Goal: Information Seeking & Learning: Learn about a topic

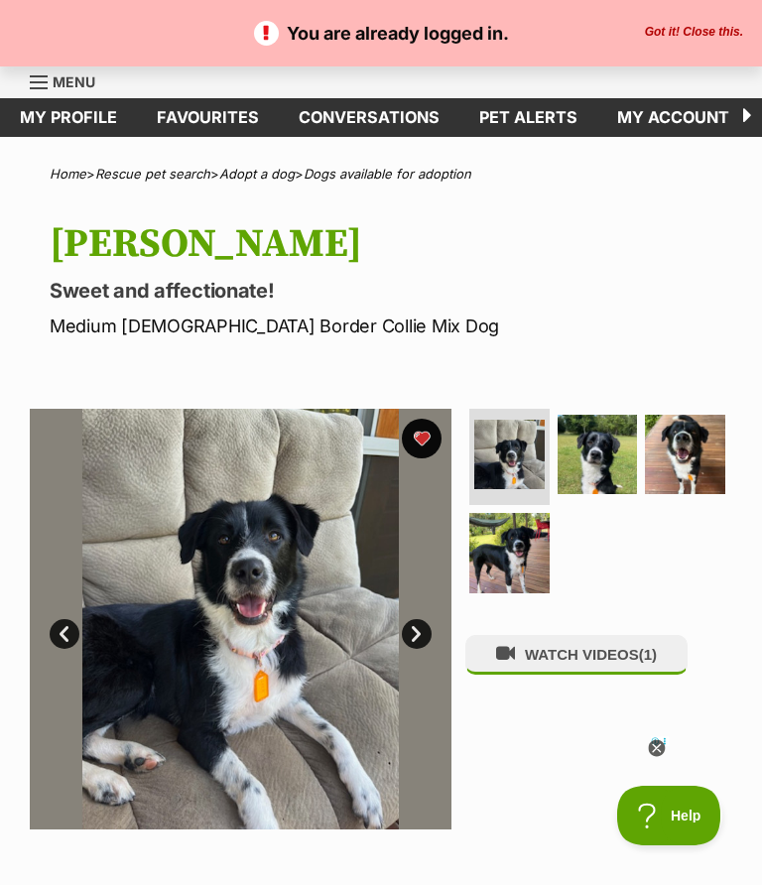
click at [63, 103] on link "My profile" at bounding box center [68, 117] width 137 height 39
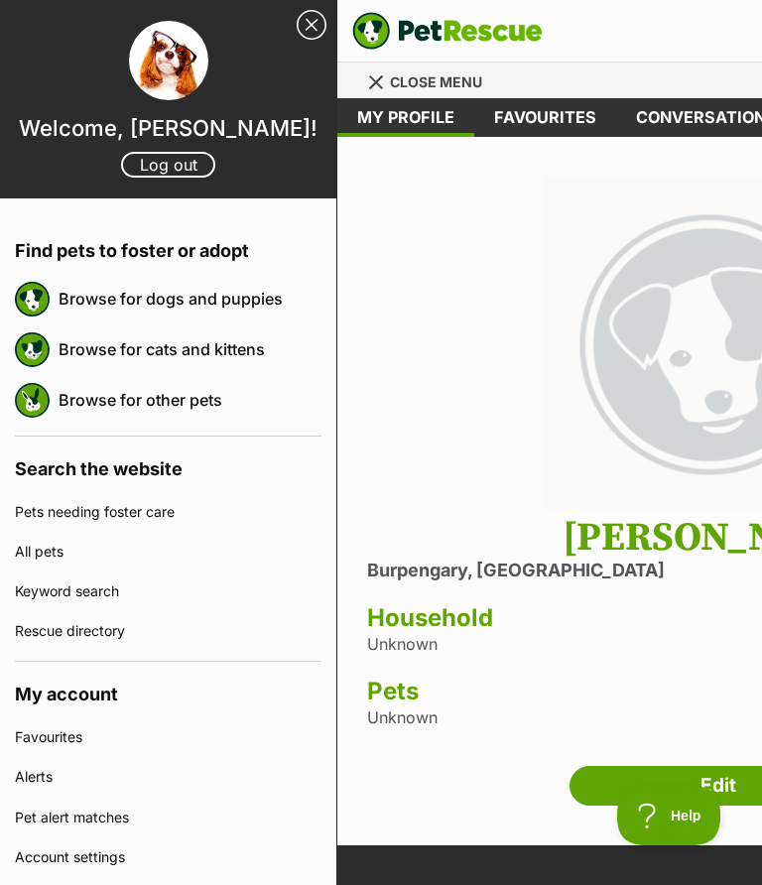
click at [194, 297] on link "Browse for dogs and puppies" at bounding box center [190, 299] width 263 height 42
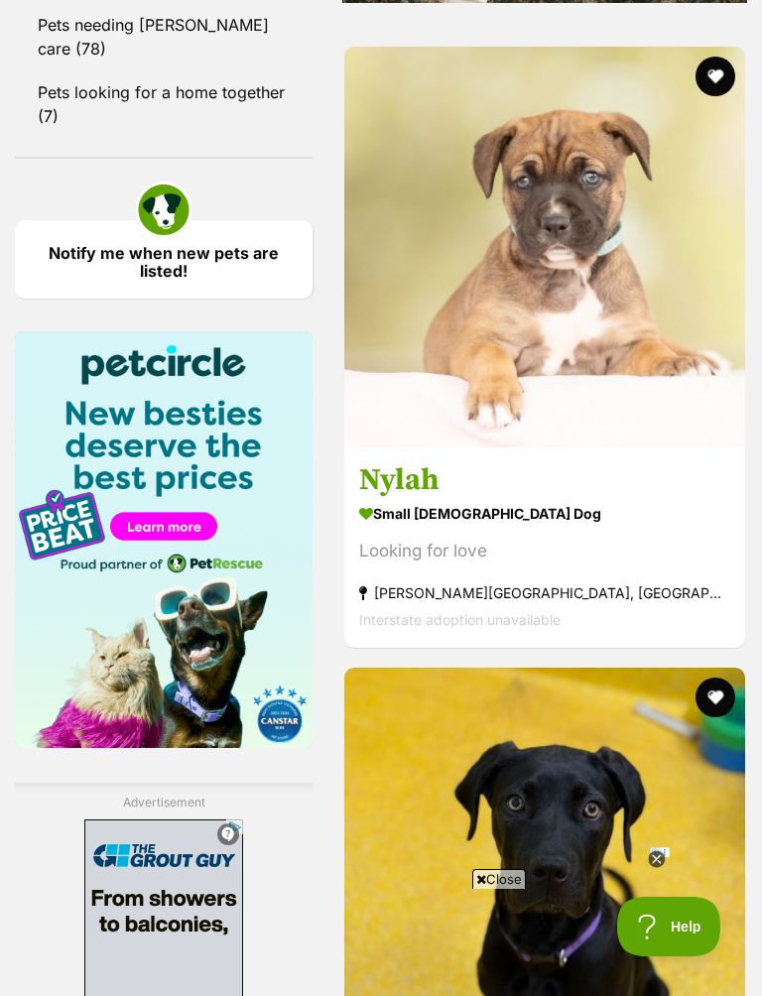
click at [645, 447] on img at bounding box center [544, 247] width 401 height 401
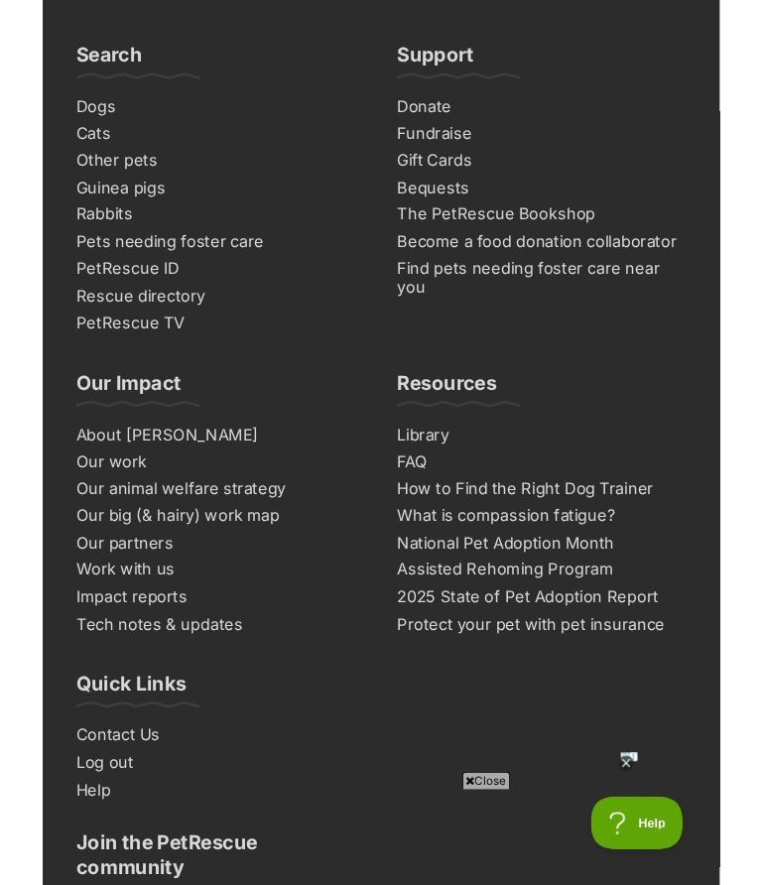
scroll to position [13746, 0]
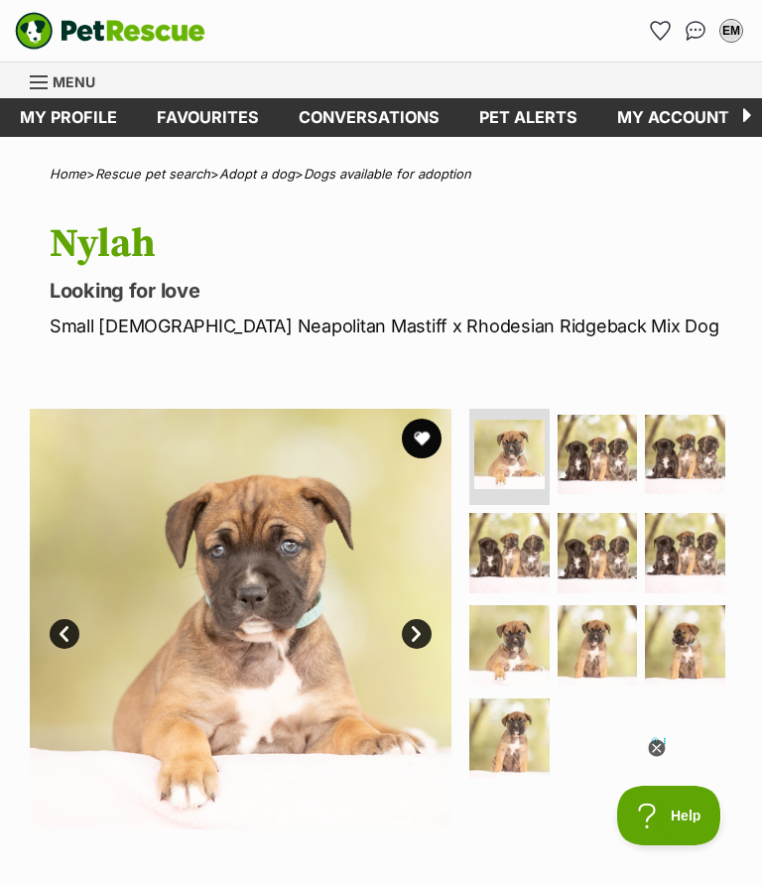
click at [621, 449] on img at bounding box center [598, 455] width 80 height 80
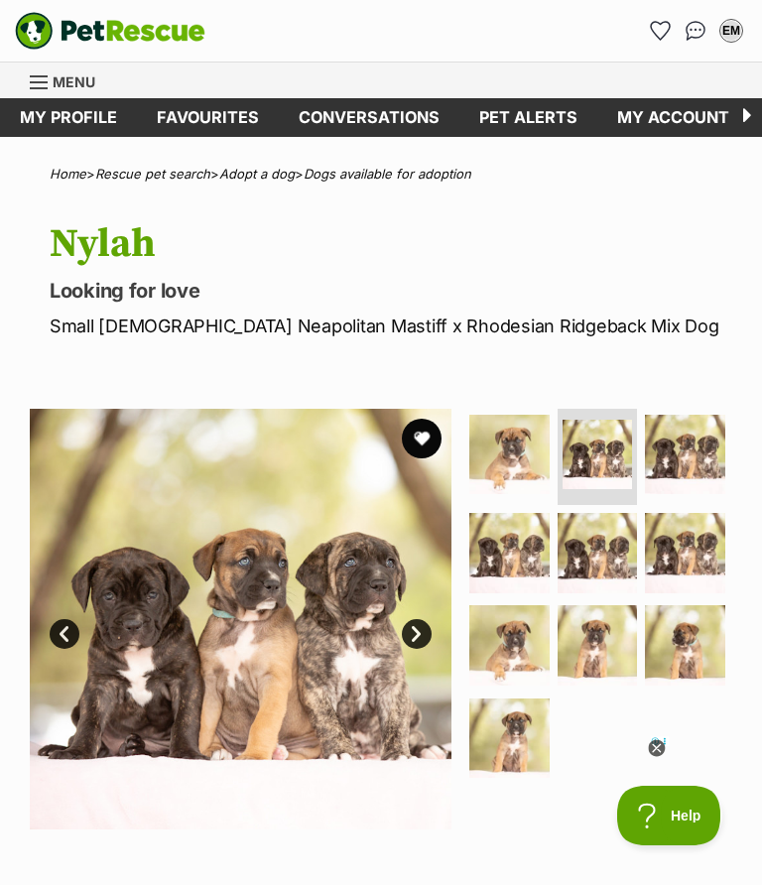
click at [707, 452] on img at bounding box center [685, 455] width 80 height 80
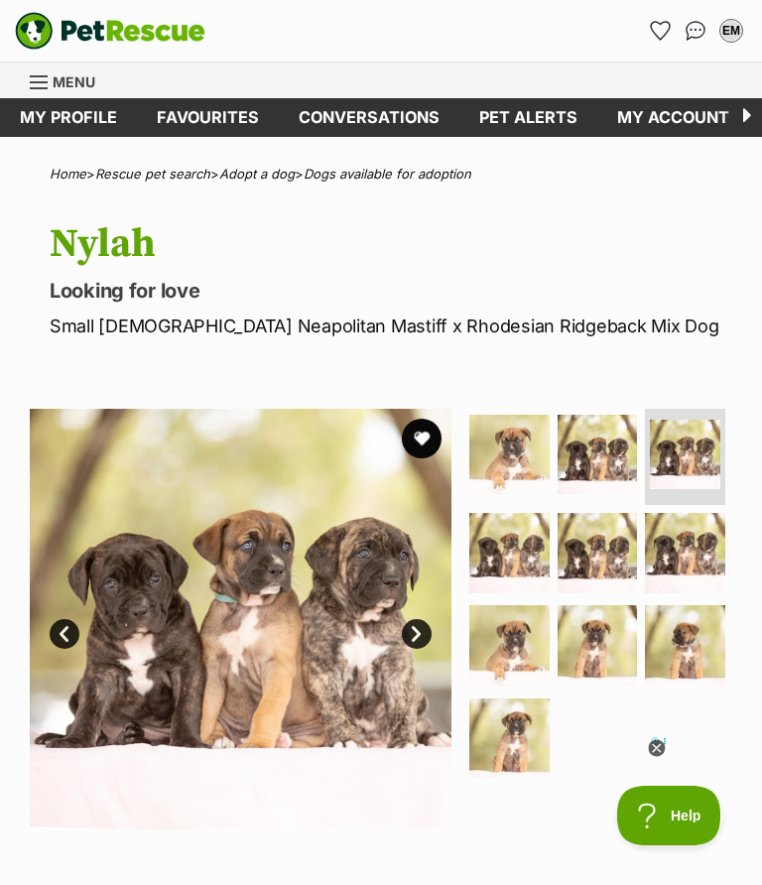
click at [511, 641] on img at bounding box center [509, 645] width 80 height 80
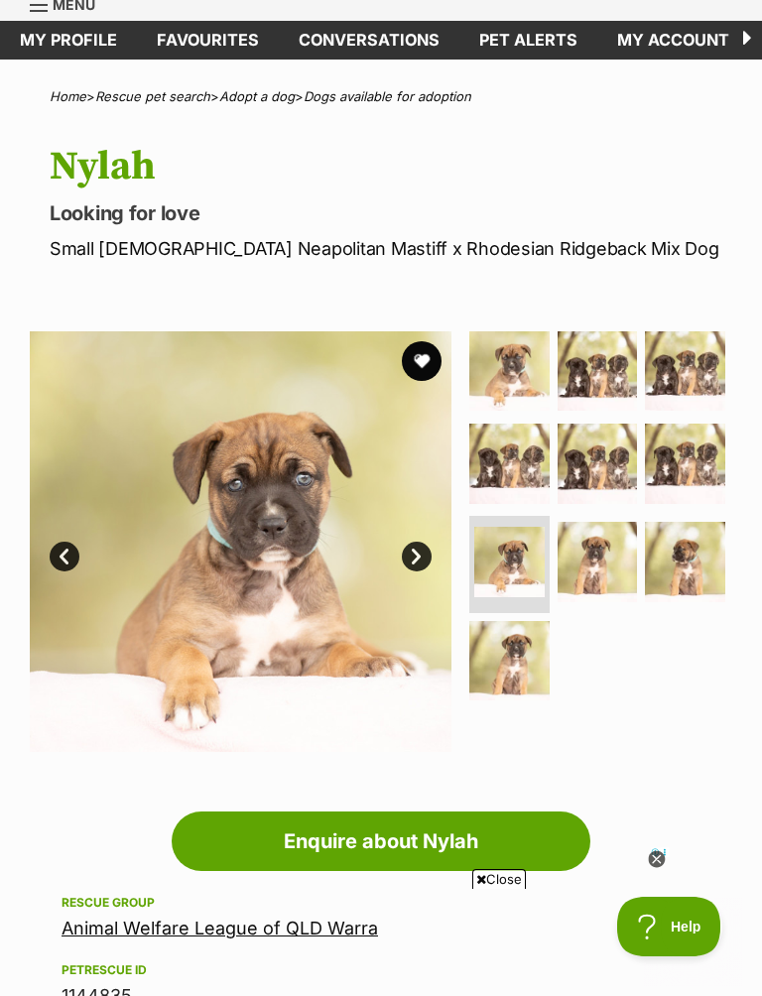
scroll to position [75, 0]
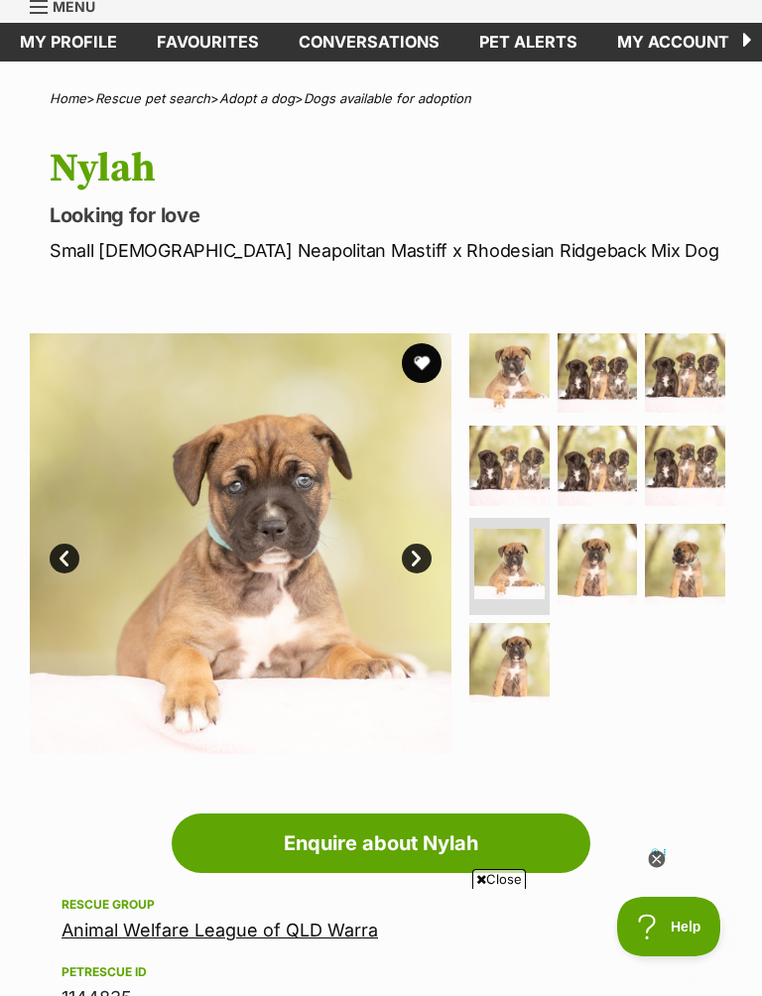
click at [615, 566] on img at bounding box center [598, 564] width 80 height 80
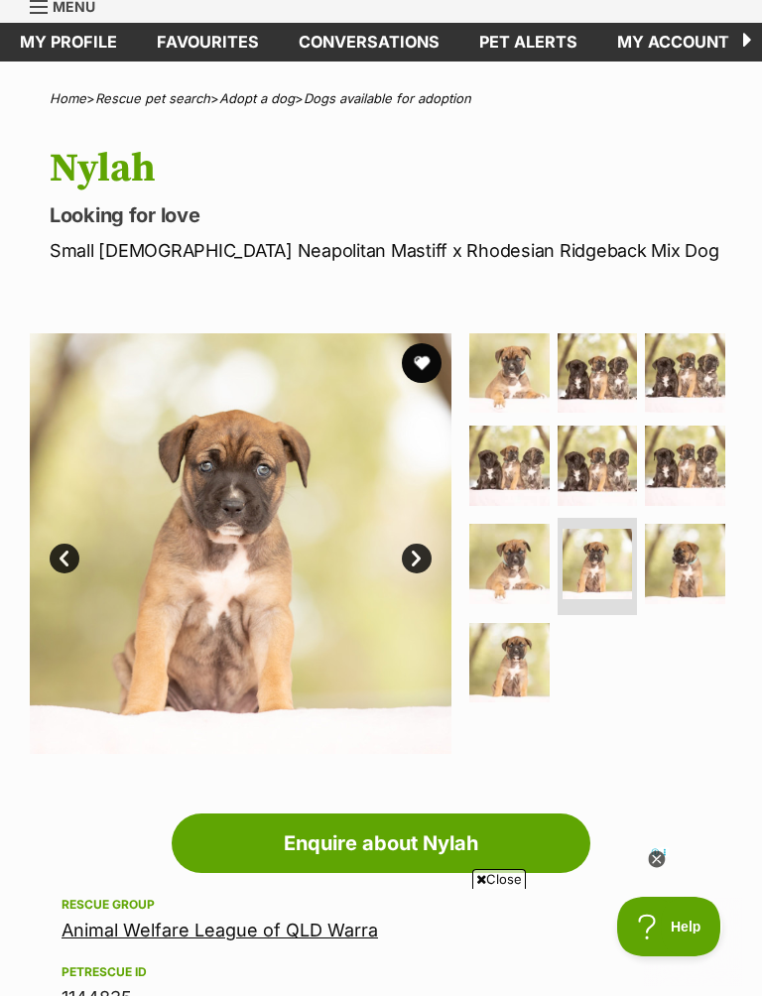
click at [697, 564] on img at bounding box center [685, 564] width 80 height 80
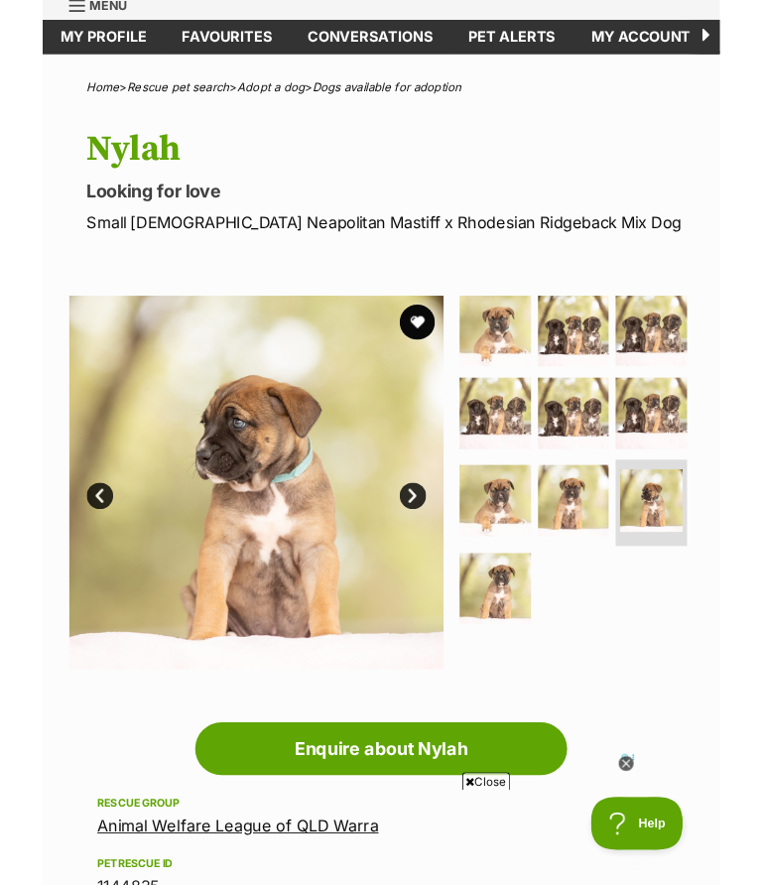
scroll to position [0, 0]
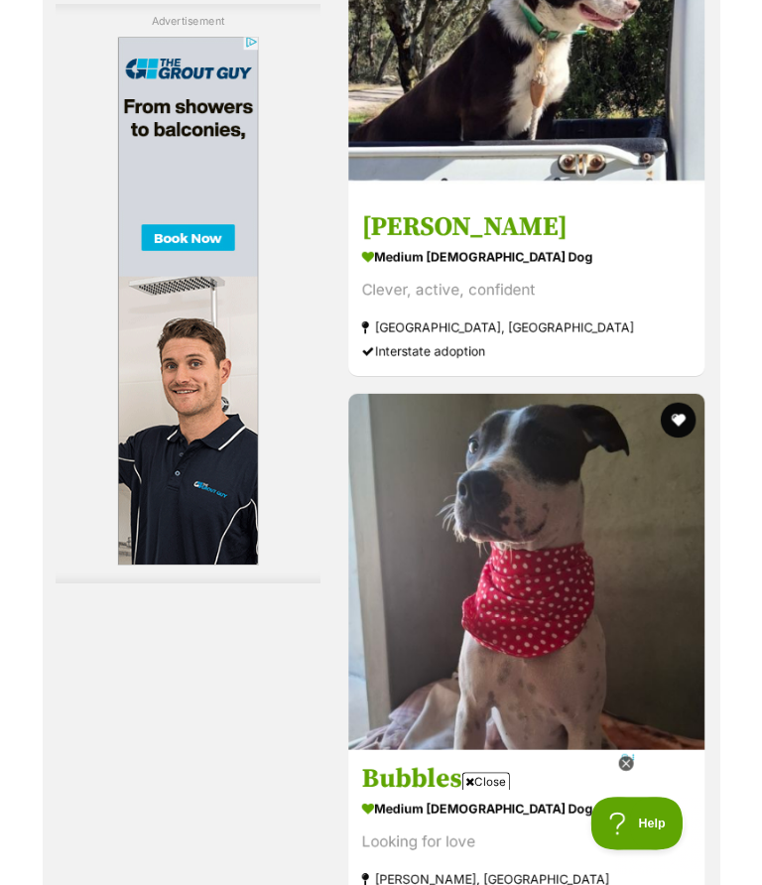
scroll to position [4894, 0]
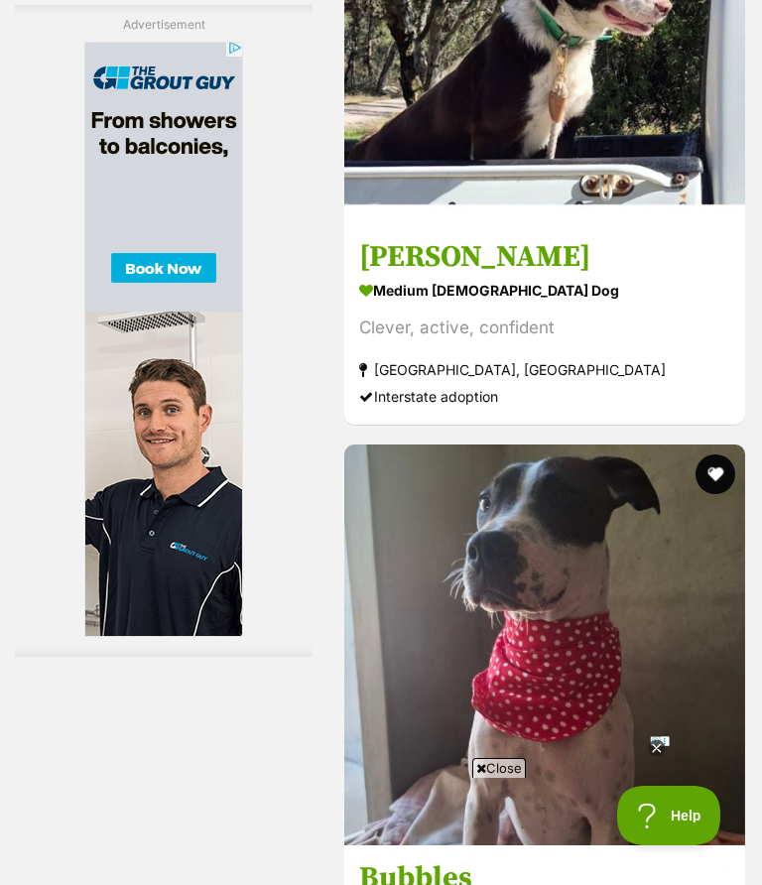
click at [606, 306] on strong "medium male Dog" at bounding box center [544, 291] width 371 height 29
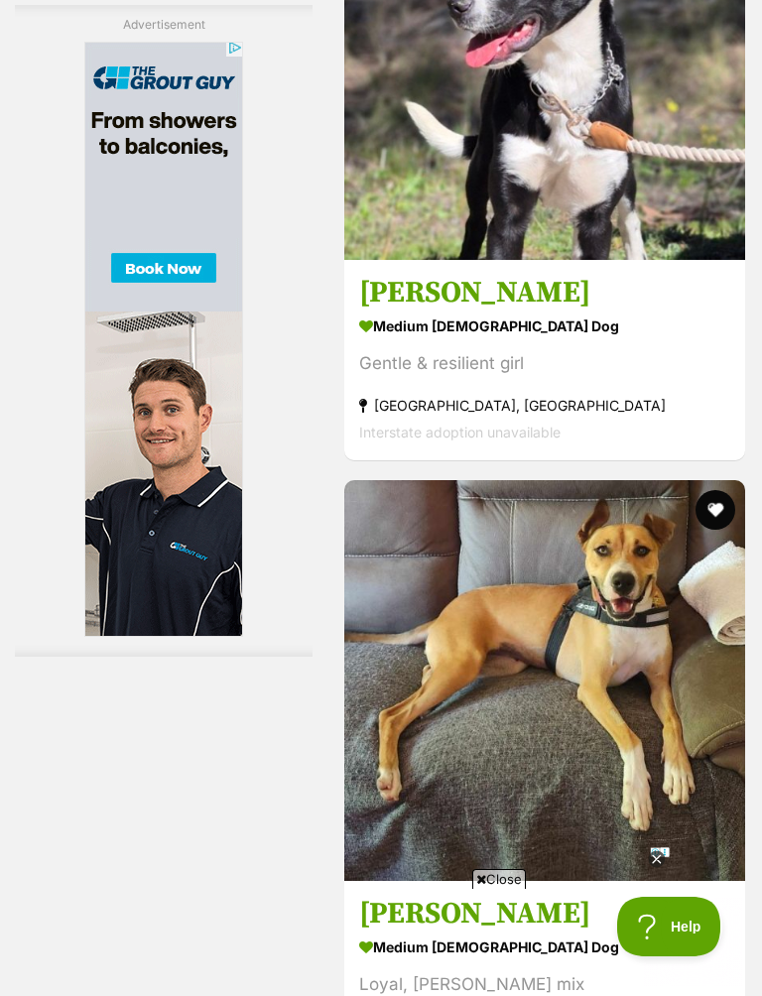
scroll to position [8095, 0]
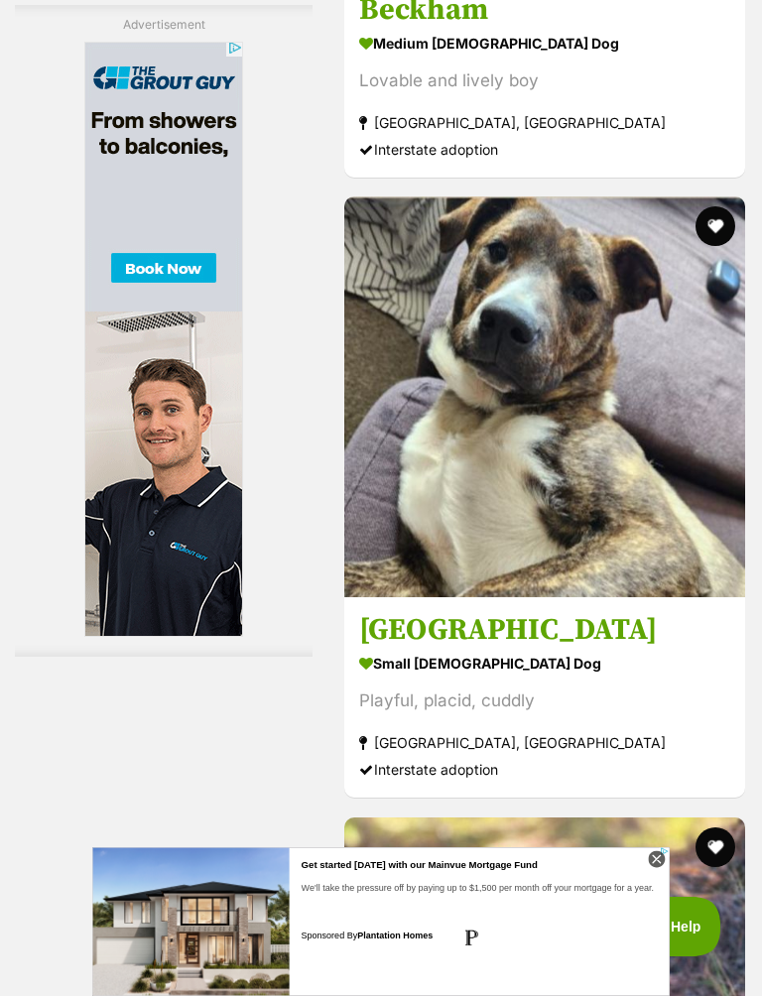
scroll to position [10729, 0]
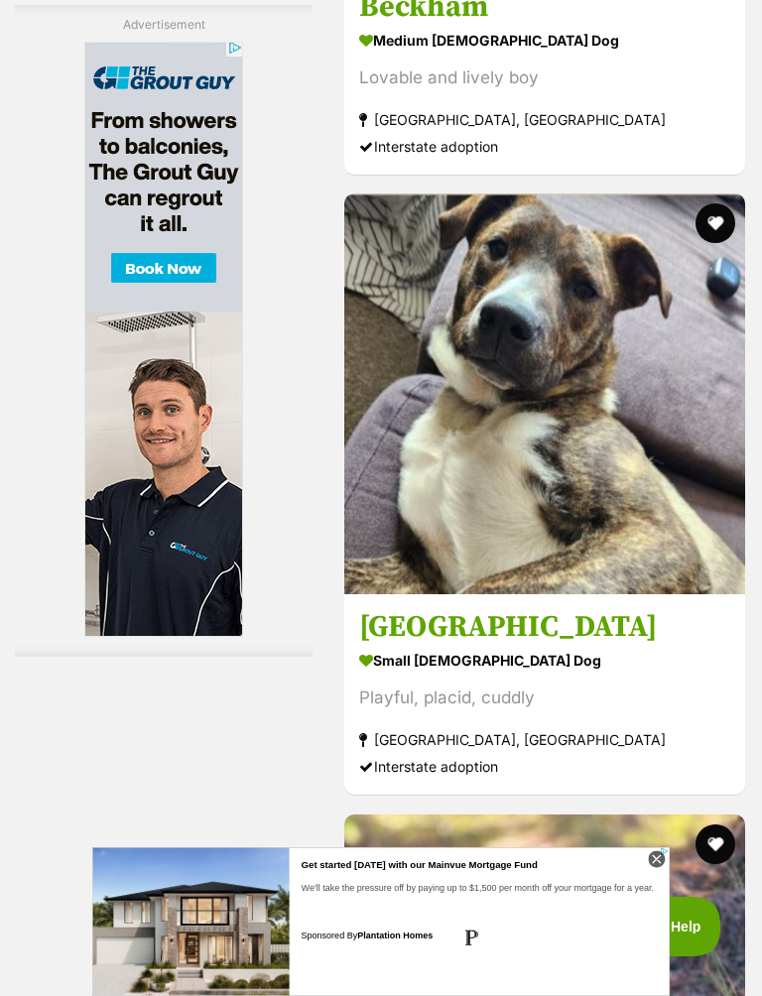
click at [614, 55] on strong "medium male Dog" at bounding box center [544, 40] width 371 height 29
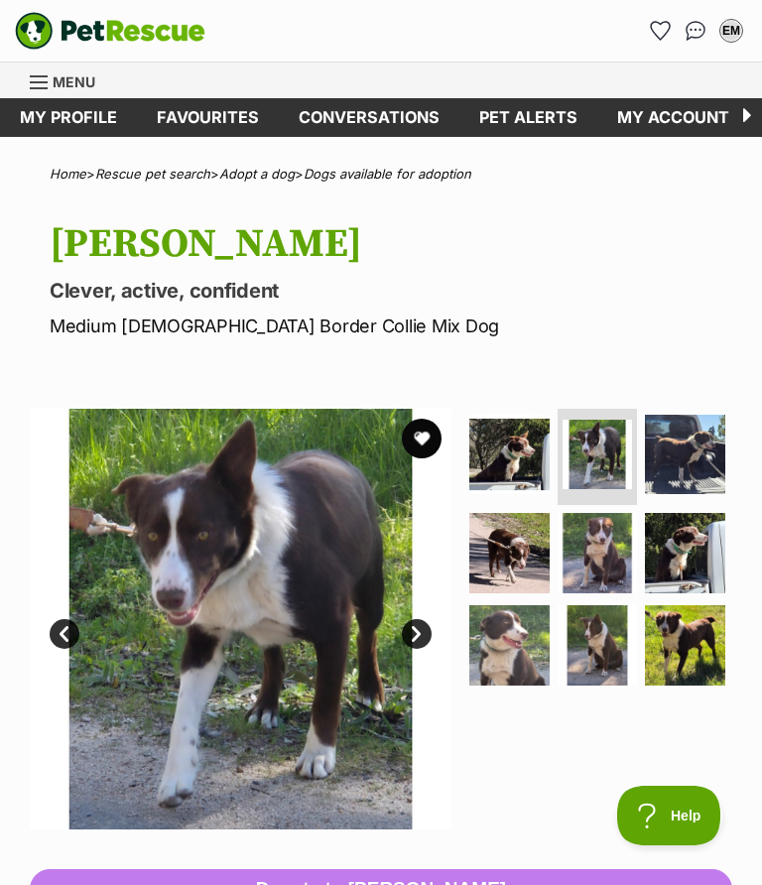
click at [720, 460] on img at bounding box center [685, 455] width 80 height 80
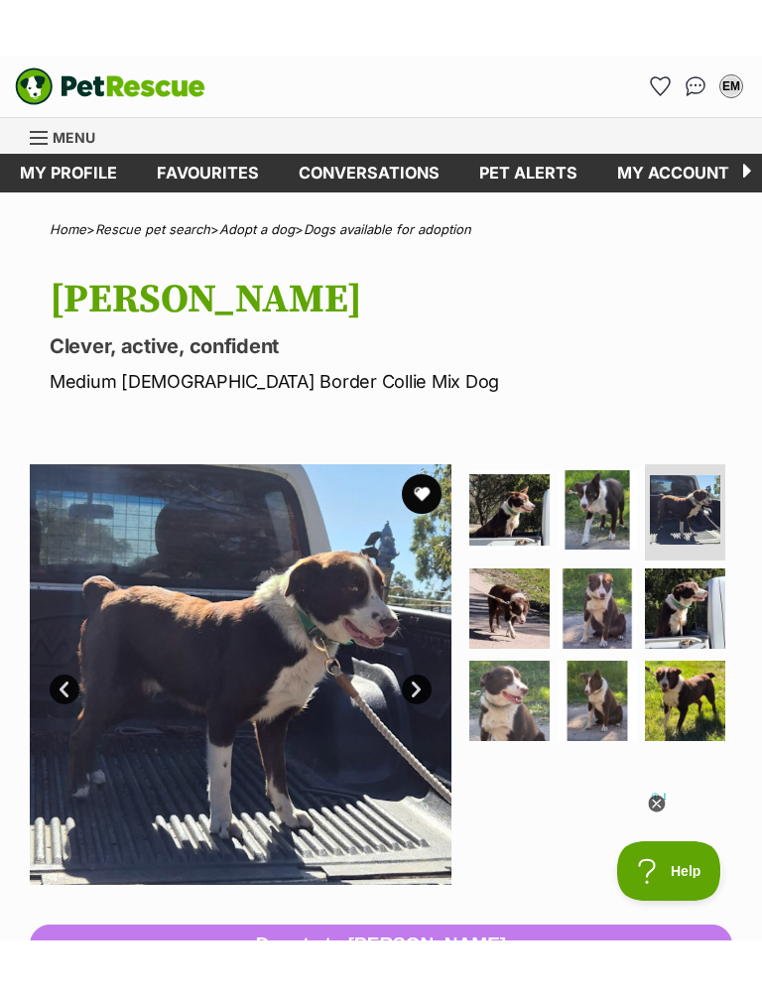
scroll to position [45, 0]
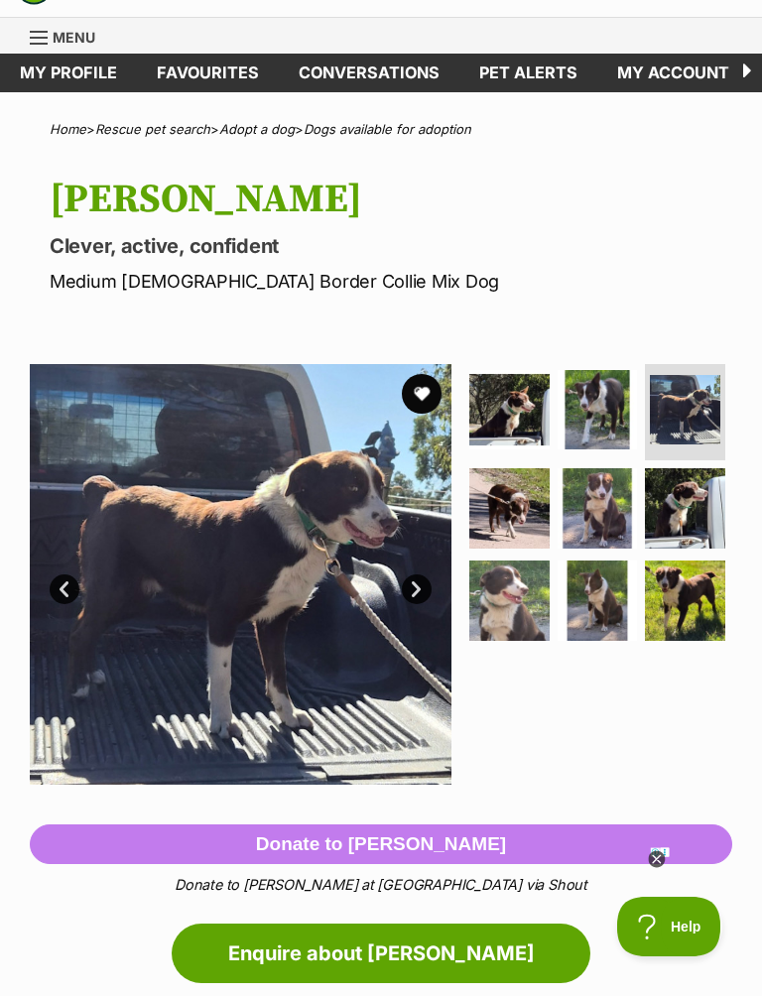
click at [631, 617] on img at bounding box center [598, 601] width 80 height 80
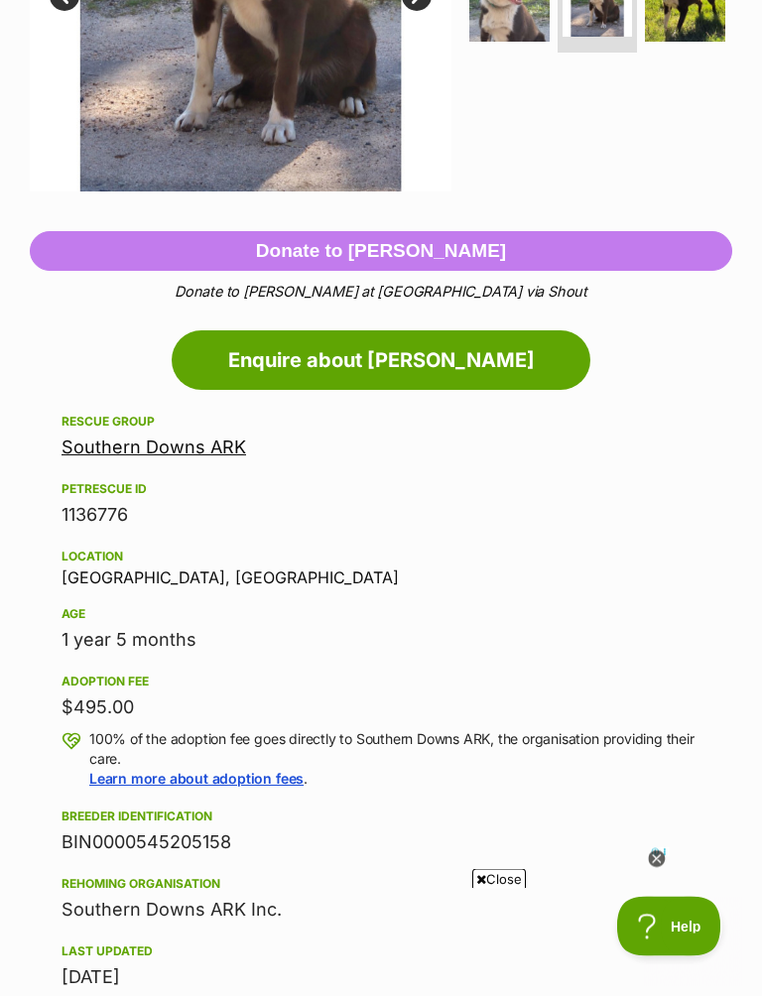
scroll to position [492, 0]
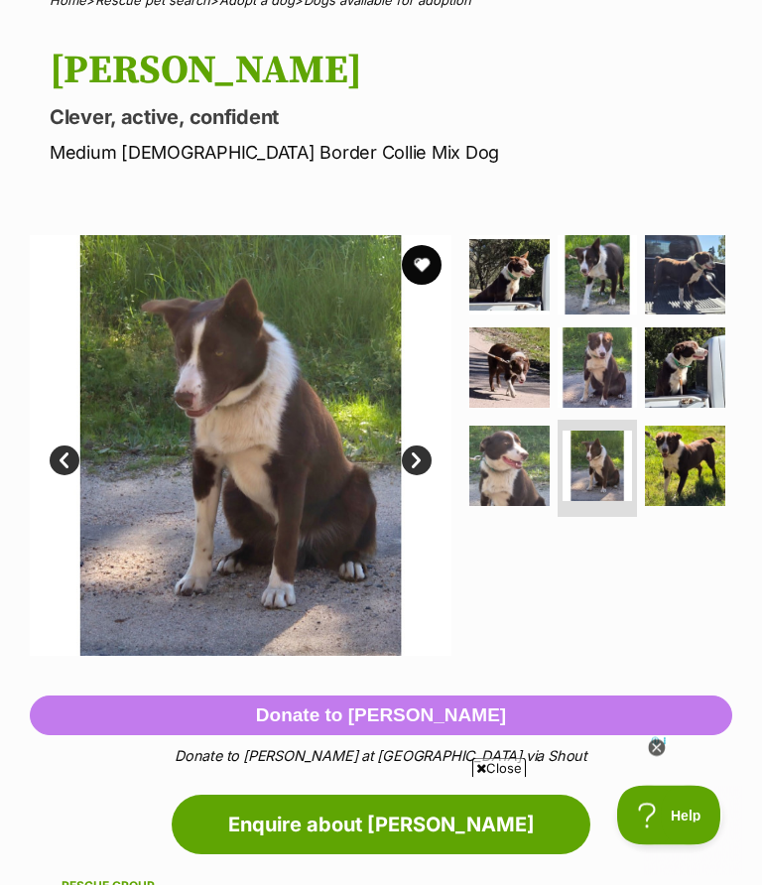
click at [712, 472] on img at bounding box center [685, 467] width 80 height 80
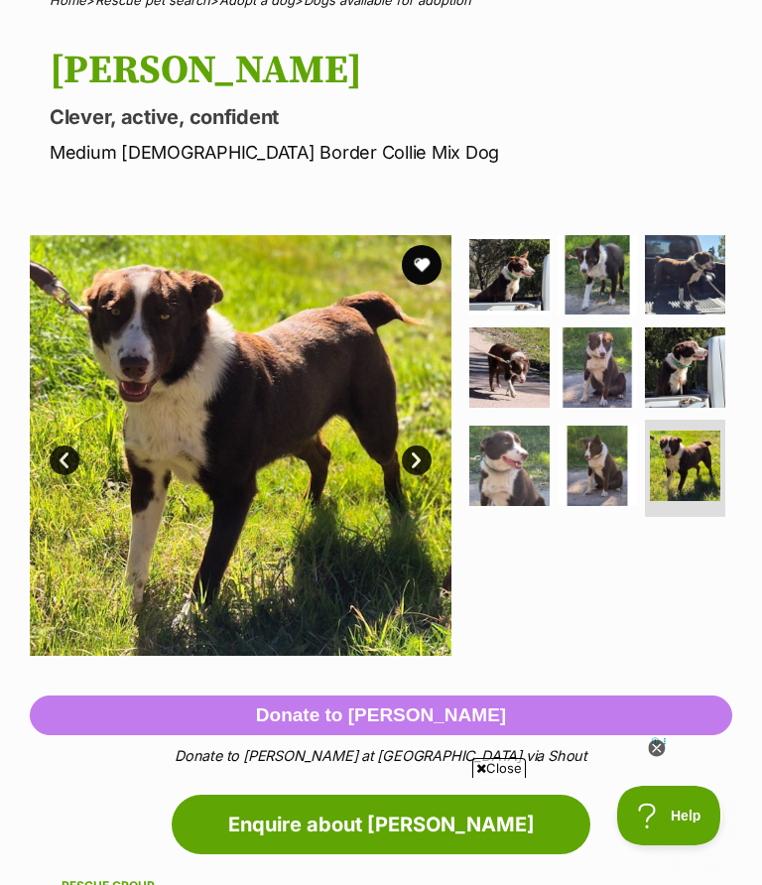
scroll to position [0, 0]
click at [625, 352] on img at bounding box center [598, 367] width 80 height 80
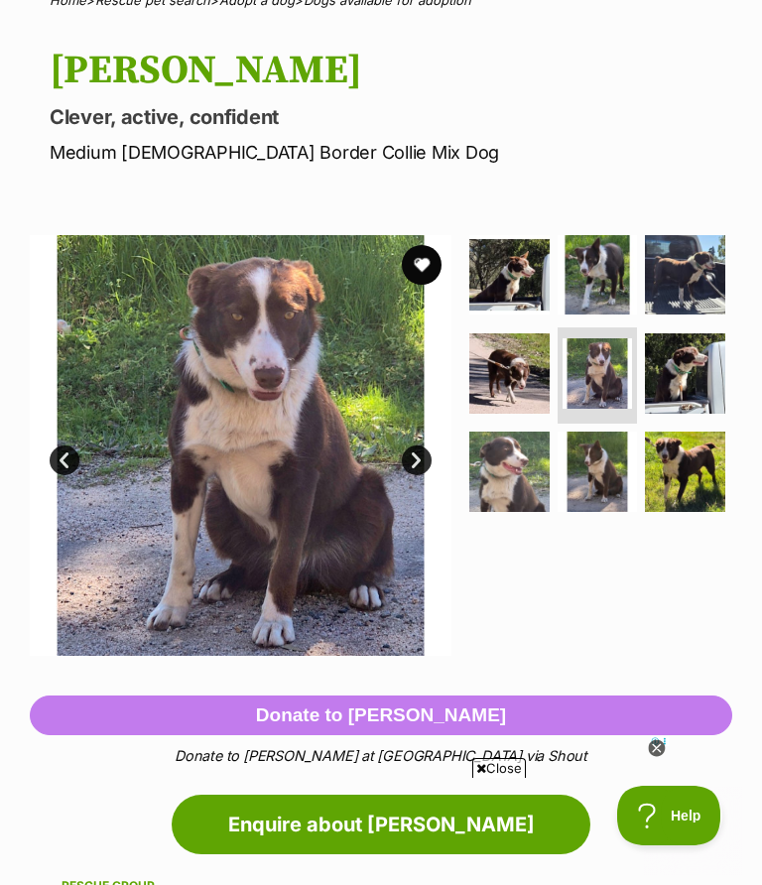
click at [436, 247] on img at bounding box center [241, 446] width 422 height 422
click at [426, 259] on button "favourite" at bounding box center [422, 265] width 40 height 40
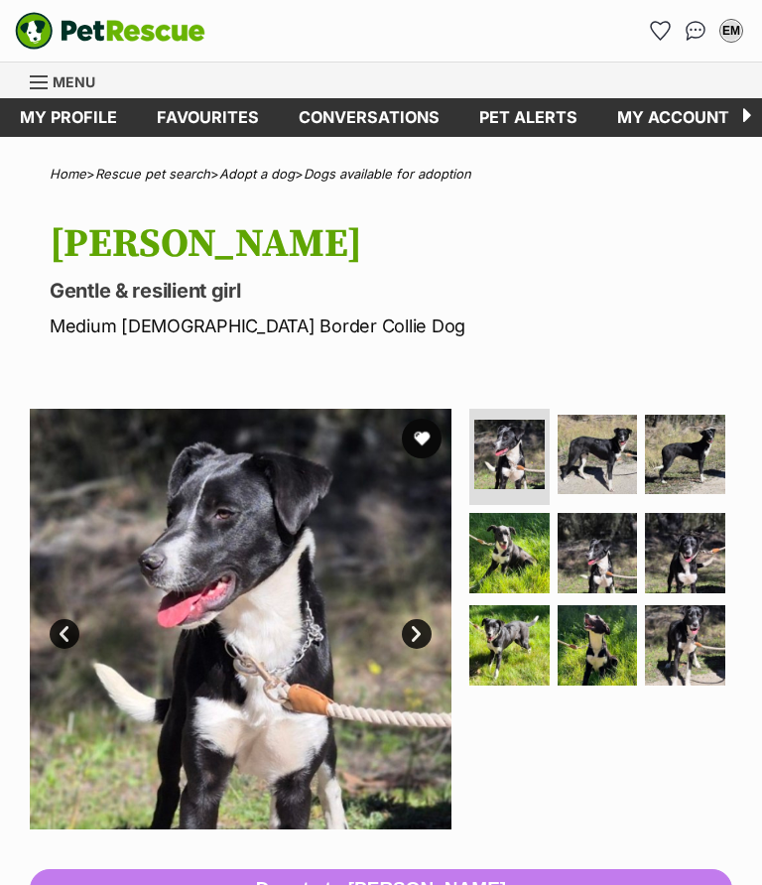
click at [619, 463] on img at bounding box center [598, 455] width 80 height 80
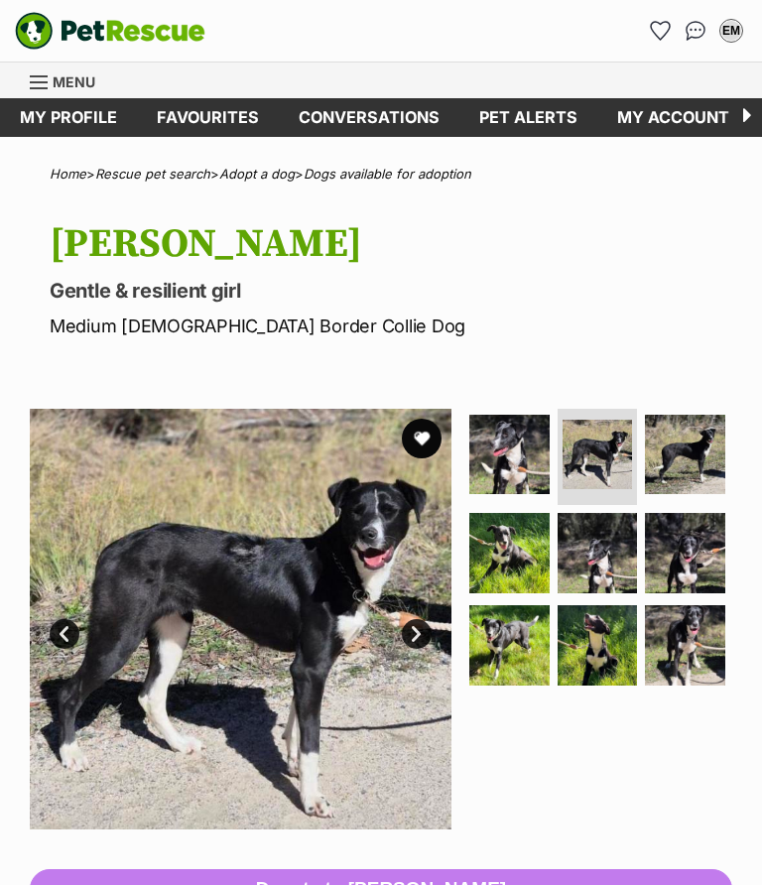
click at [431, 630] on link "Next" at bounding box center [417, 634] width 30 height 30
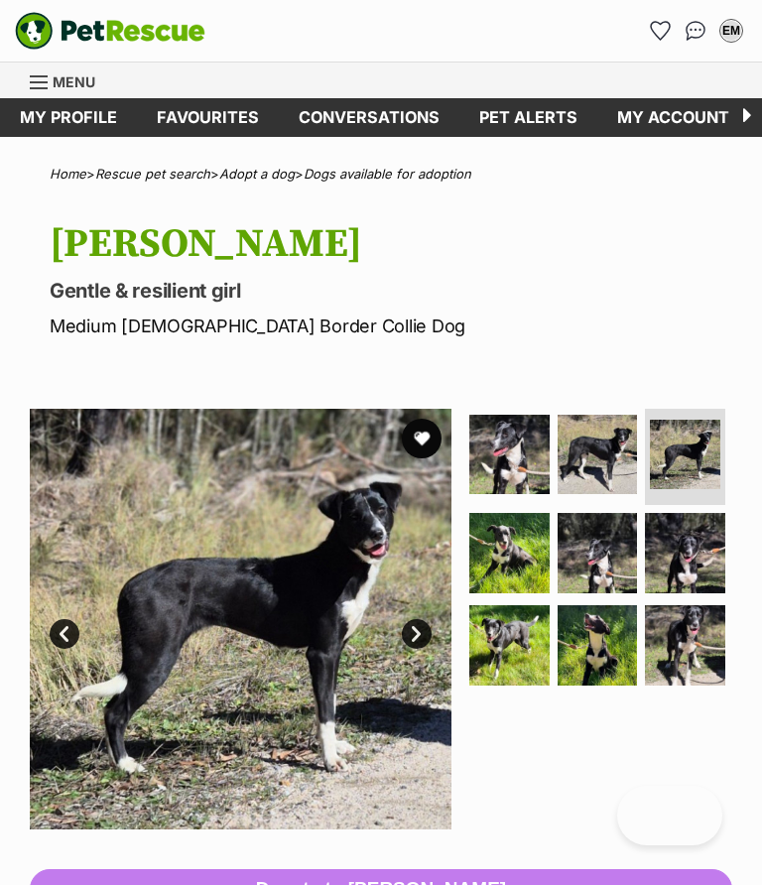
click at [431, 631] on link "Next" at bounding box center [417, 634] width 30 height 30
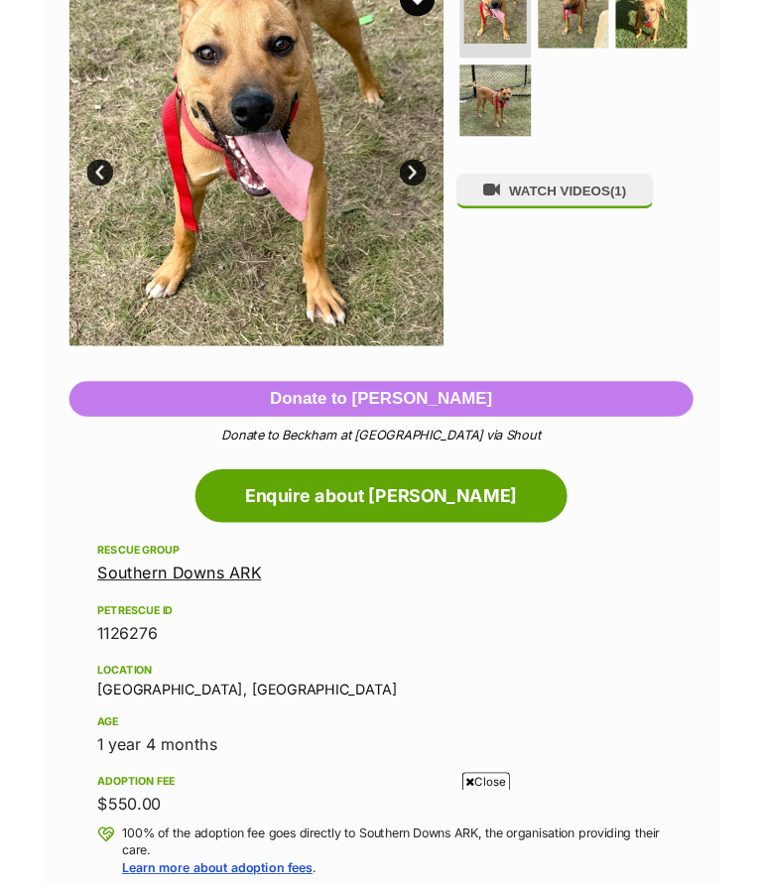
scroll to position [247, 0]
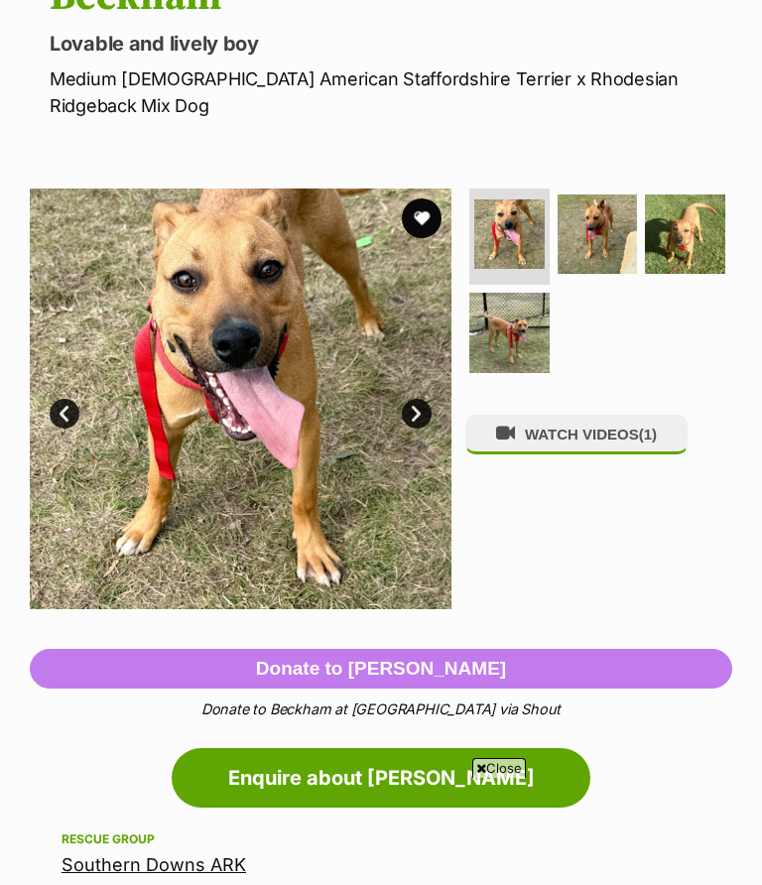
click at [662, 416] on button "WATCH VIDEOS (1)" at bounding box center [576, 434] width 222 height 39
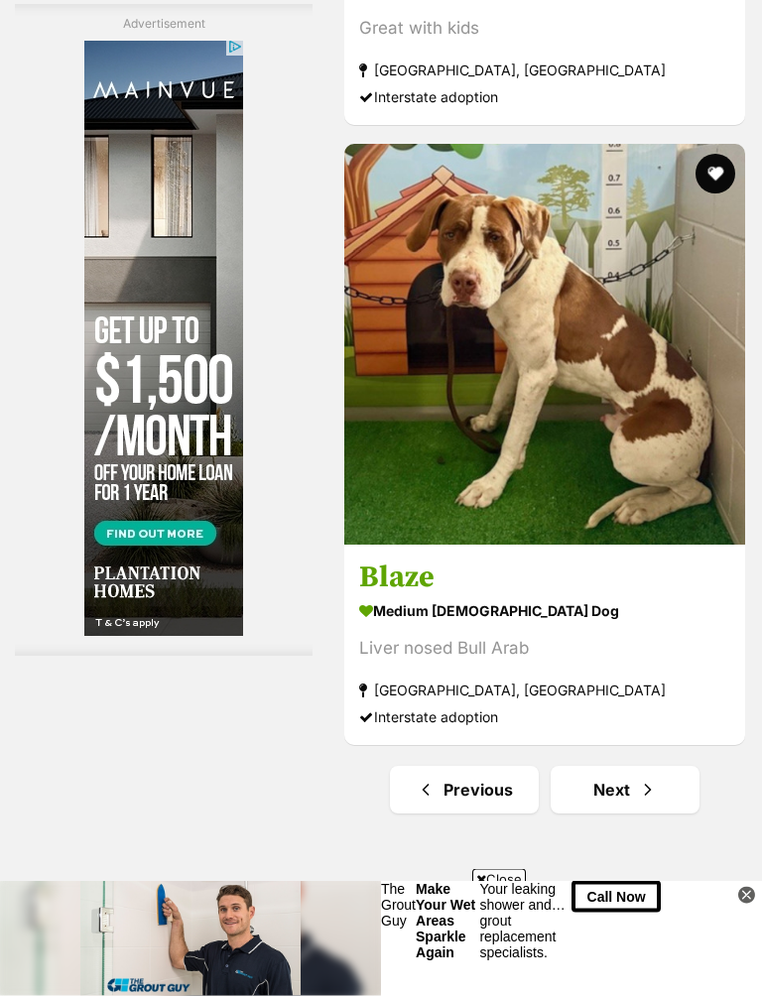
scroll to position [12639, 0]
click at [646, 766] on link "Next" at bounding box center [625, 790] width 149 height 48
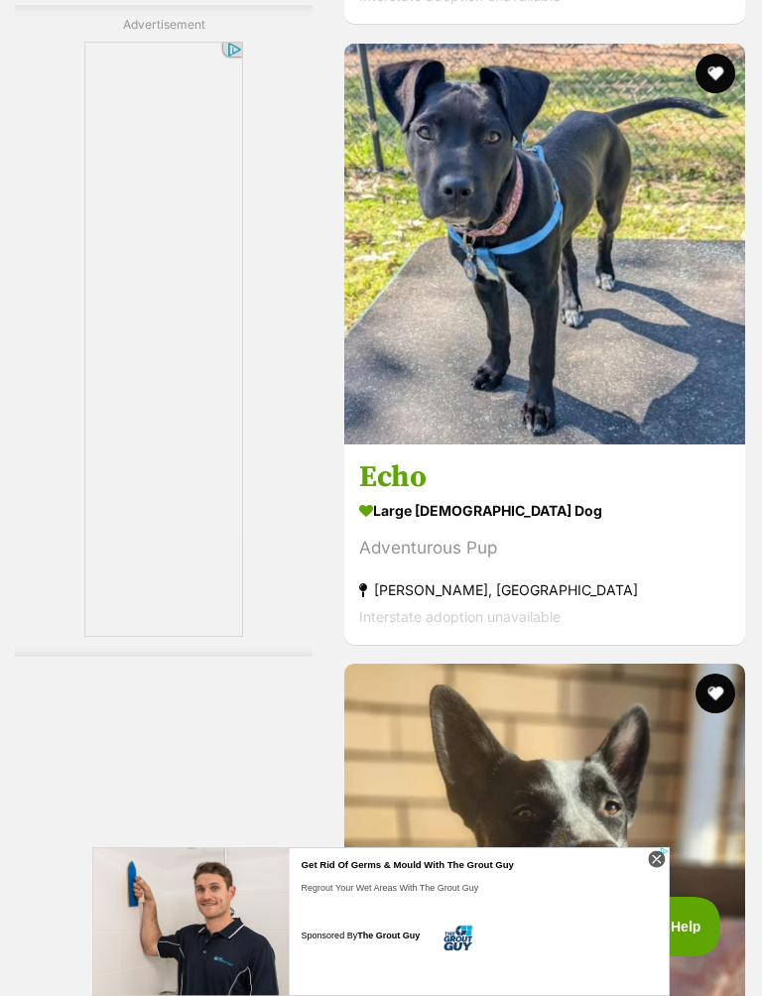
click at [671, 496] on h3 "Echo" at bounding box center [544, 477] width 371 height 38
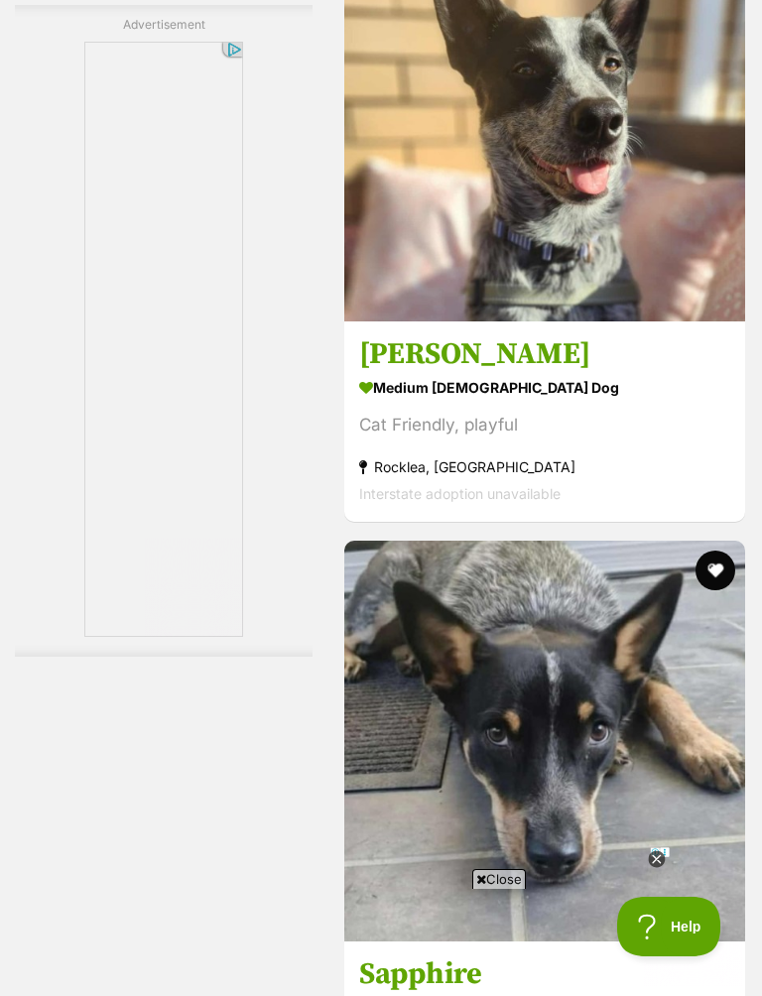
click at [666, 522] on link "Tommy medium male Dog Cat Friendly, playful Rocklea, QLD Interstate adoption un…" at bounding box center [544, 420] width 401 height 201
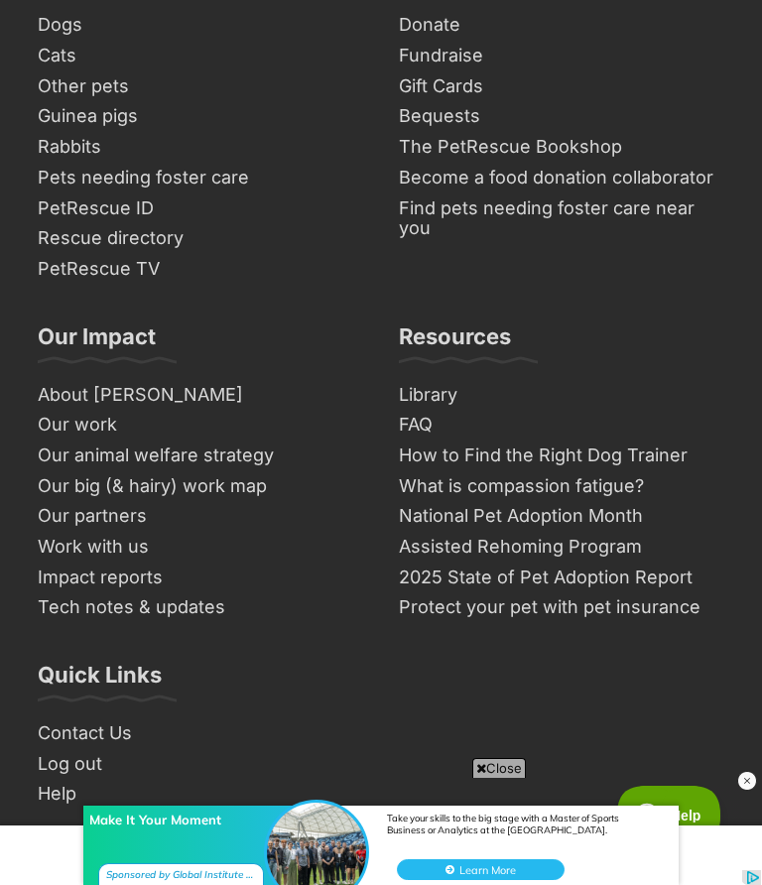
scroll to position [14004, 0]
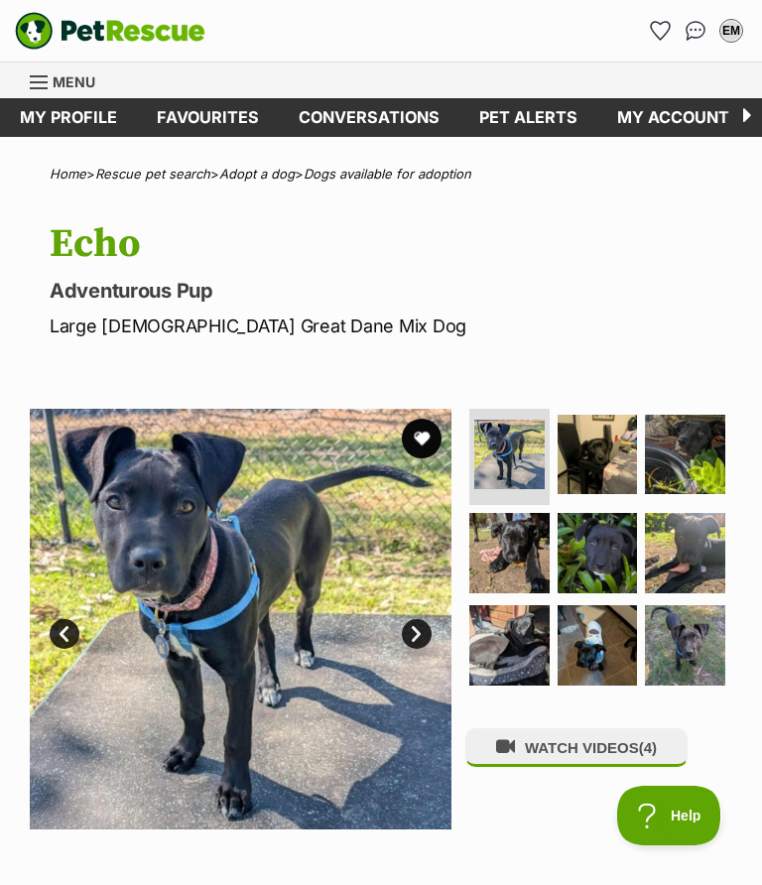
click at [625, 551] on img at bounding box center [598, 553] width 80 height 80
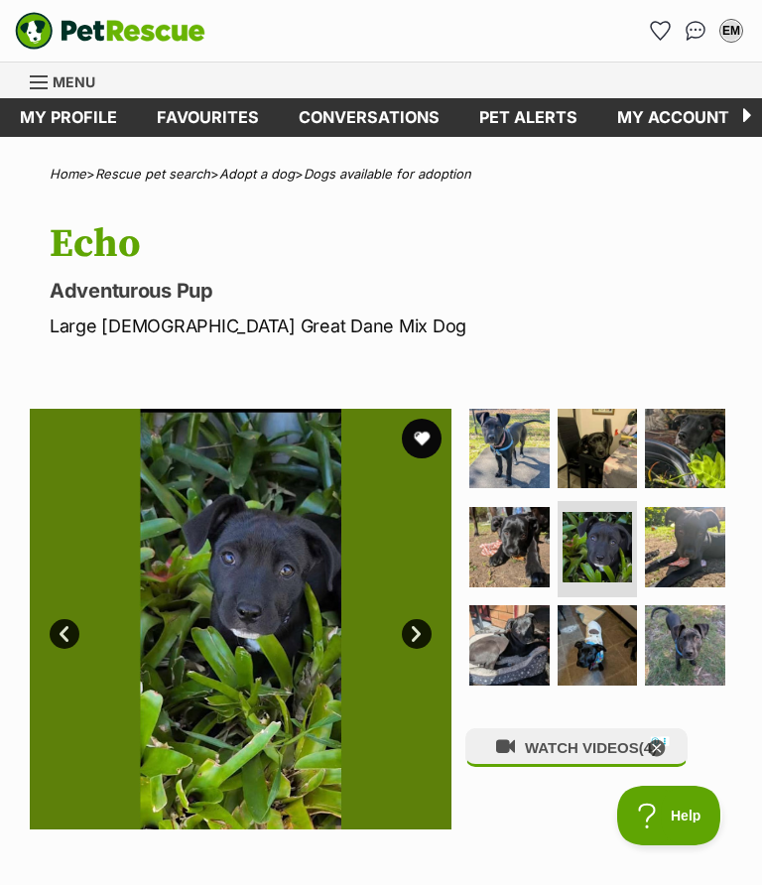
click at [650, 739] on span "(4)" at bounding box center [648, 747] width 18 height 17
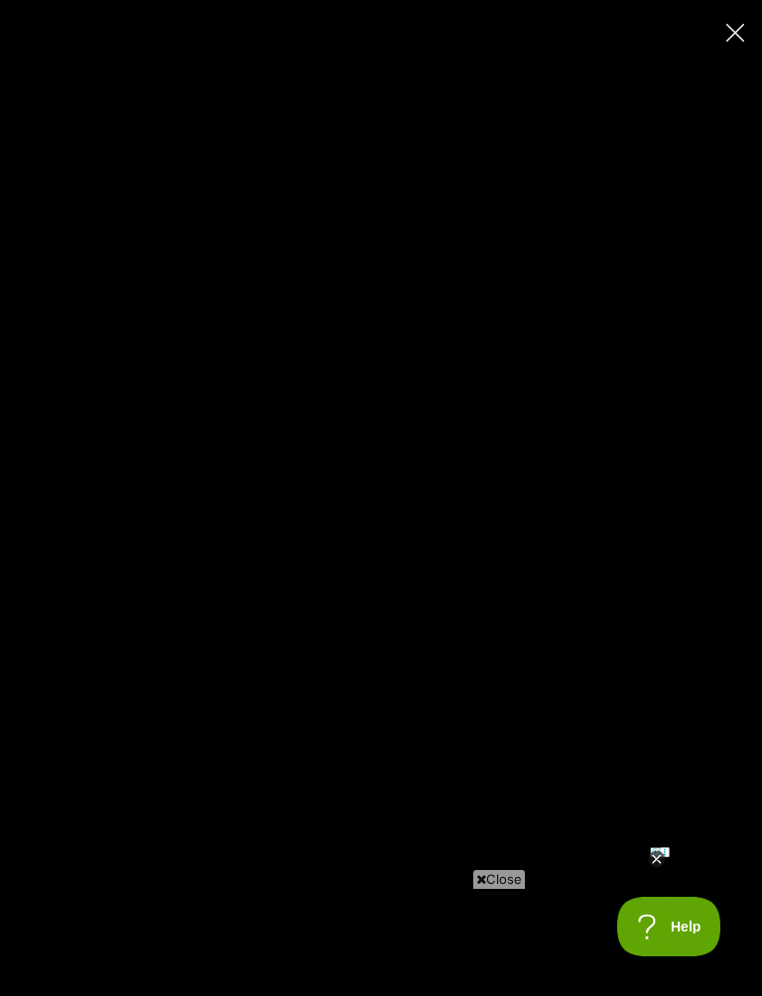
type input "100"
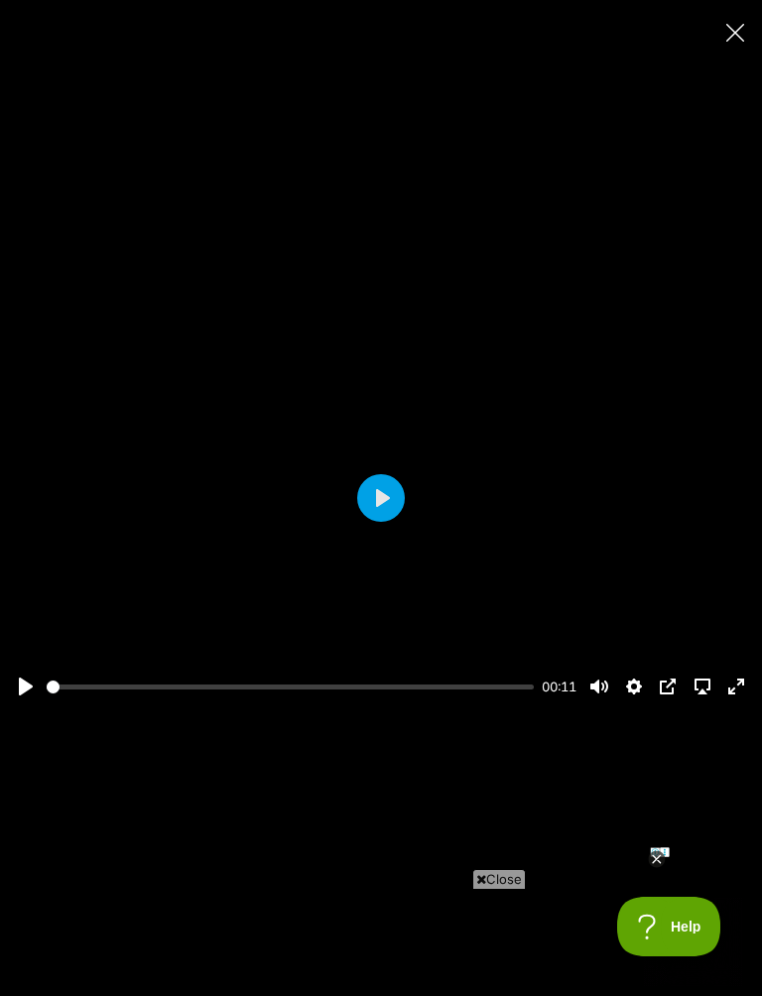
click at [395, 498] on button "Play" at bounding box center [381, 498] width 48 height 48
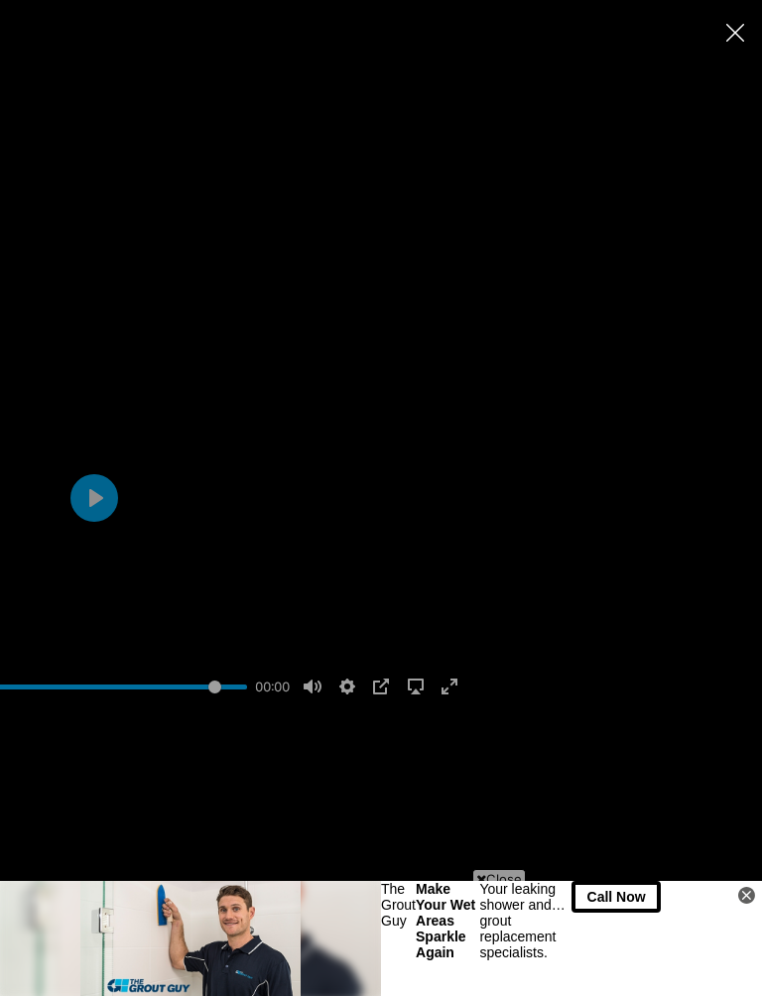
type input "100"
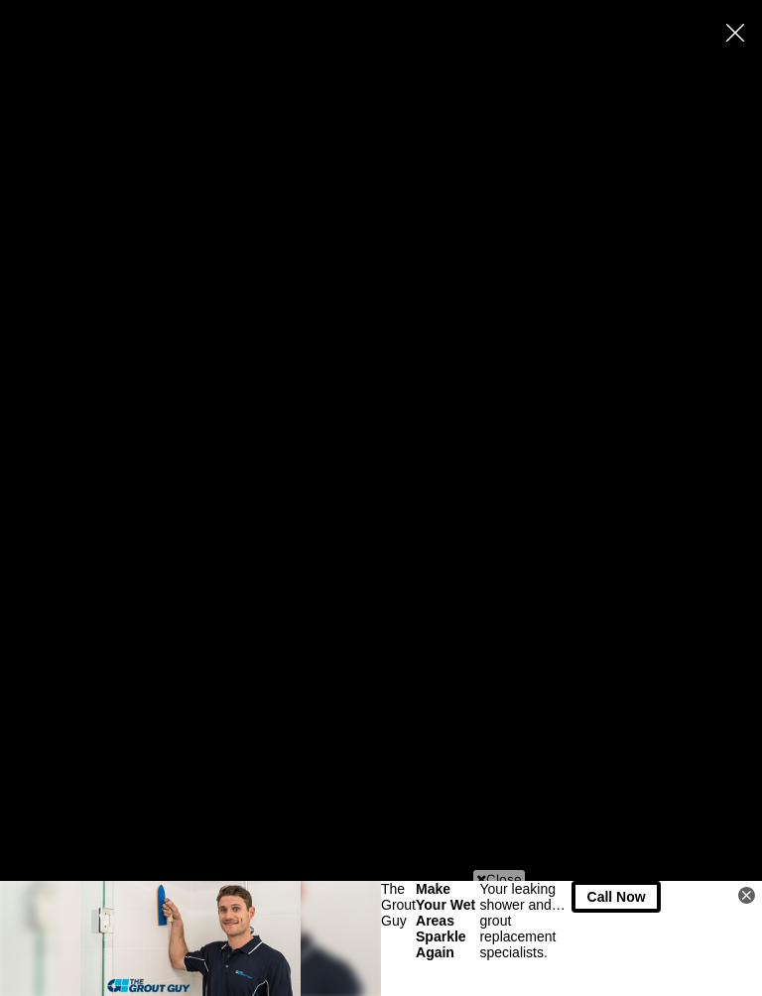
type input "100"
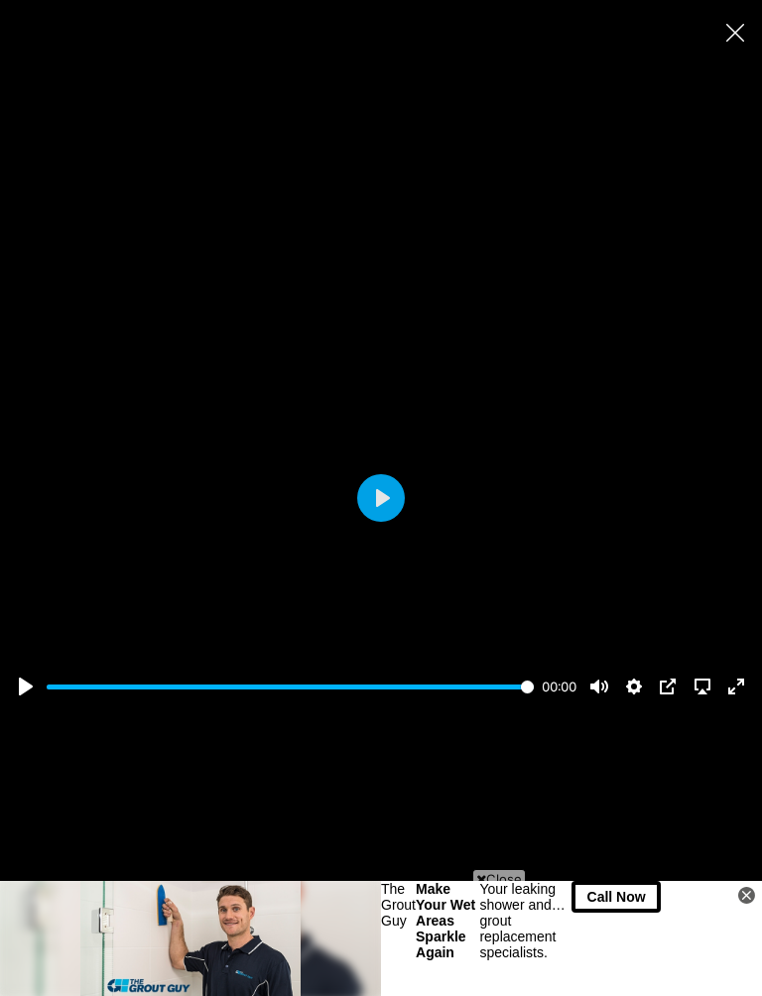
click at [749, 29] on button "Close" at bounding box center [734, 32] width 35 height 35
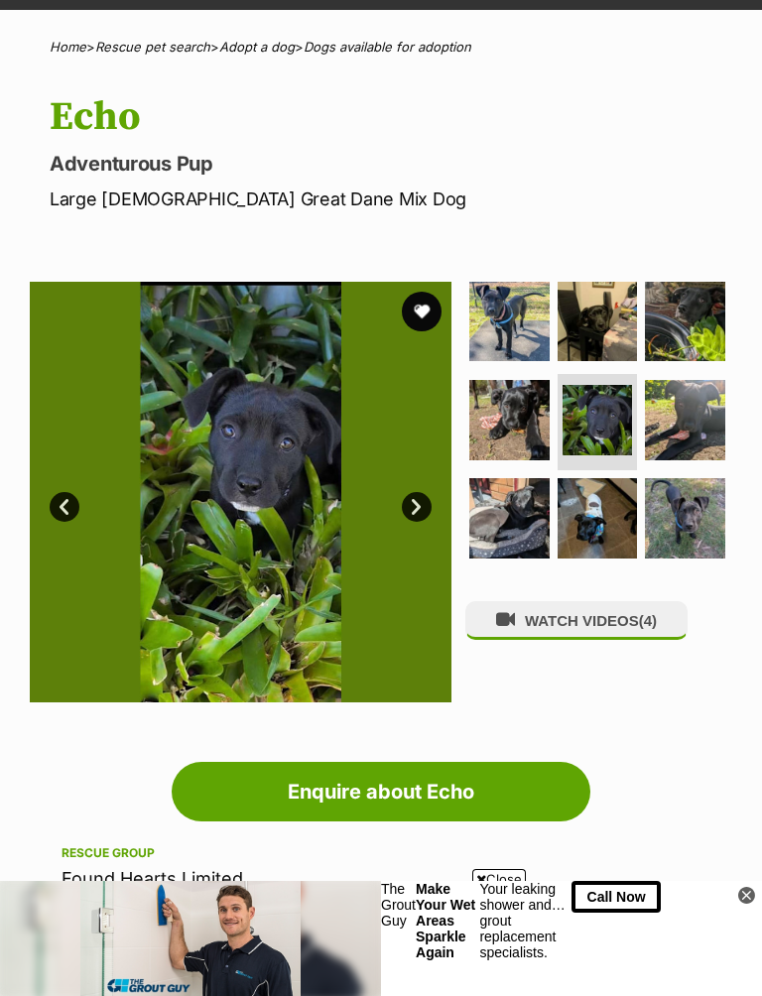
click at [426, 315] on button "favourite" at bounding box center [422, 312] width 40 height 40
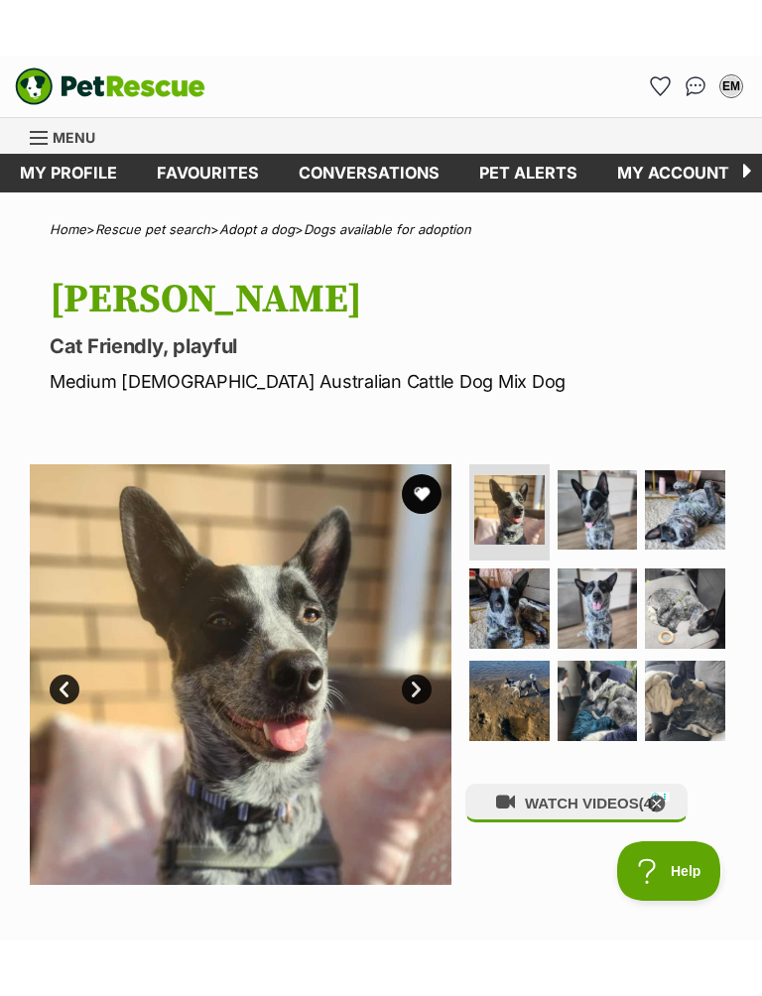
scroll to position [16, 0]
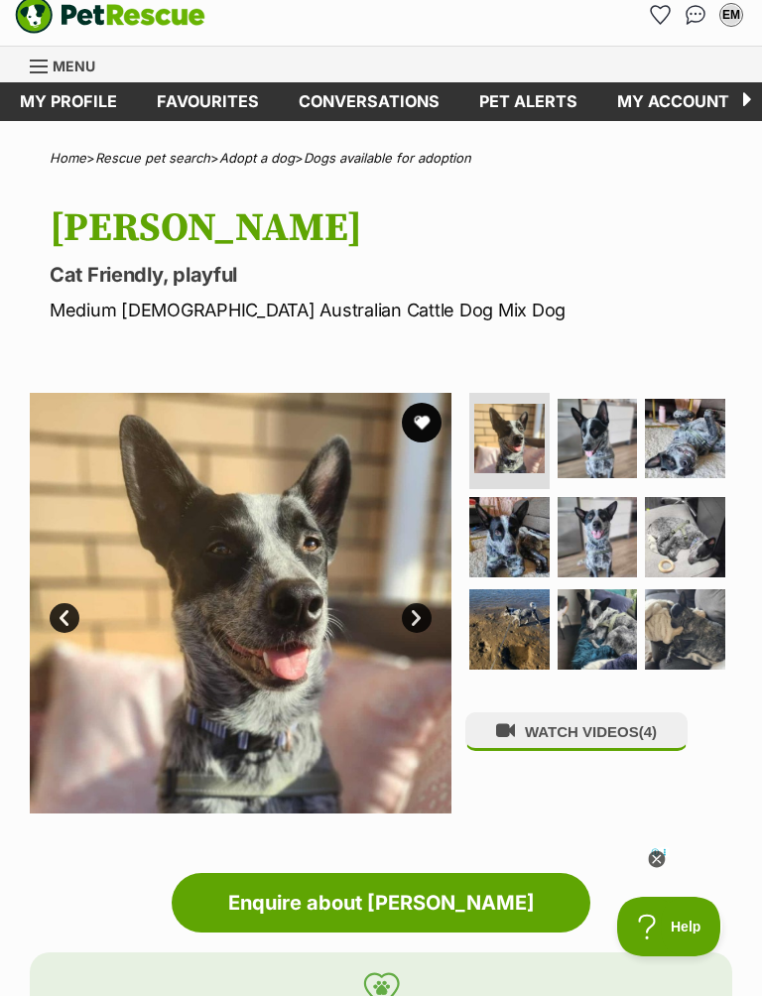
click at [712, 445] on img at bounding box center [685, 439] width 80 height 80
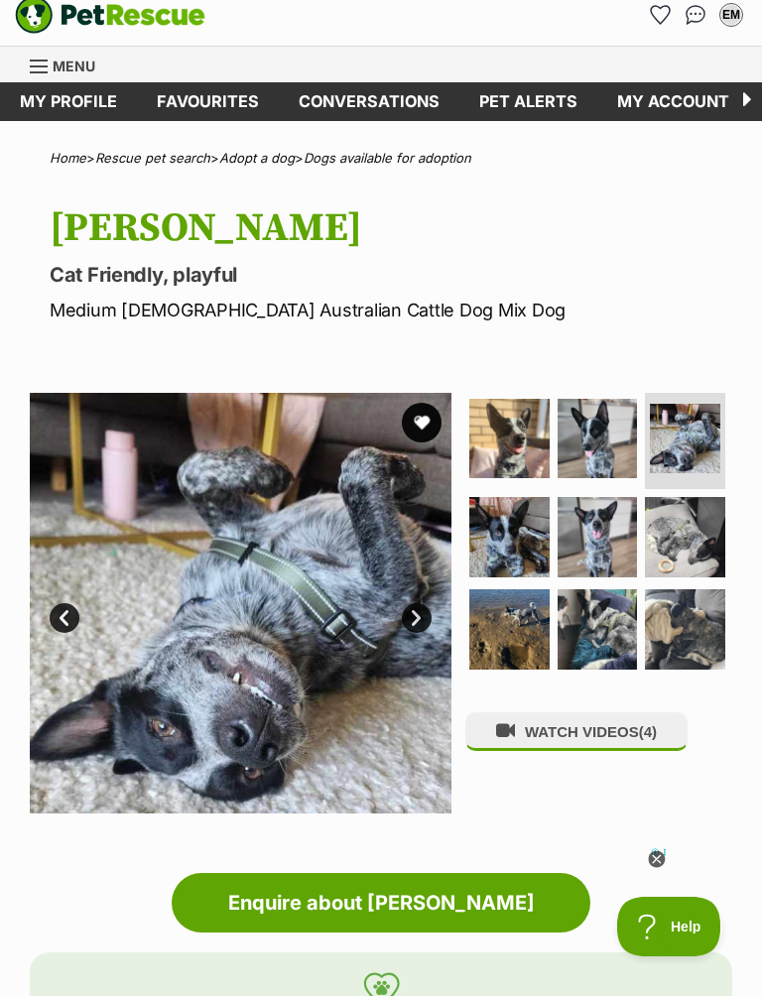
scroll to position [0, 0]
click at [595, 548] on img at bounding box center [598, 537] width 80 height 80
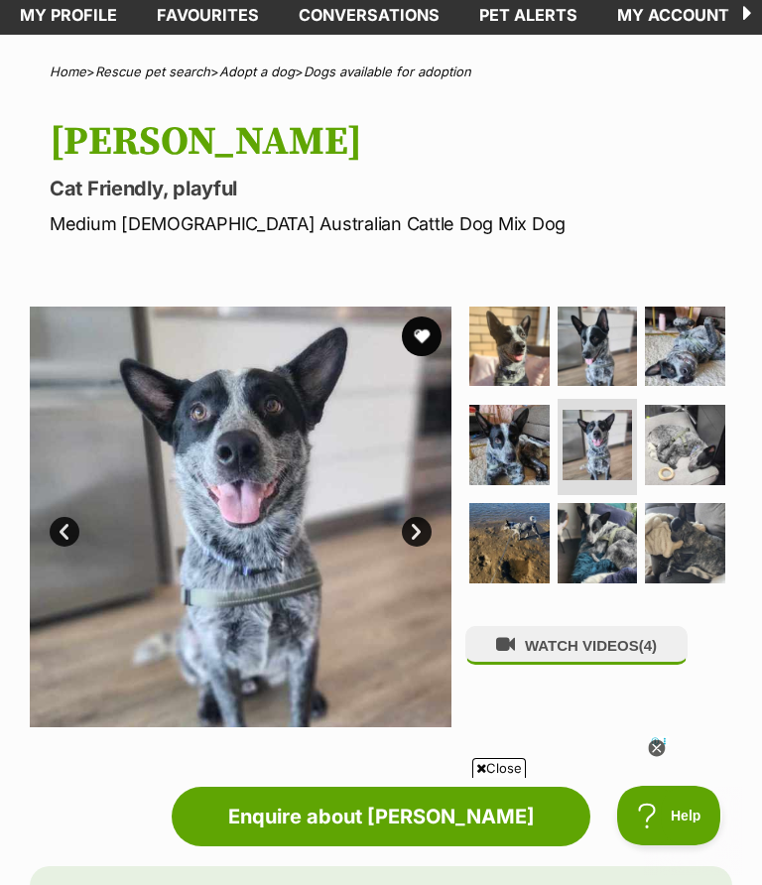
scroll to position [100, 0]
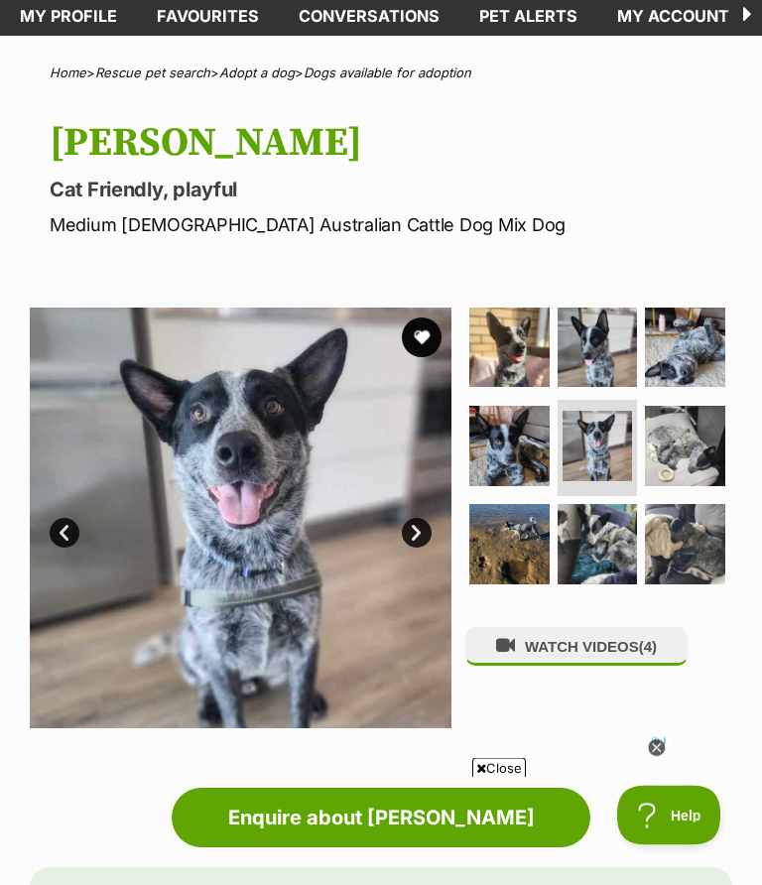
click at [424, 348] on button "favourite" at bounding box center [422, 338] width 40 height 40
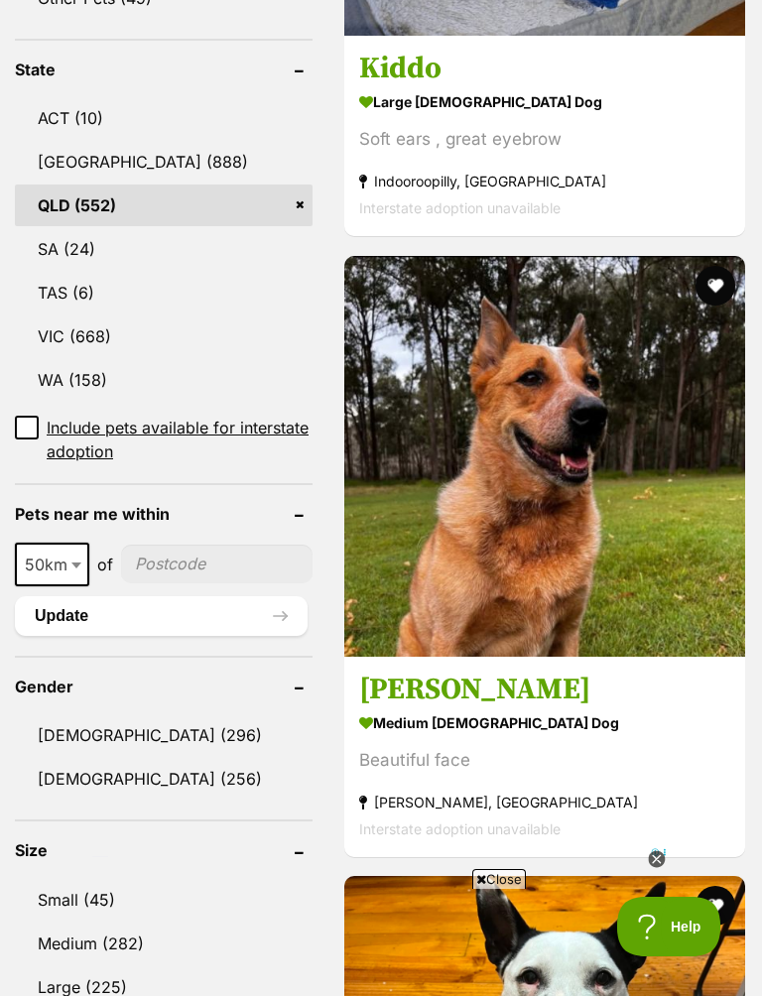
click at [566, 740] on link "Rusty medium male Dog Beautiful face Wamuran, QLD Interstate adoption unavailab…" at bounding box center [544, 756] width 401 height 201
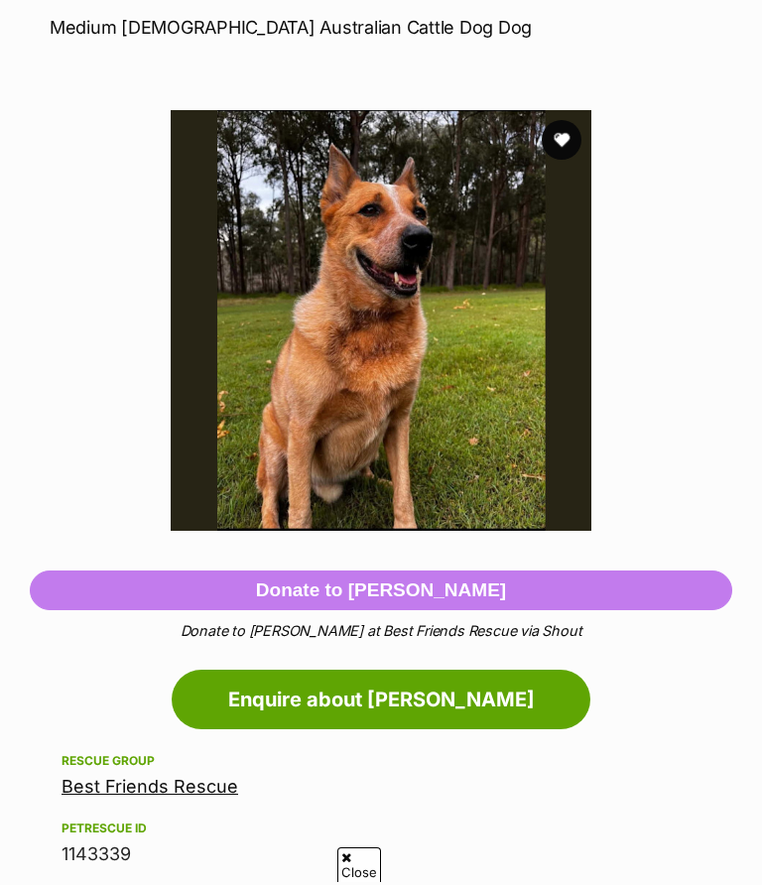
scroll to position [244, 0]
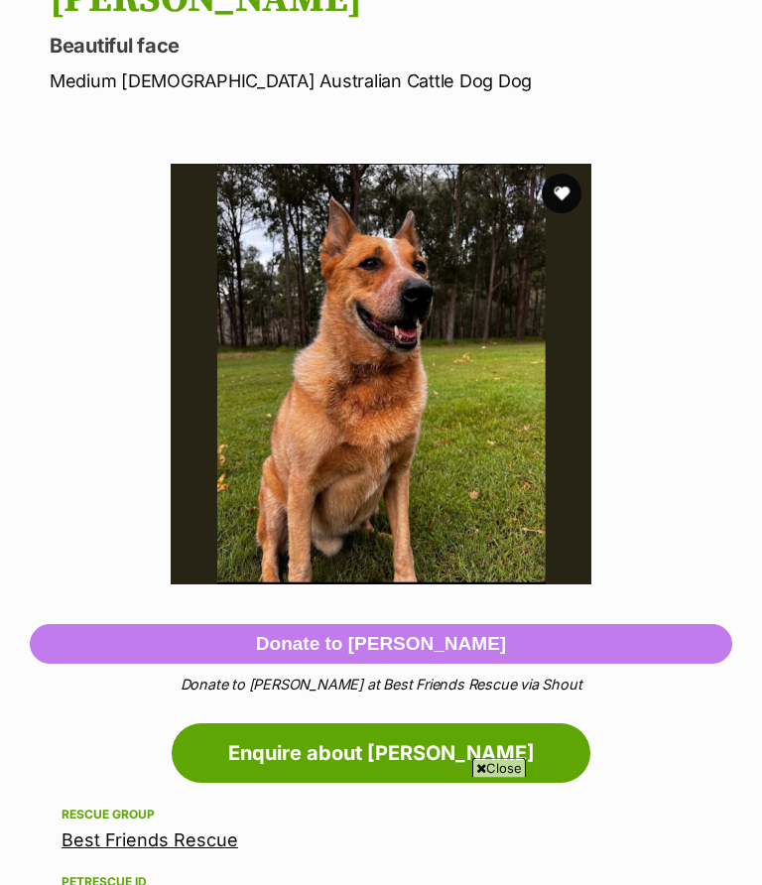
click at [572, 214] on button "favourite" at bounding box center [562, 195] width 40 height 40
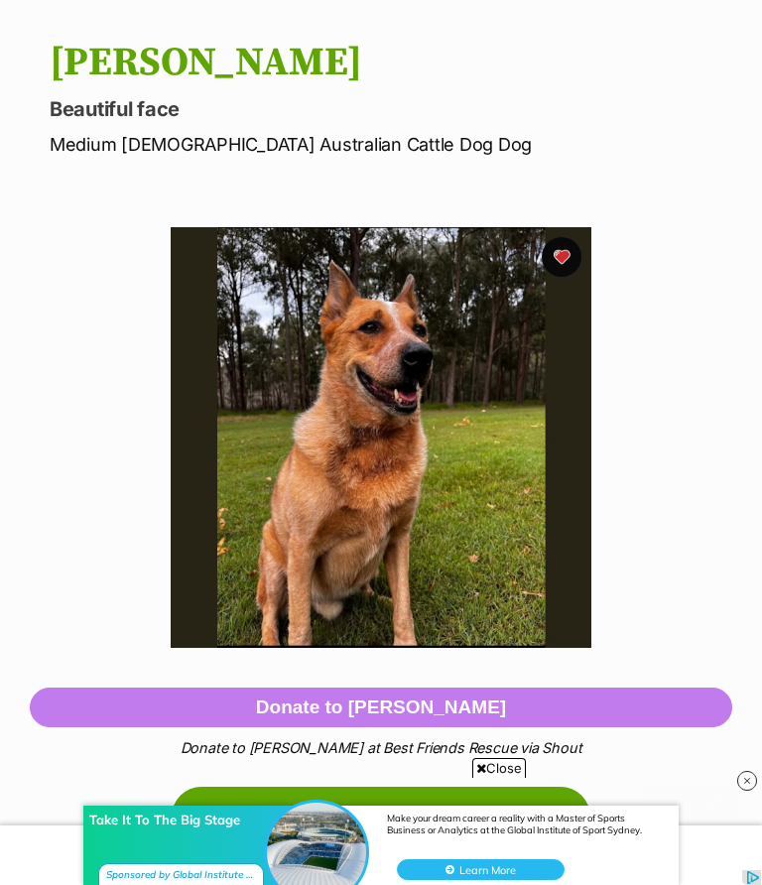
scroll to position [0, 0]
click at [572, 254] on button "favourite" at bounding box center [562, 257] width 40 height 40
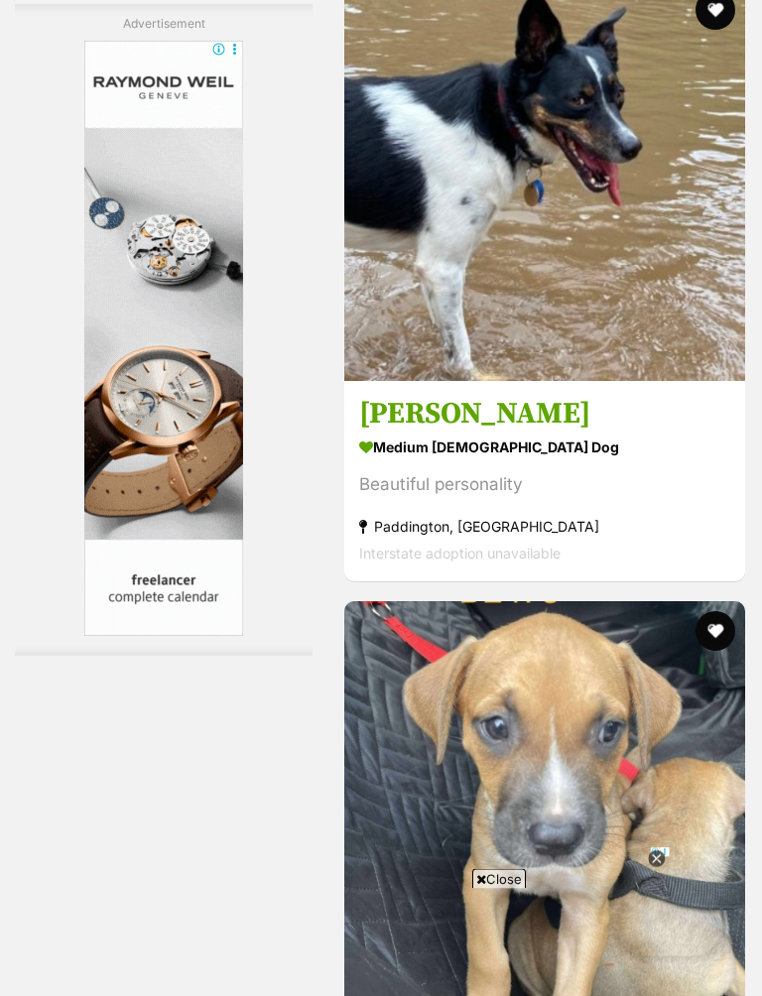
scroll to position [4737, 0]
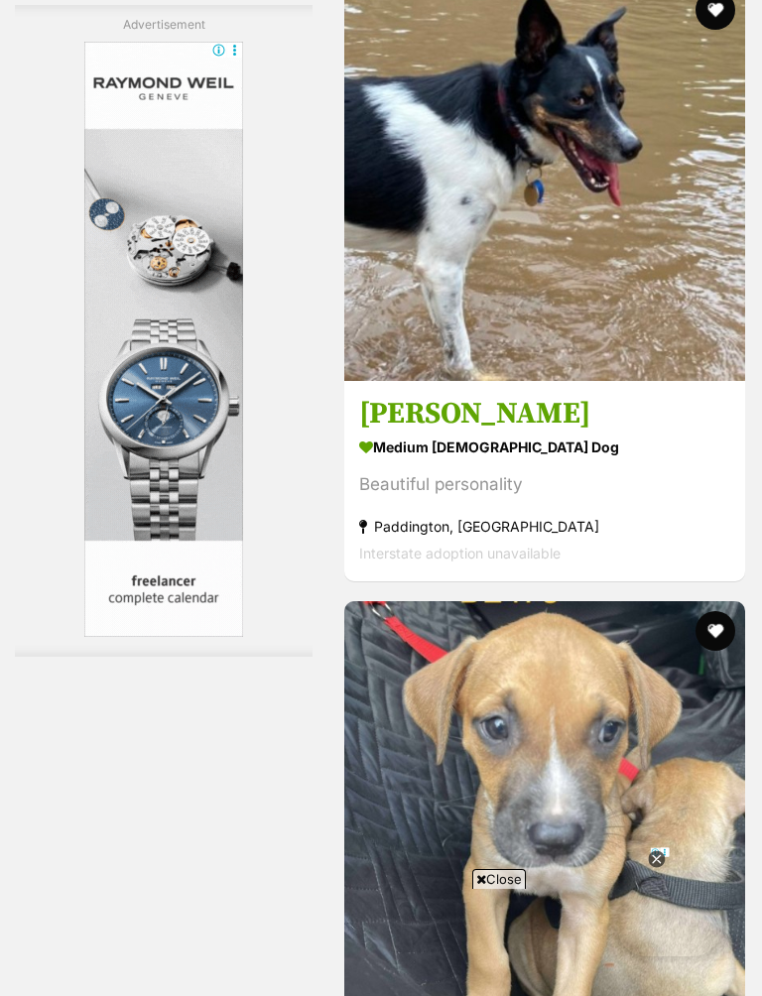
click at [647, 381] on img at bounding box center [544, 180] width 401 height 401
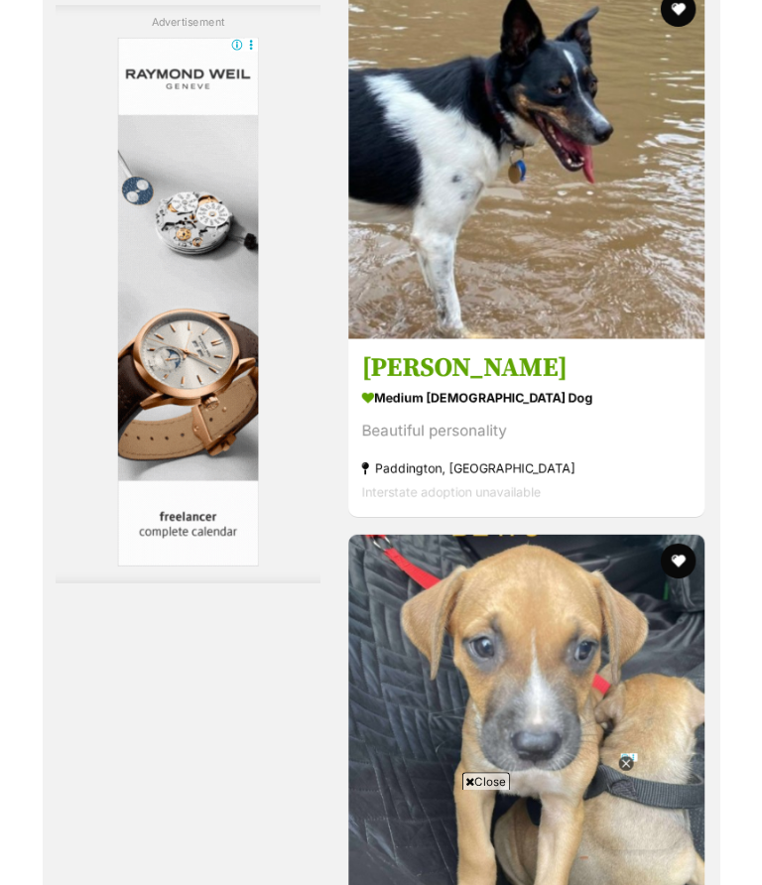
scroll to position [4736, 0]
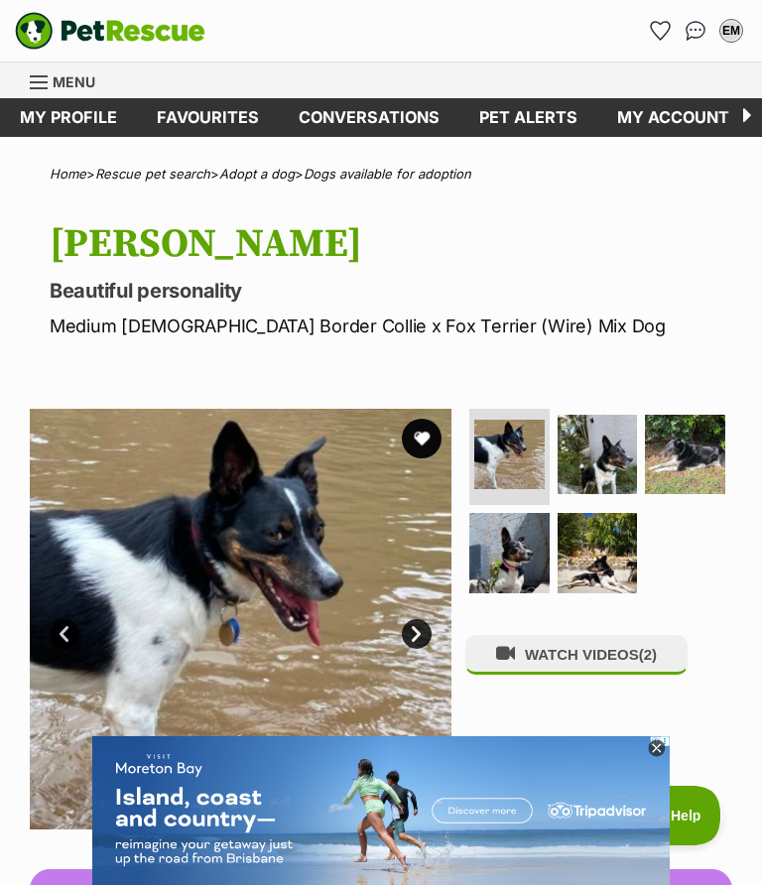
click at [607, 469] on img at bounding box center [598, 455] width 80 height 80
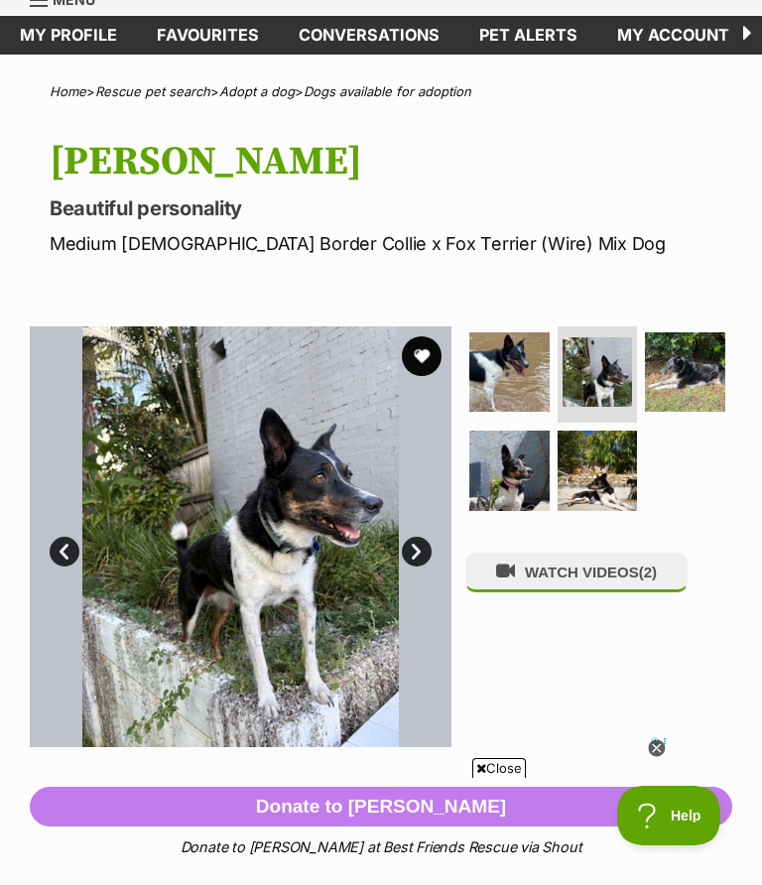
scroll to position [77, 0]
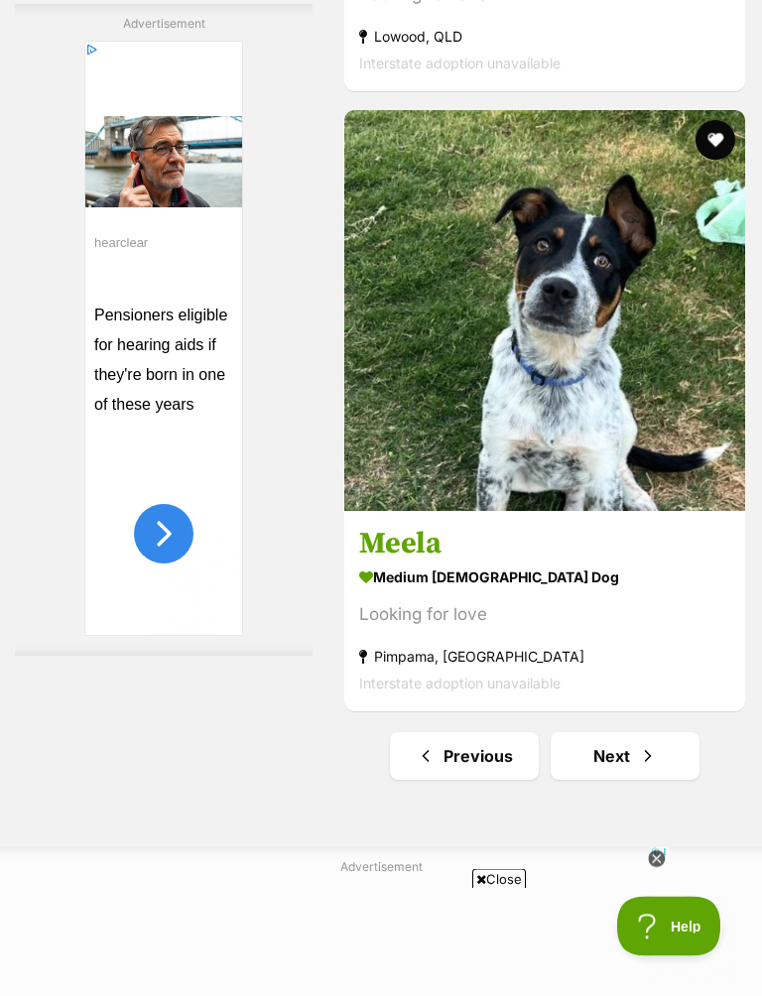
scroll to position [12676, 0]
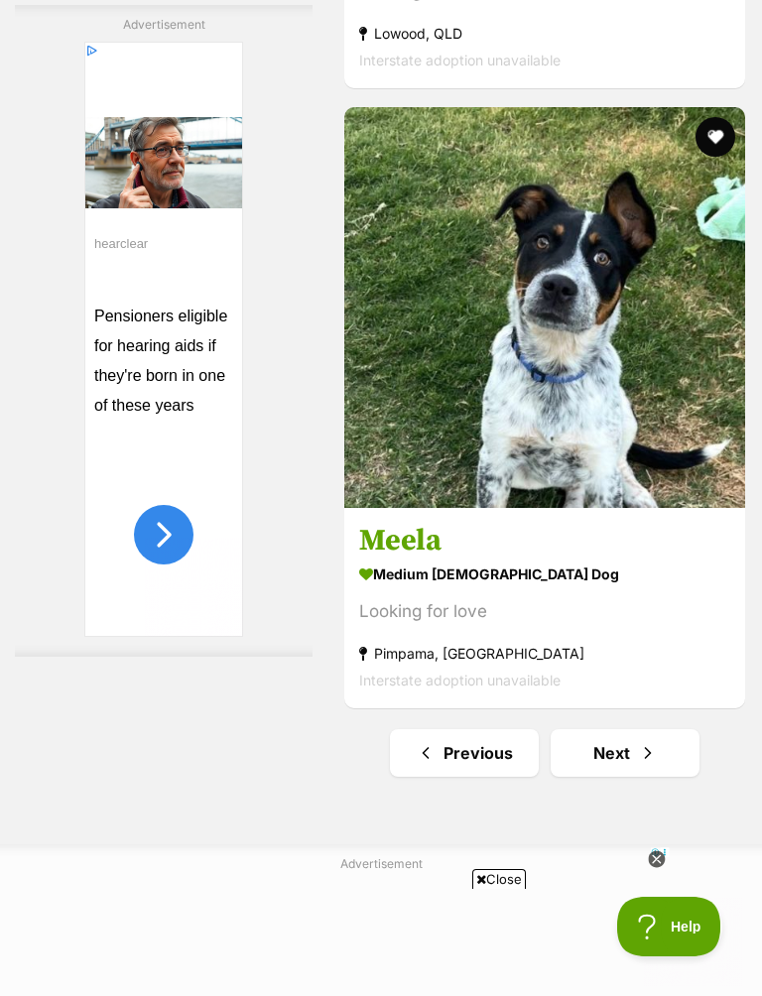
click at [638, 741] on span "Next page" at bounding box center [648, 753] width 20 height 24
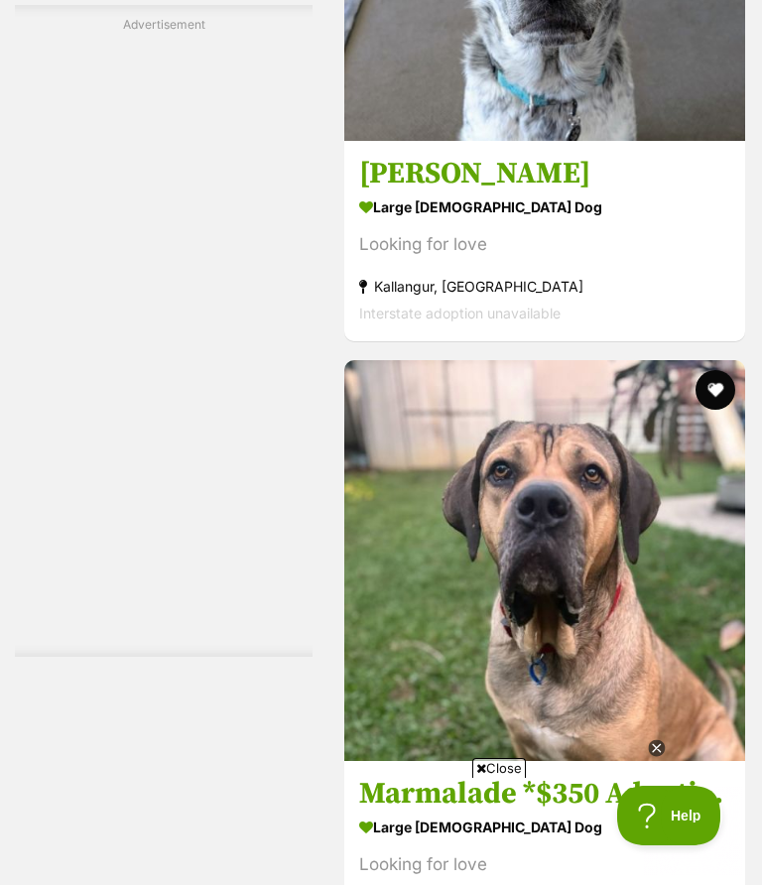
click at [636, 192] on h3 "[PERSON_NAME]" at bounding box center [544, 174] width 371 height 38
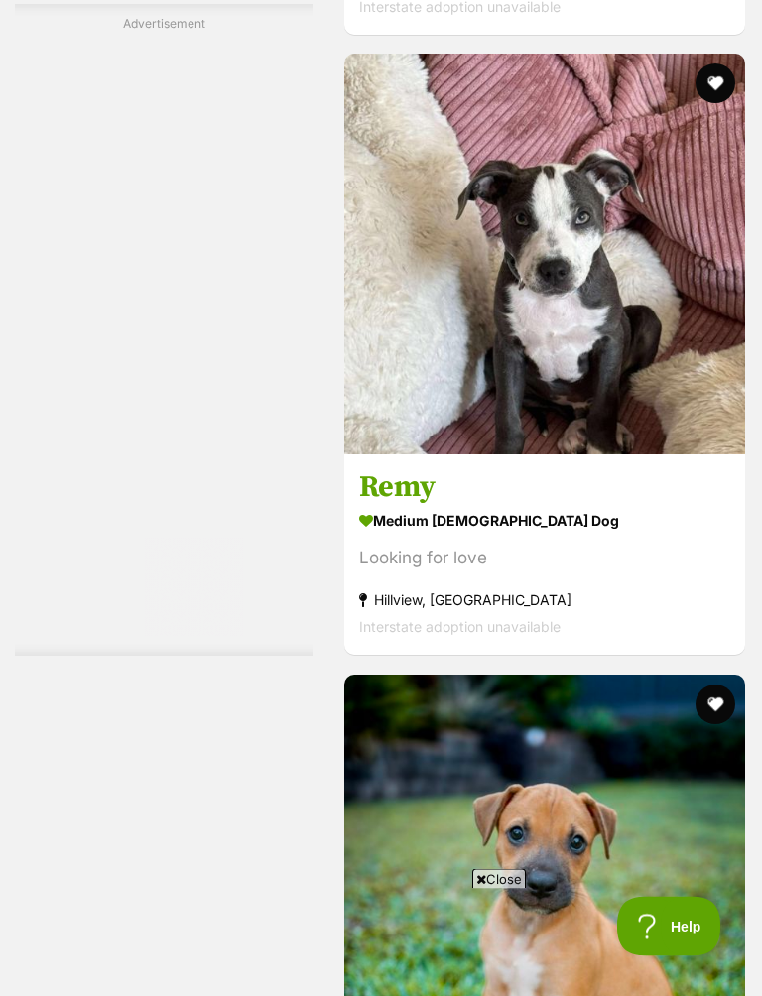
scroll to position [4666, 0]
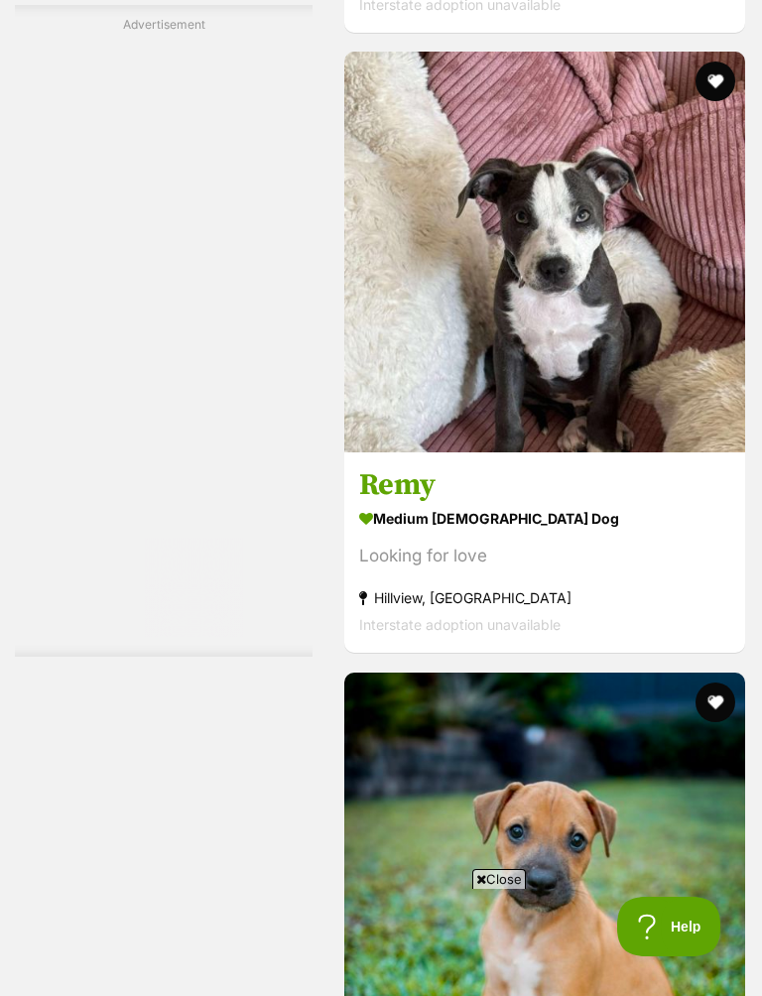
click at [628, 452] on img at bounding box center [544, 252] width 401 height 401
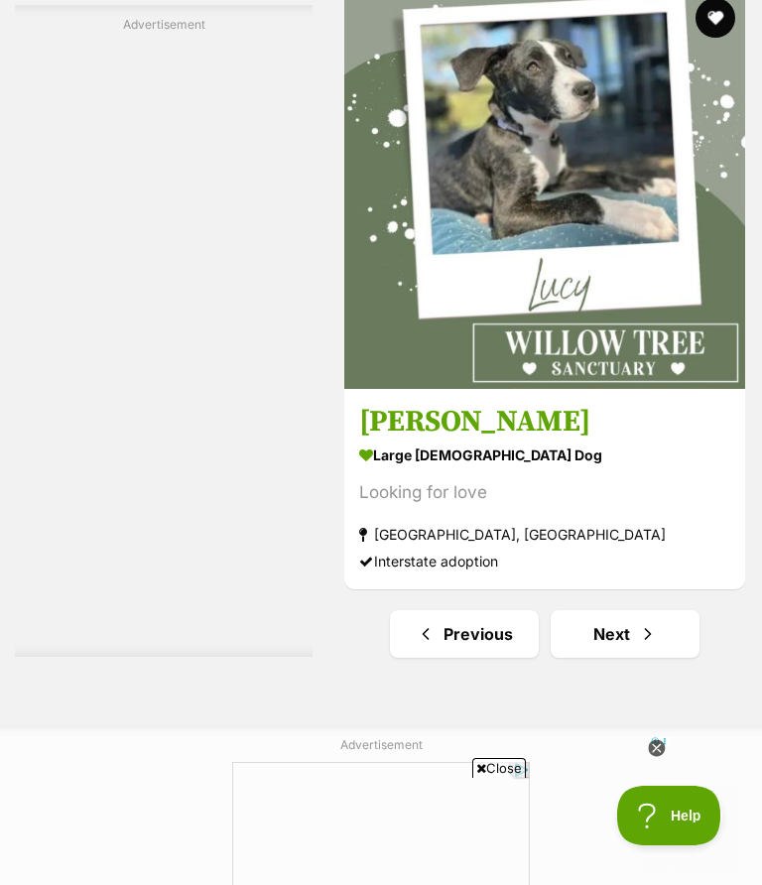
scroll to position [0, 0]
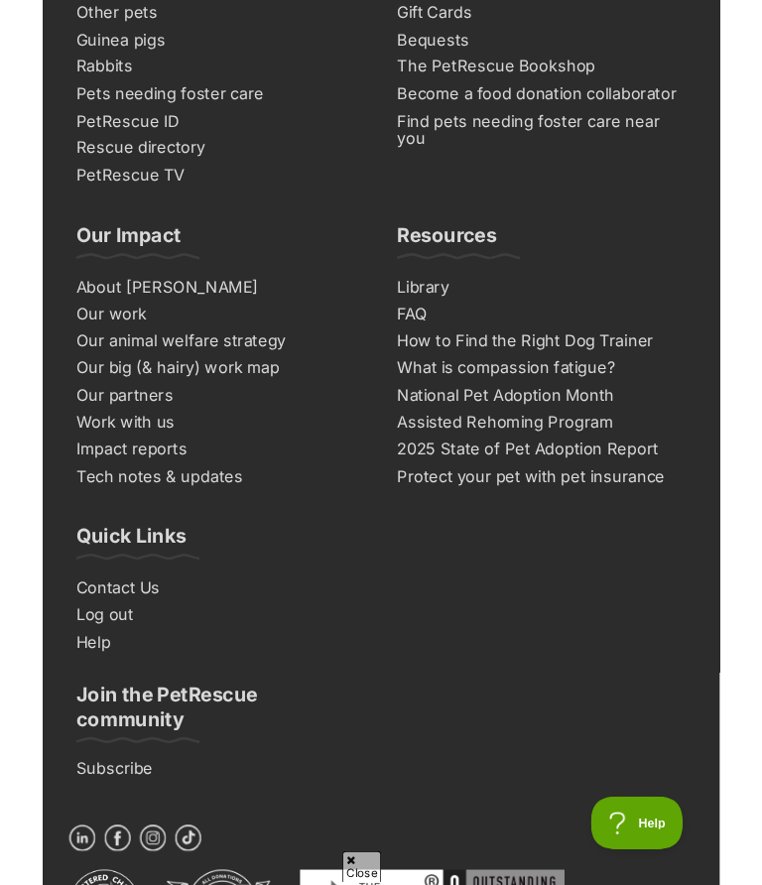
scroll to position [14046, 0]
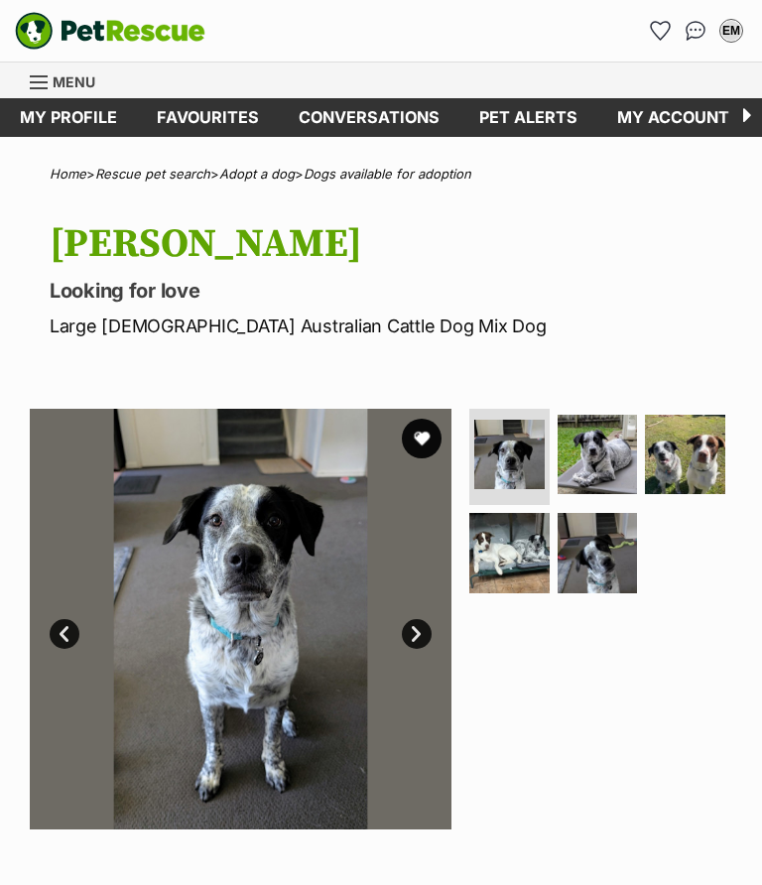
click at [597, 465] on img at bounding box center [598, 455] width 80 height 80
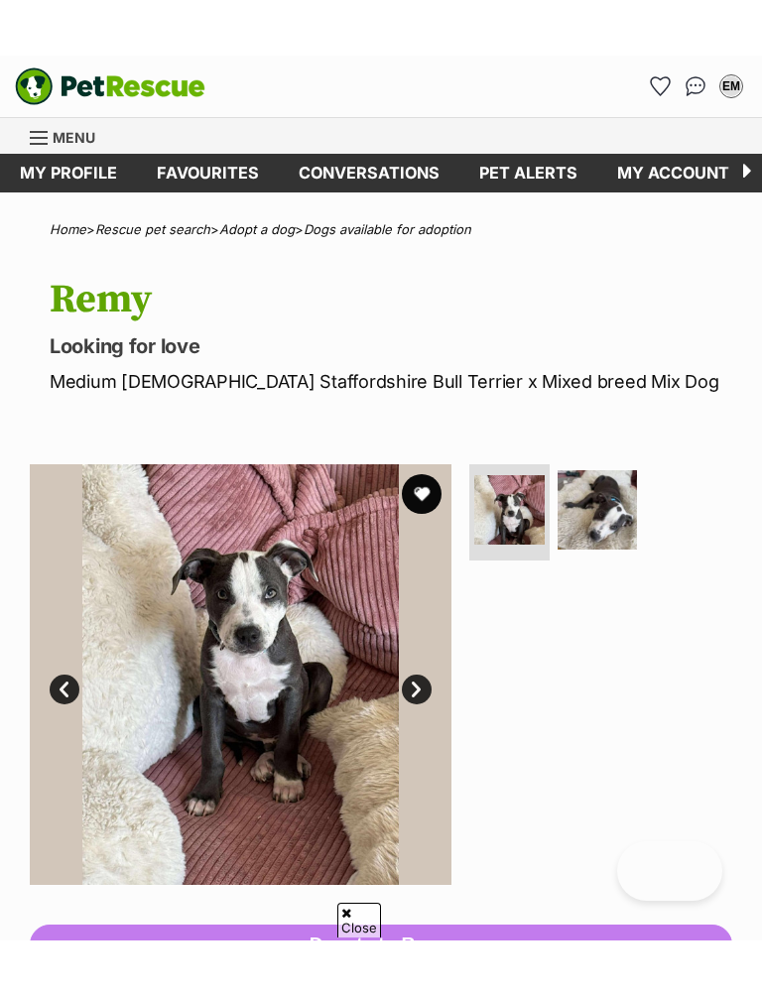
scroll to position [496, 0]
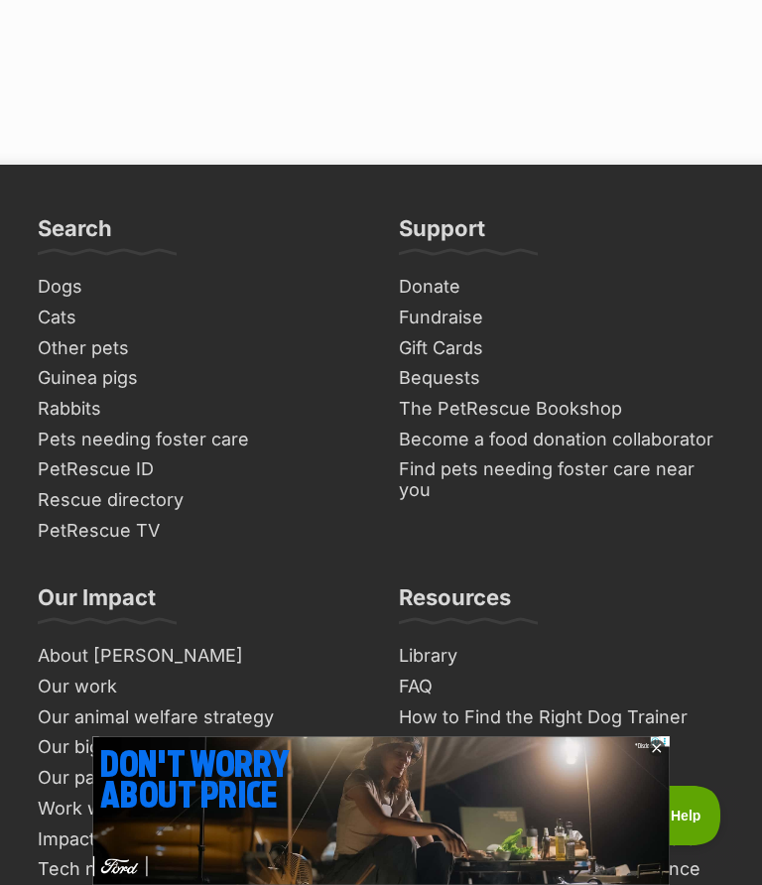
scroll to position [13937, 0]
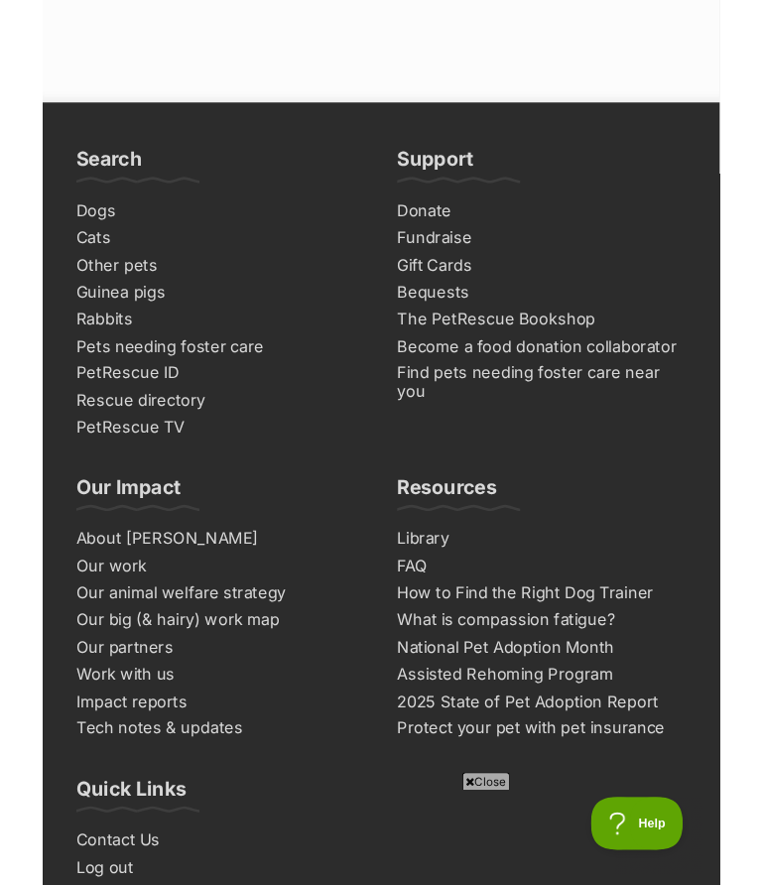
scroll to position [13943, 0]
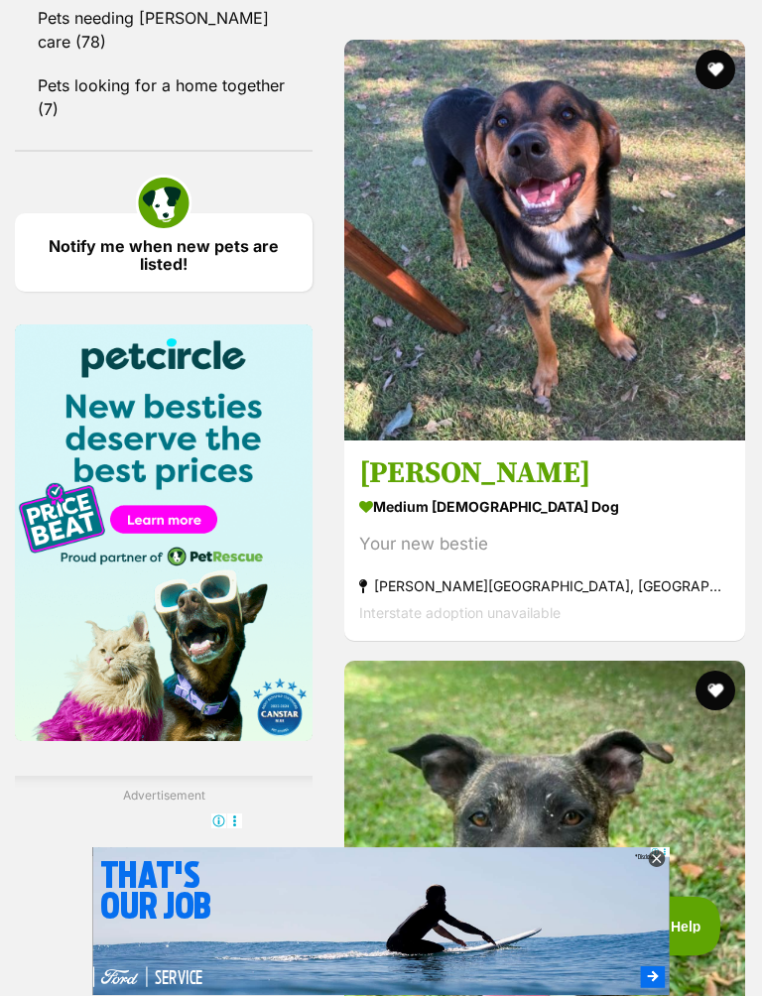
scroll to position [2817, 0]
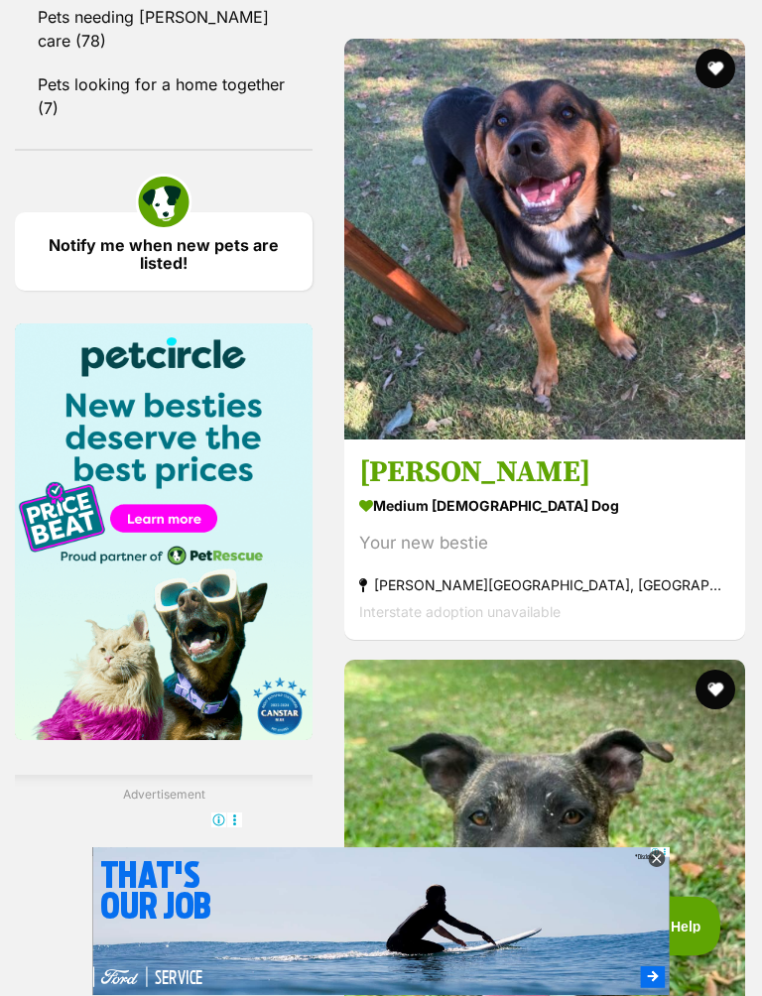
click at [630, 493] on h3 "[PERSON_NAME]" at bounding box center [544, 474] width 371 height 38
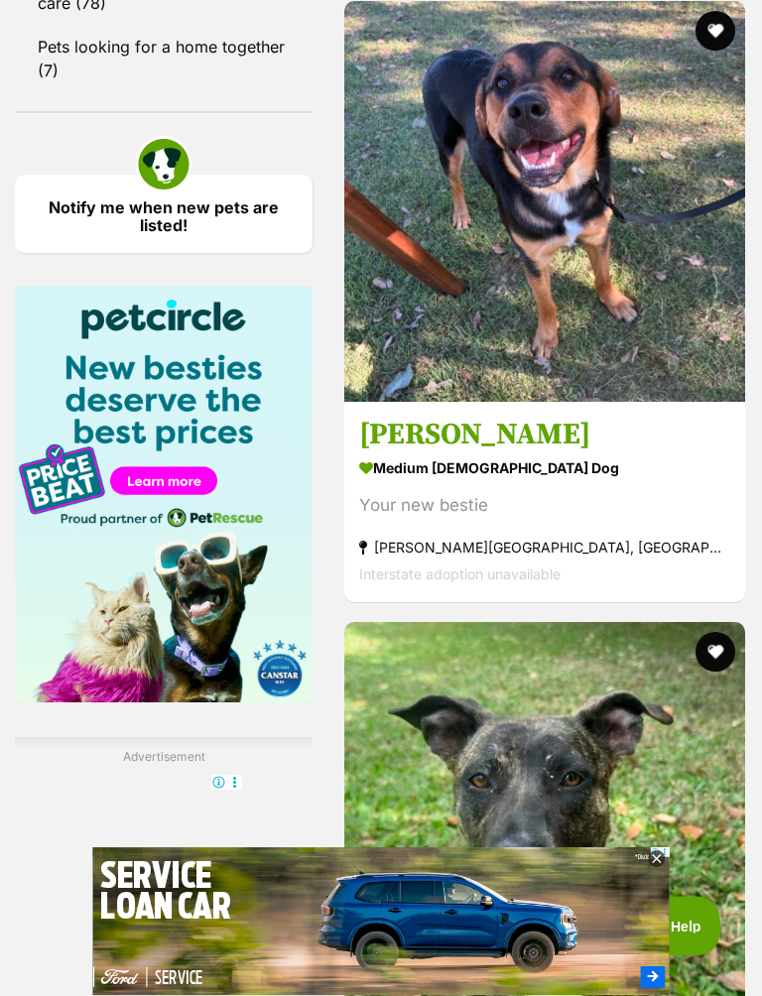
scroll to position [2855, 0]
click at [715, 51] on button "favourite" at bounding box center [715, 31] width 40 height 40
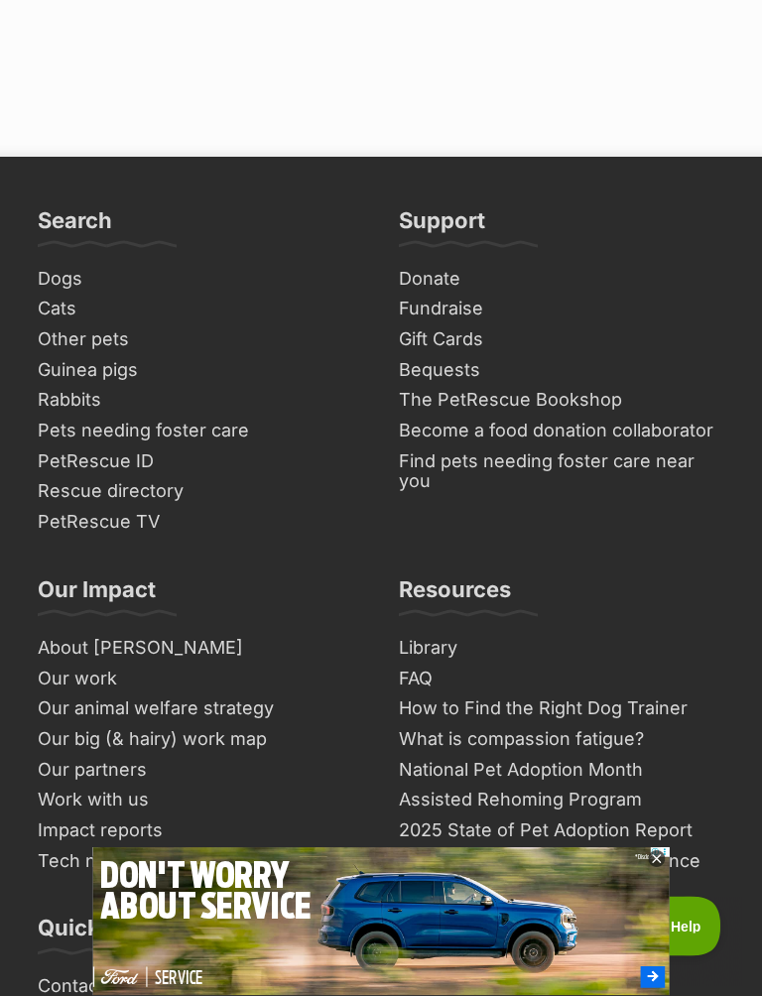
scroll to position [13698, 0]
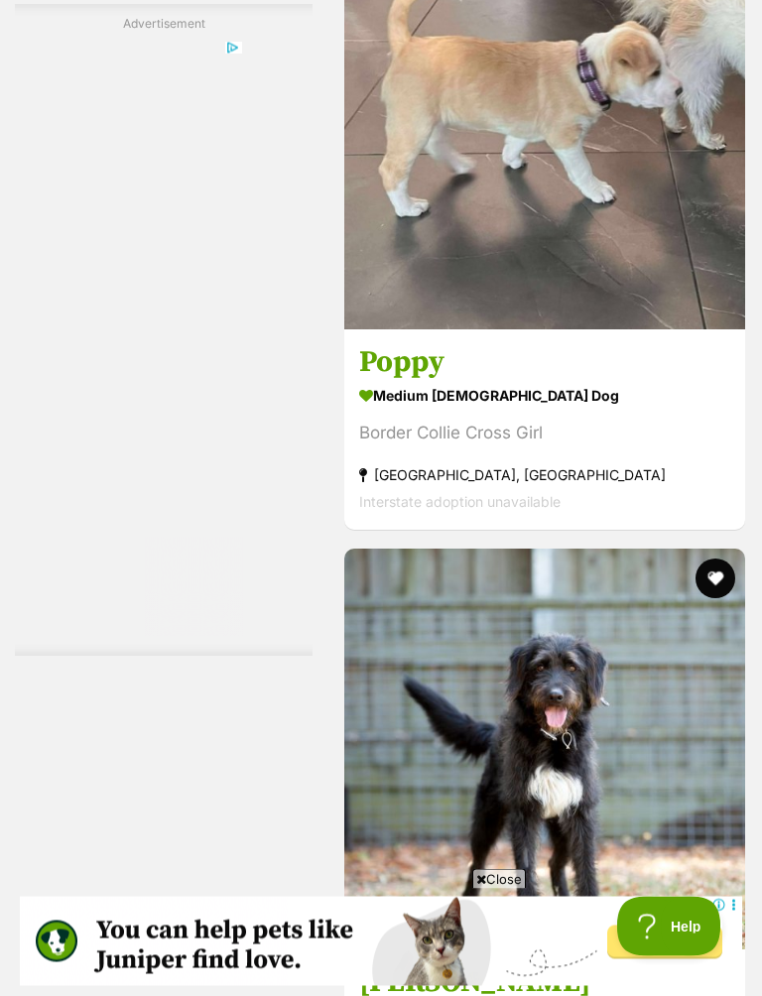
scroll to position [5408, 0]
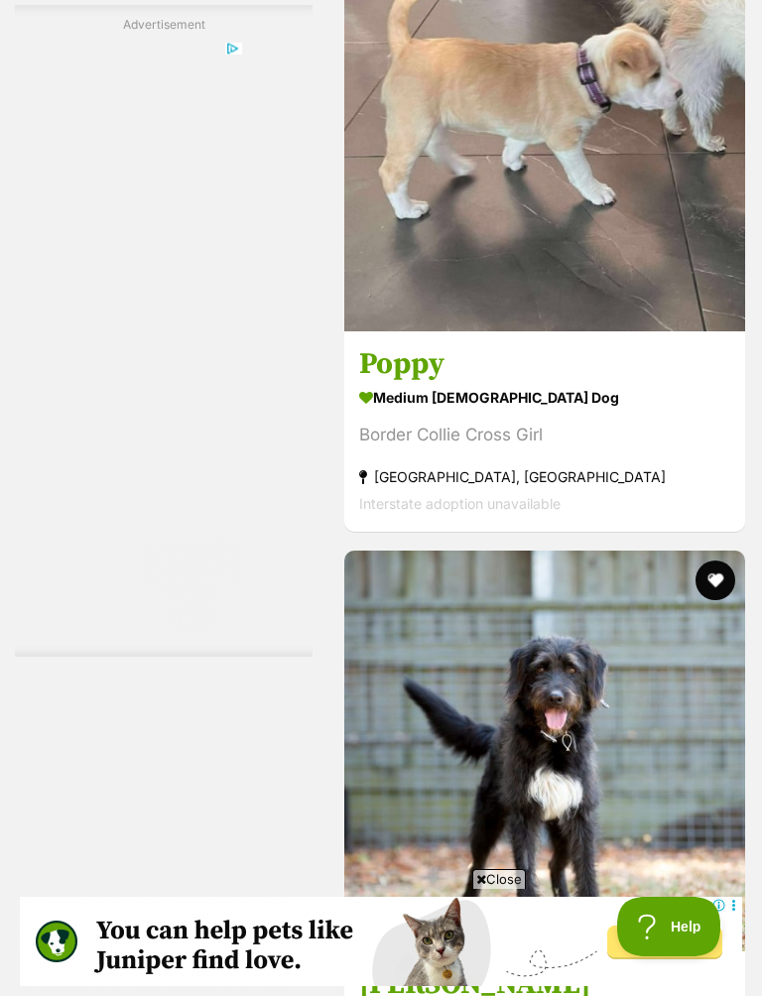
click at [645, 331] on img at bounding box center [544, 131] width 401 height 401
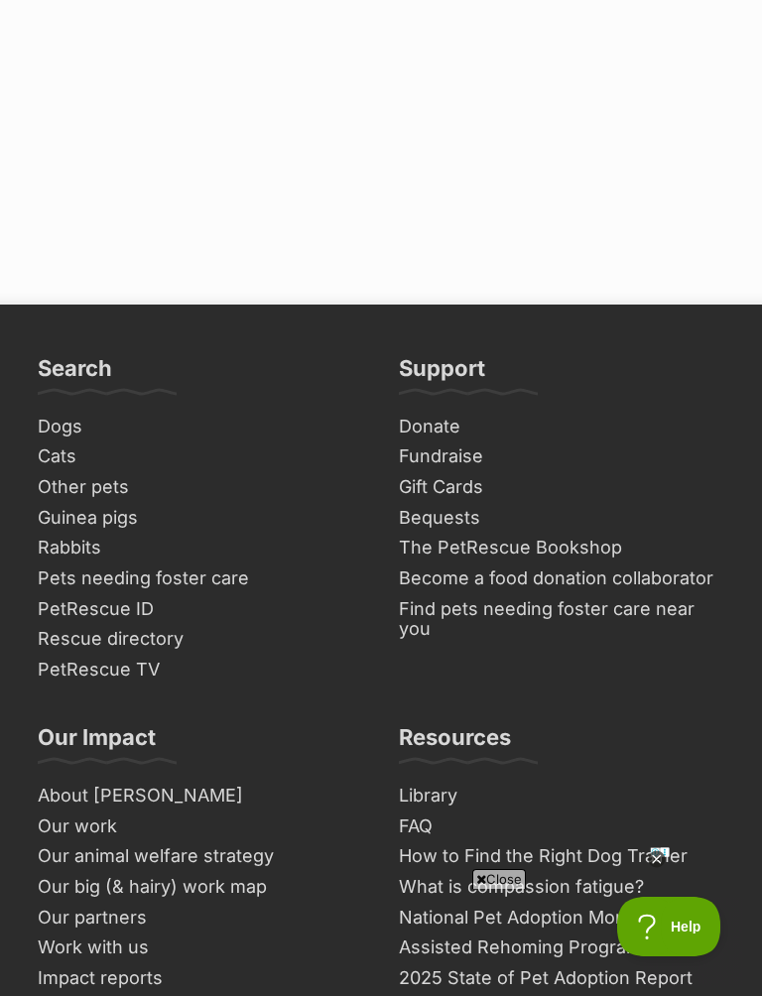
scroll to position [13555, 0]
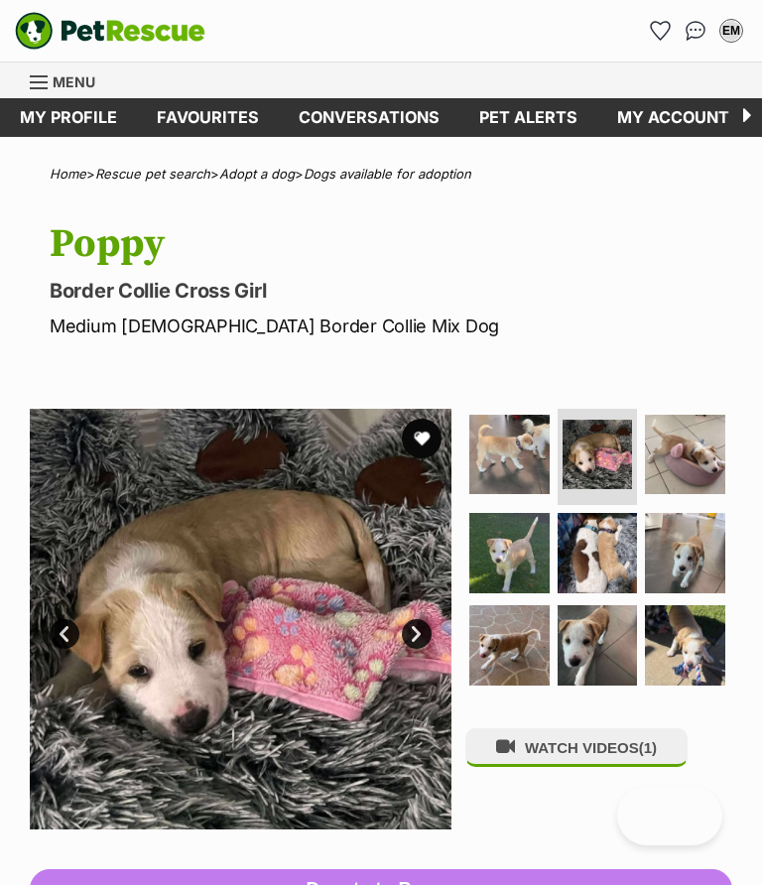
click at [703, 456] on img at bounding box center [685, 455] width 80 height 80
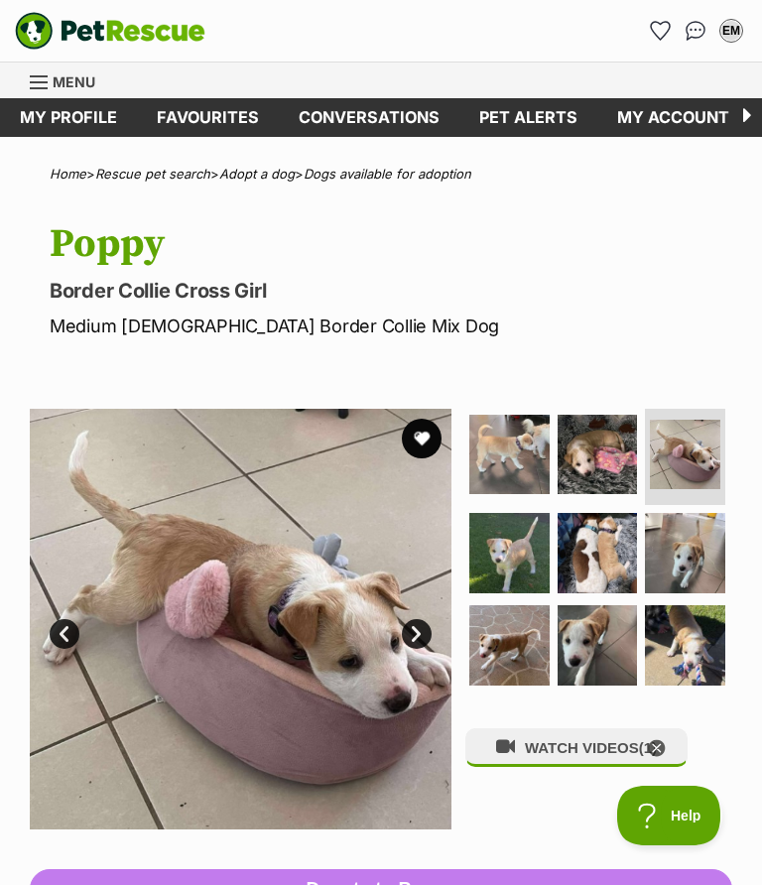
click at [531, 546] on img at bounding box center [509, 553] width 80 height 80
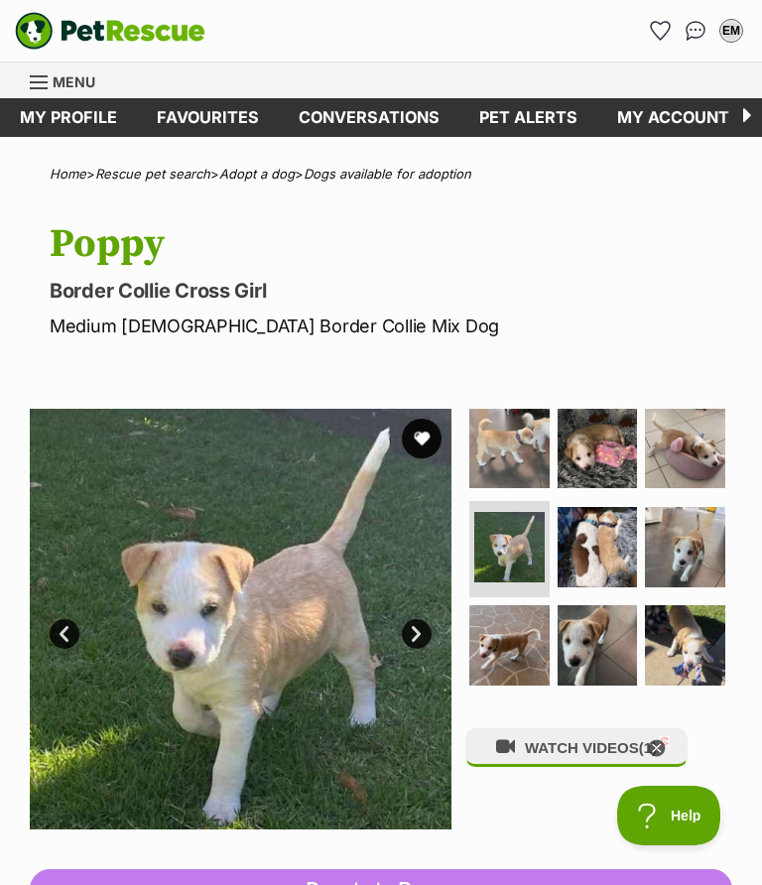
scroll to position [8, 0]
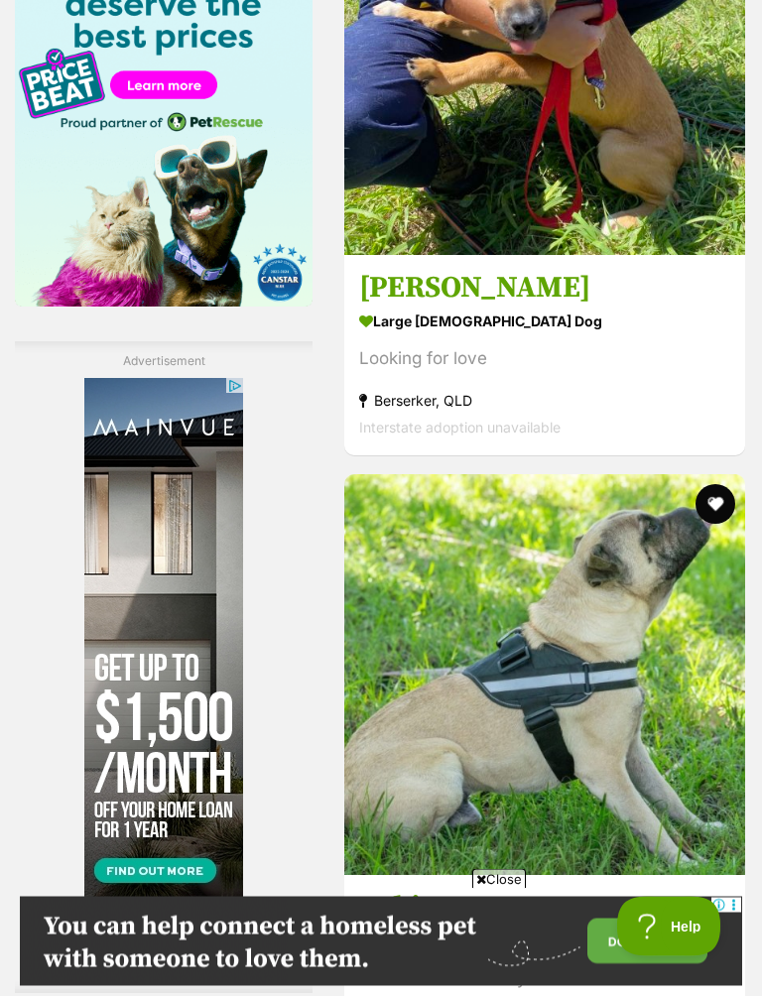
scroll to position [3251, 0]
click at [620, 255] on img at bounding box center [544, 54] width 401 height 401
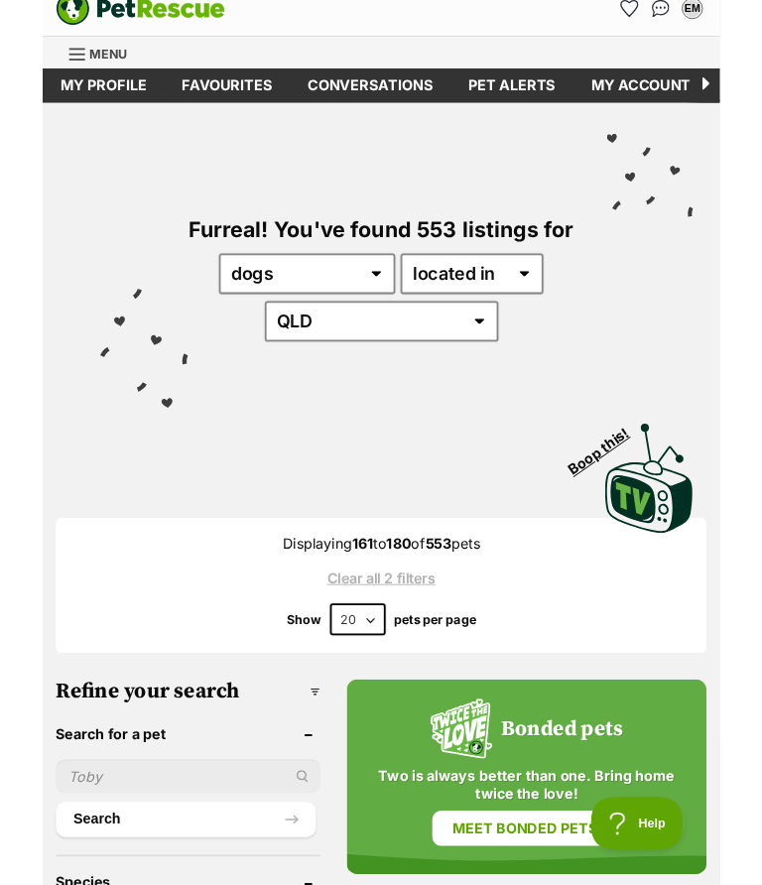
scroll to position [0, 0]
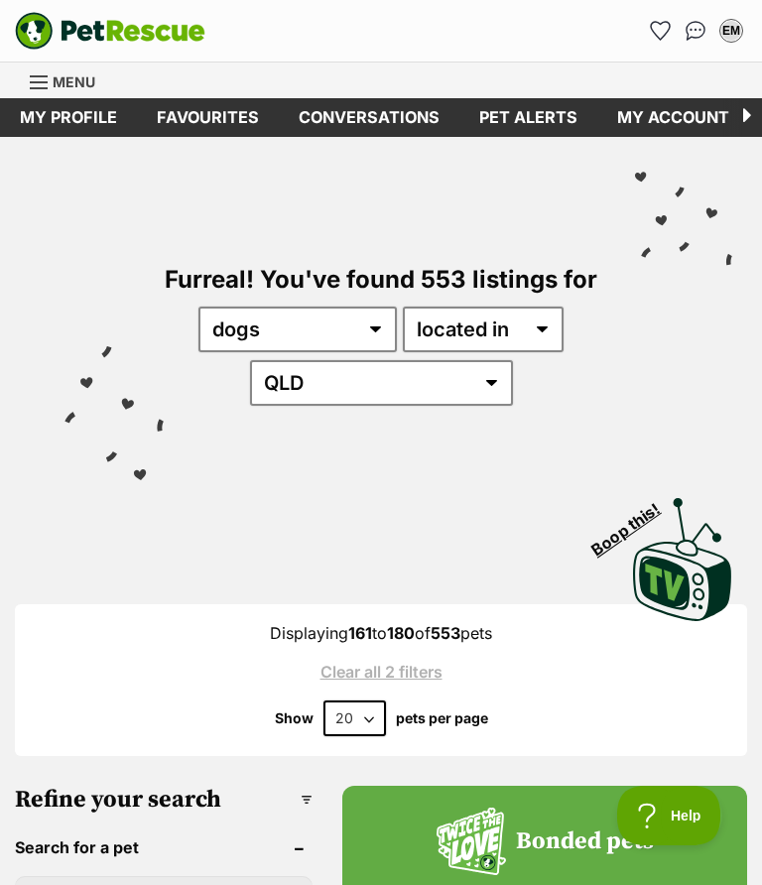
click at [218, 131] on link "Favourites" at bounding box center [208, 117] width 142 height 39
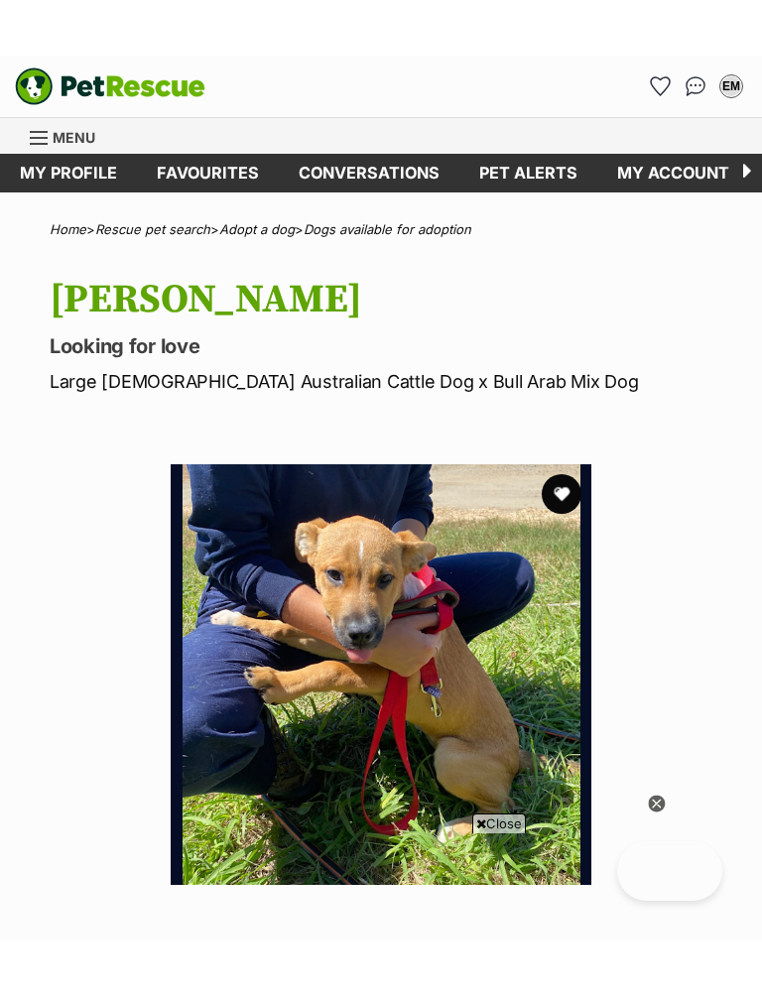
scroll to position [517, 0]
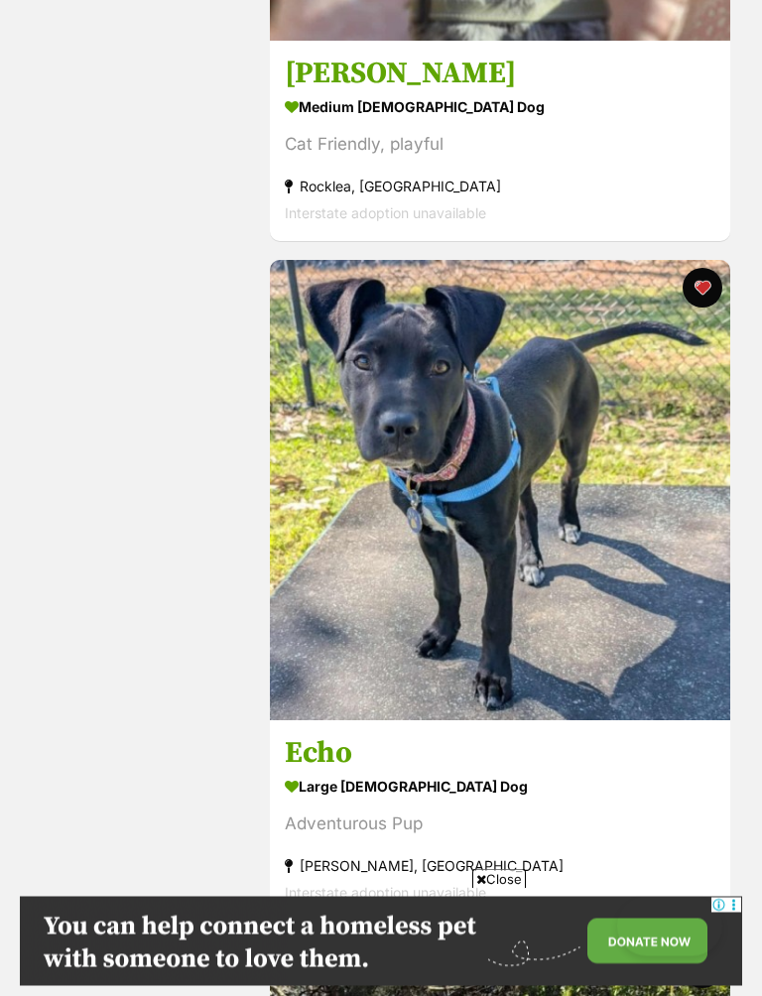
scroll to position [2175, 0]
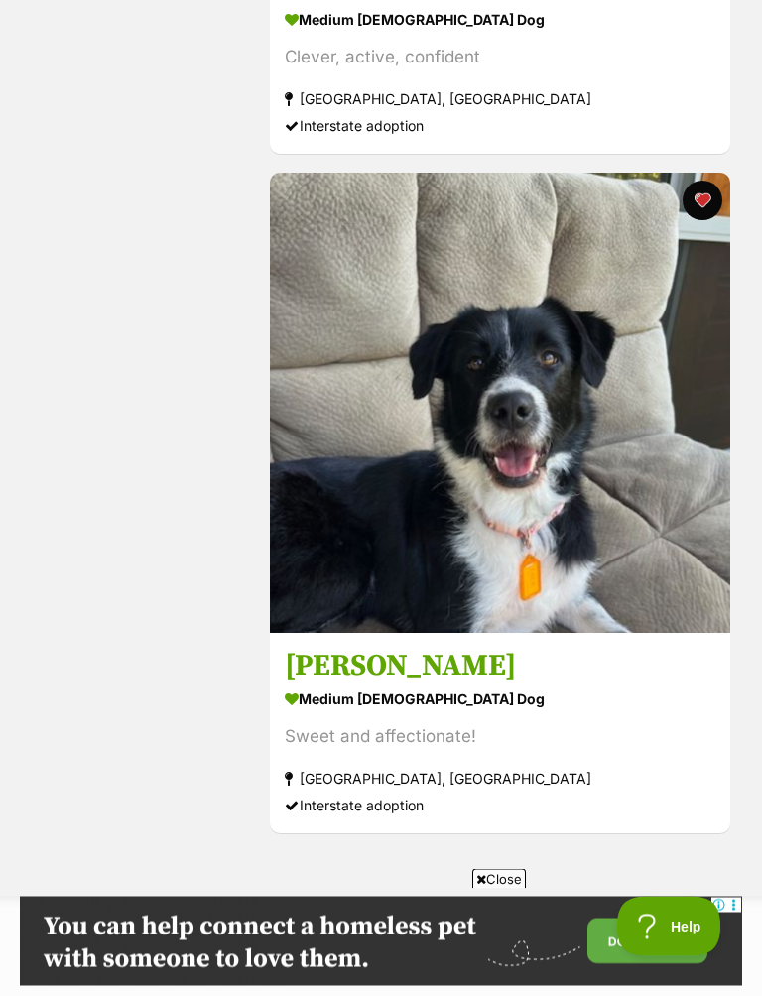
scroll to position [863, 0]
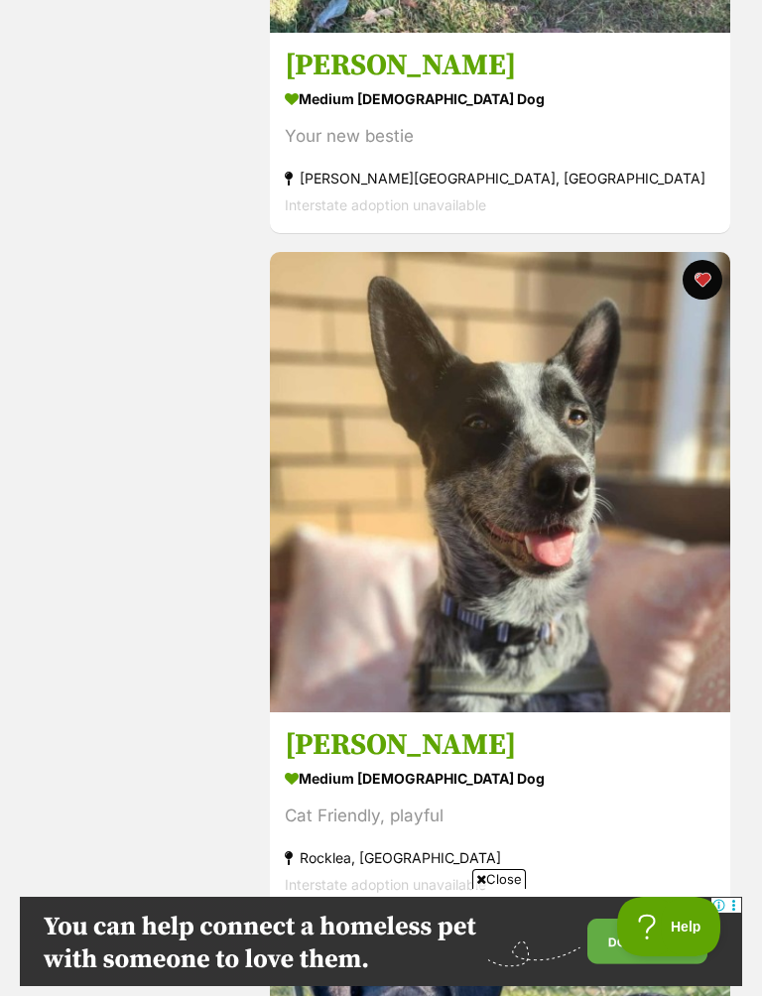
click at [645, 564] on img at bounding box center [500, 482] width 460 height 460
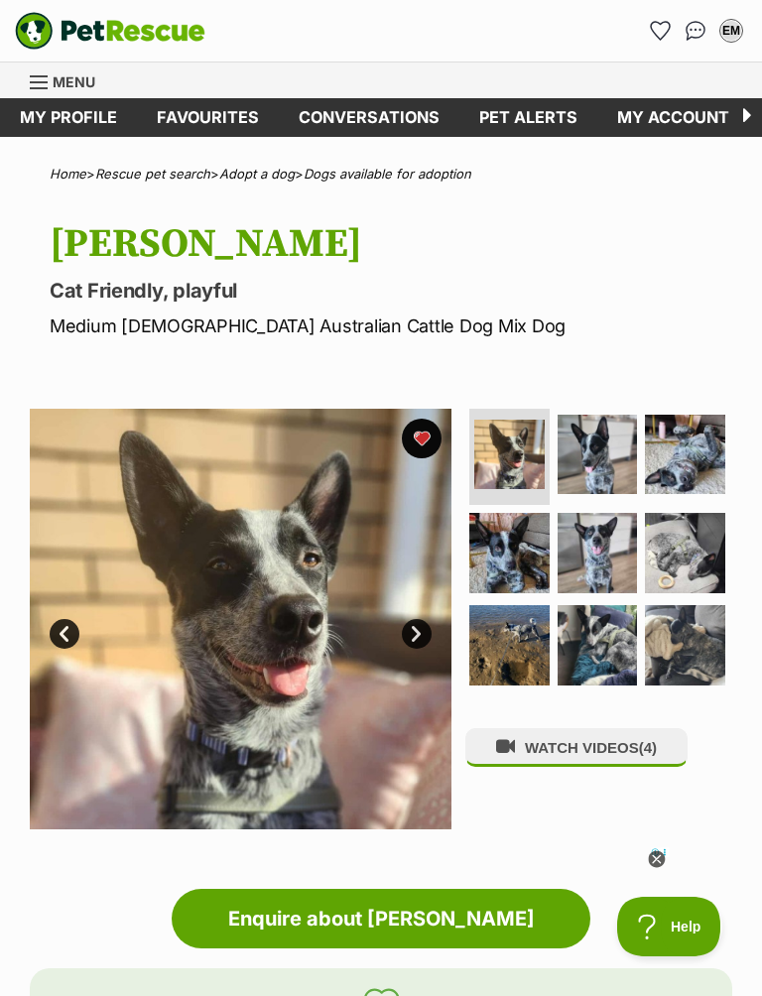
click at [501, 651] on img at bounding box center [509, 645] width 80 height 80
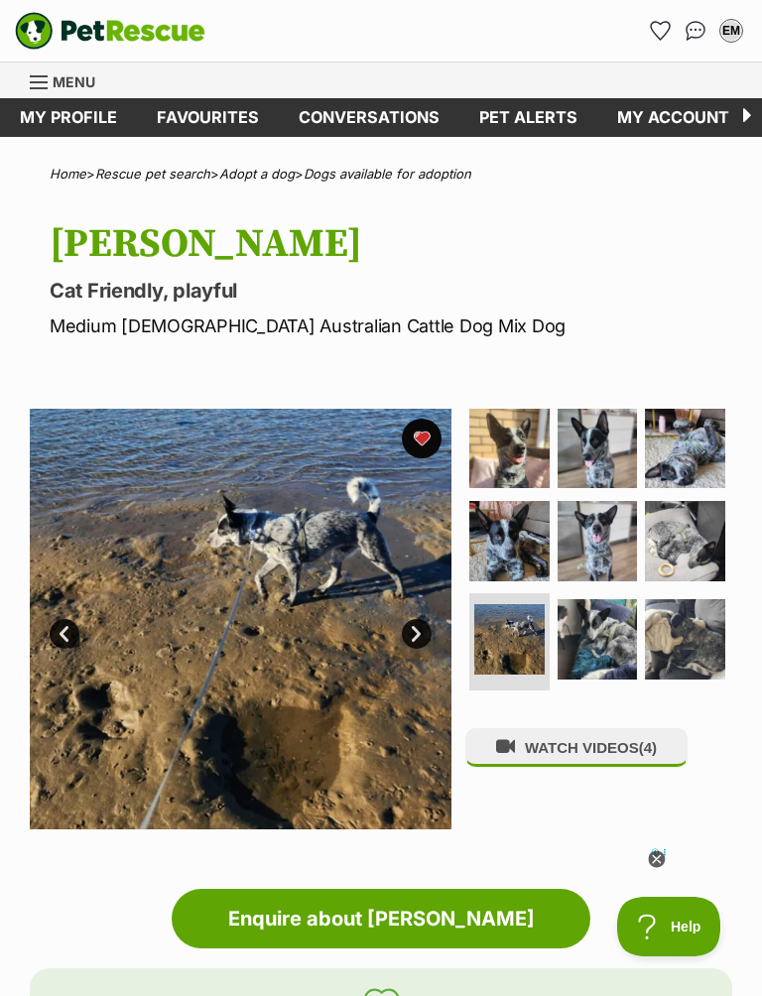
click at [698, 530] on img at bounding box center [685, 541] width 80 height 80
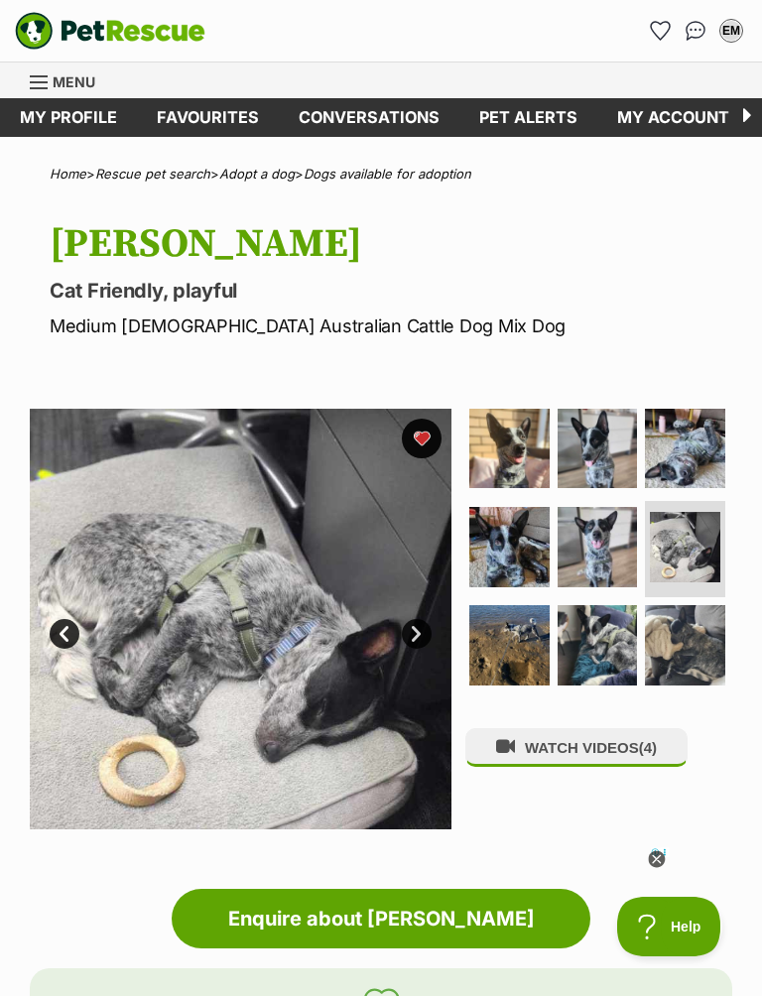
click at [624, 542] on img at bounding box center [598, 547] width 80 height 80
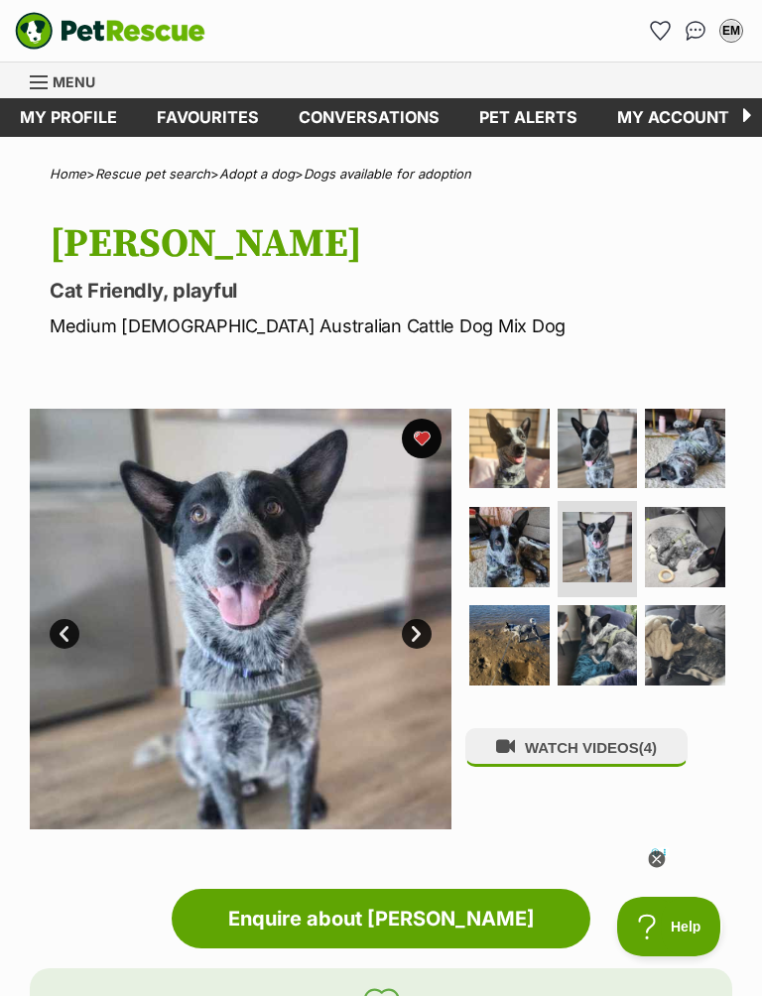
click at [620, 458] on img at bounding box center [598, 449] width 80 height 80
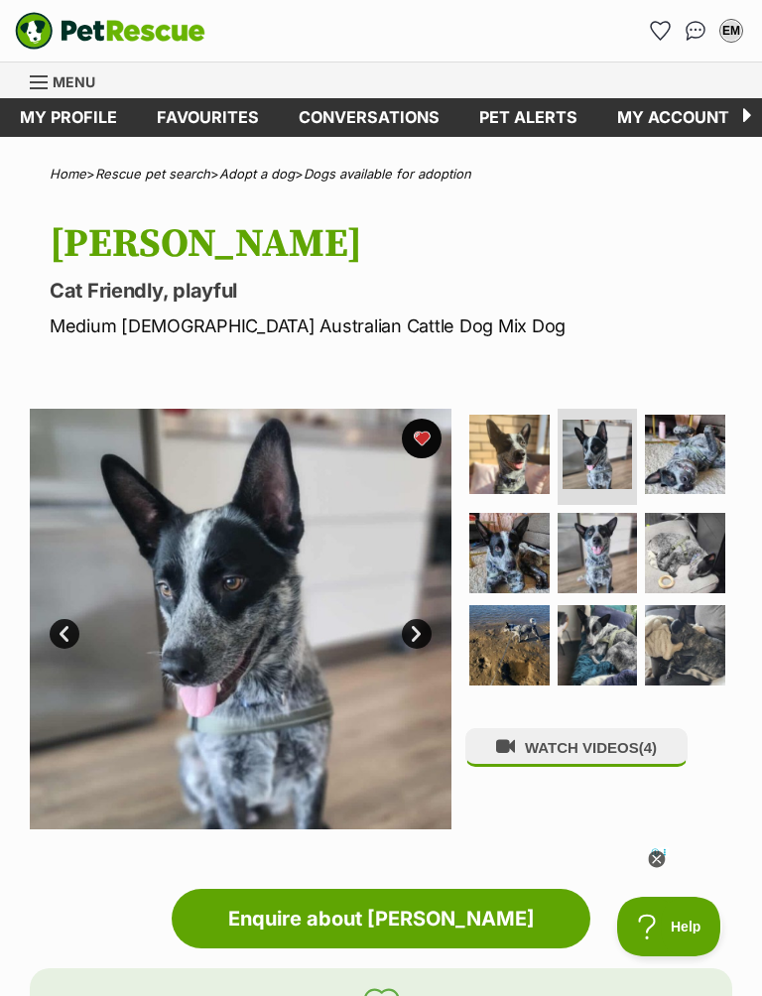
click at [544, 444] on img at bounding box center [509, 455] width 80 height 80
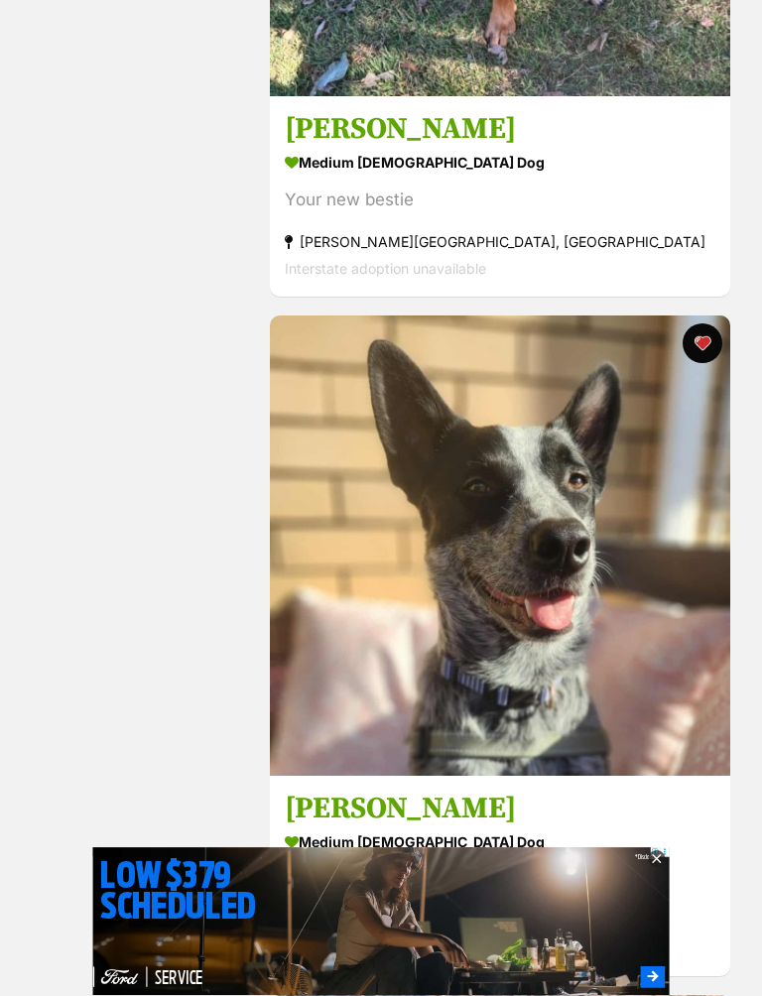
scroll to position [987, 0]
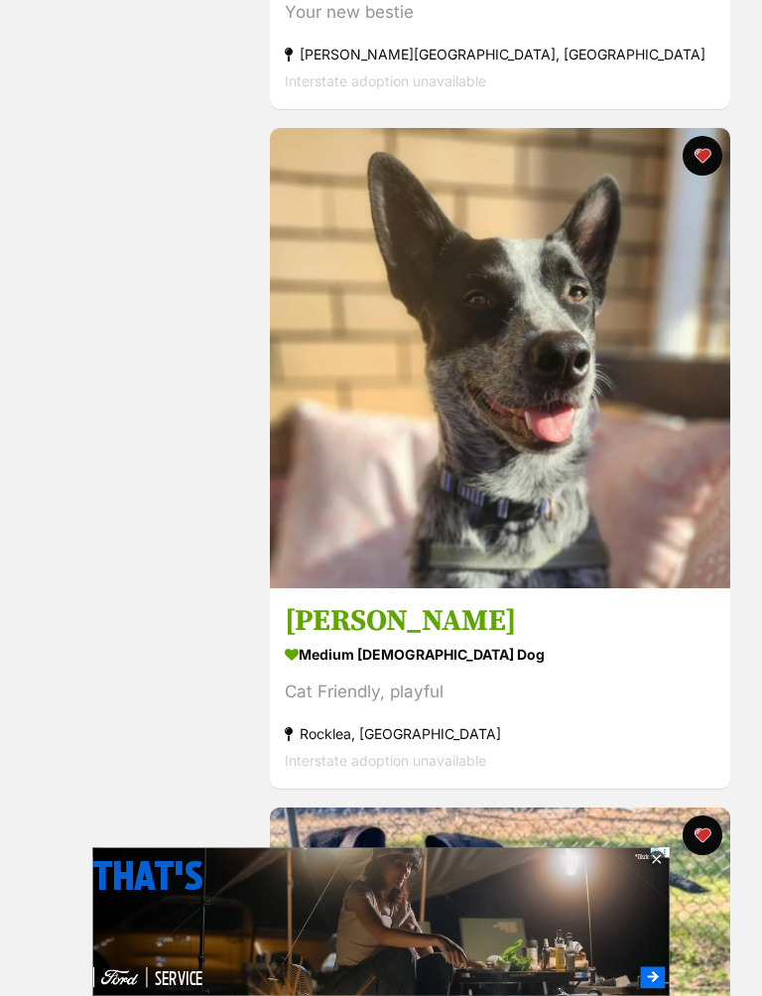
click at [566, 458] on img at bounding box center [500, 358] width 460 height 460
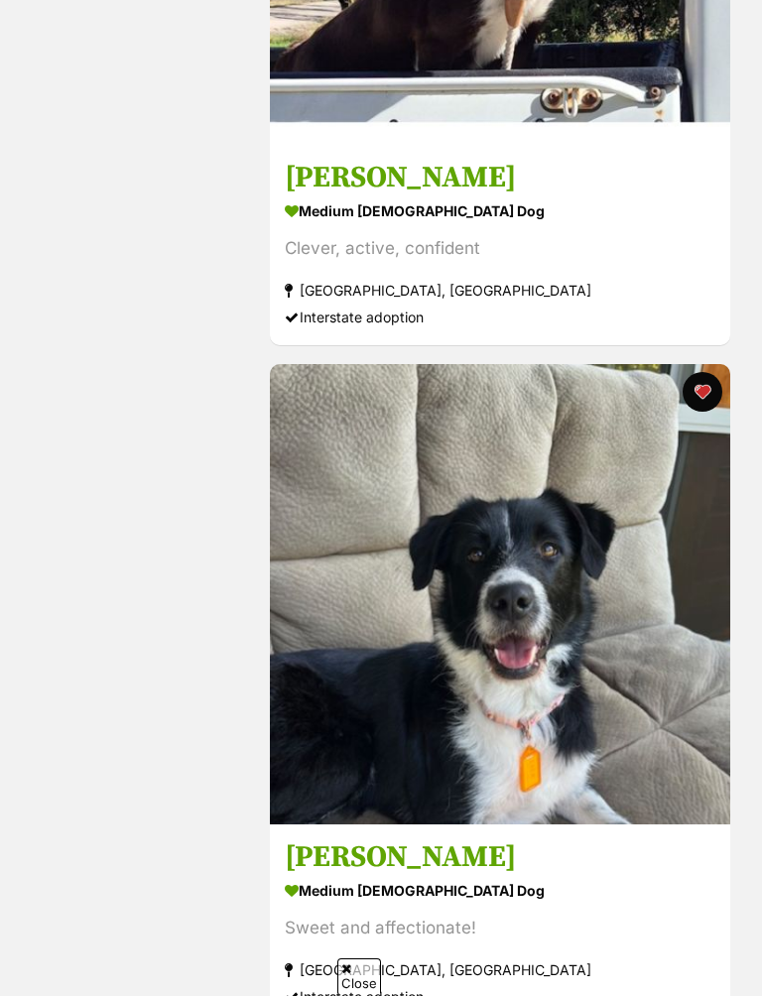
scroll to position [3001, 0]
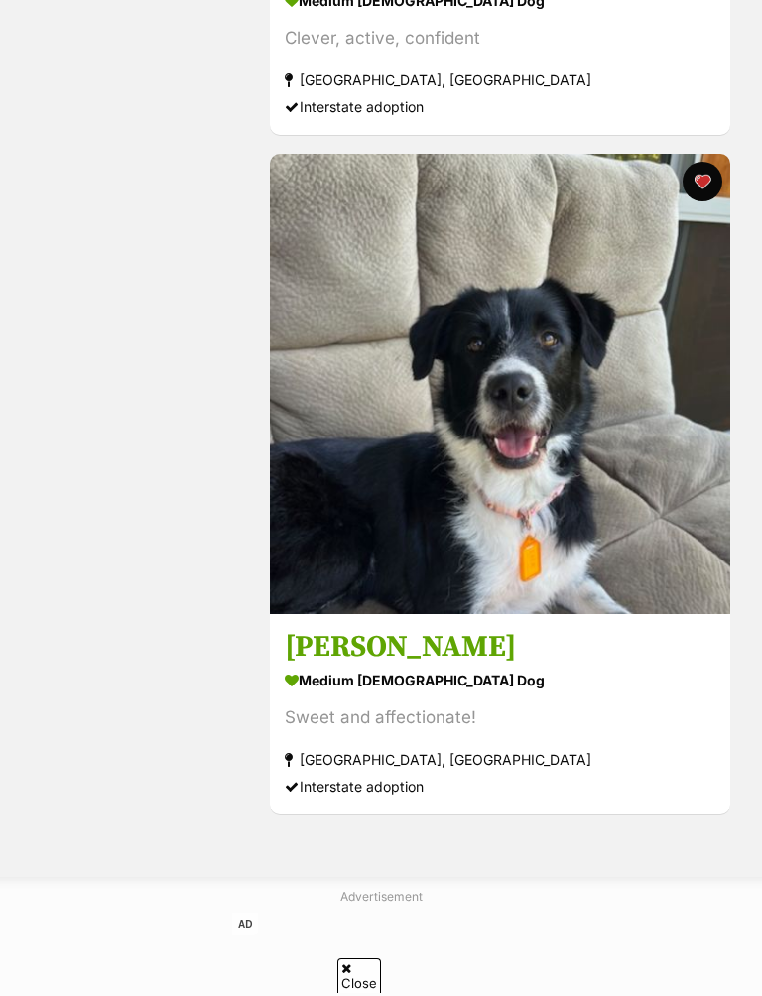
click at [369, 663] on h3 "Lara" at bounding box center [500, 648] width 431 height 38
click at [581, 629] on h3 "Lara" at bounding box center [500, 648] width 431 height 38
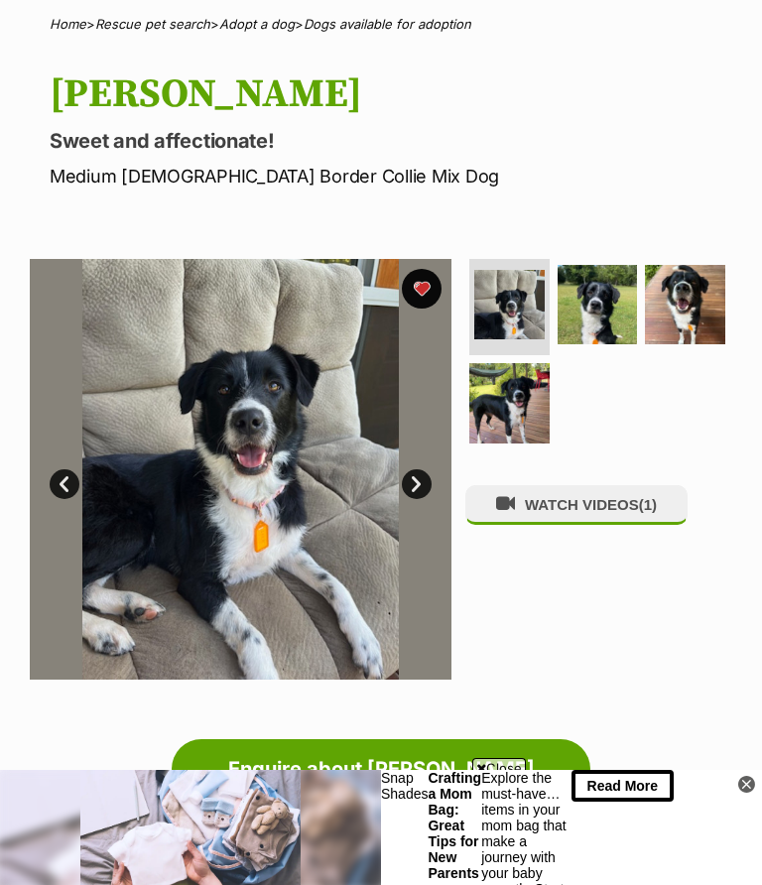
scroll to position [148, 0]
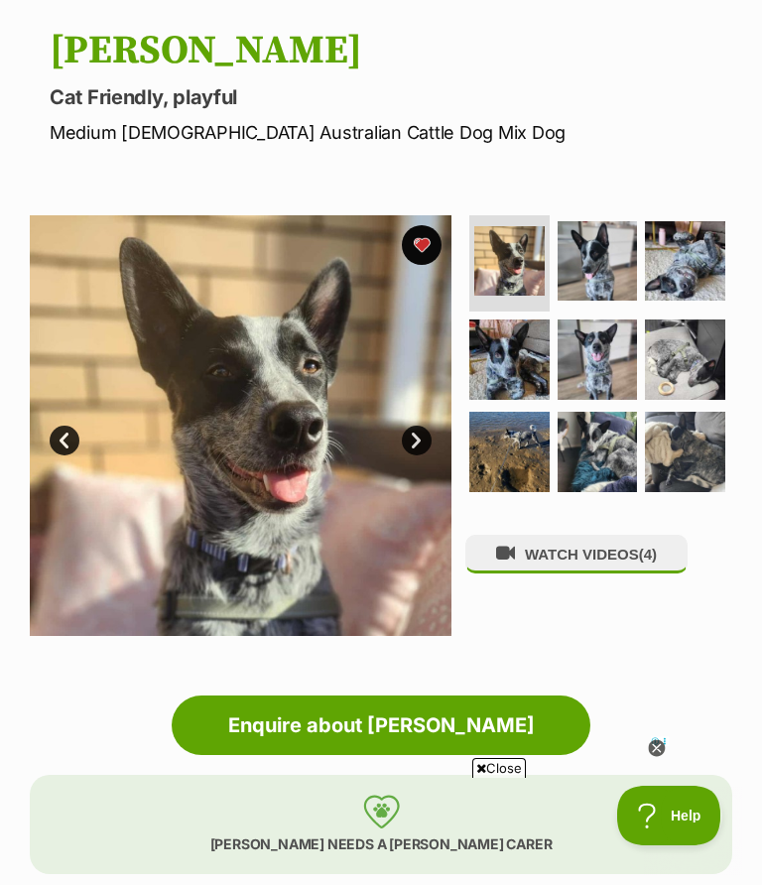
scroll to position [189, 0]
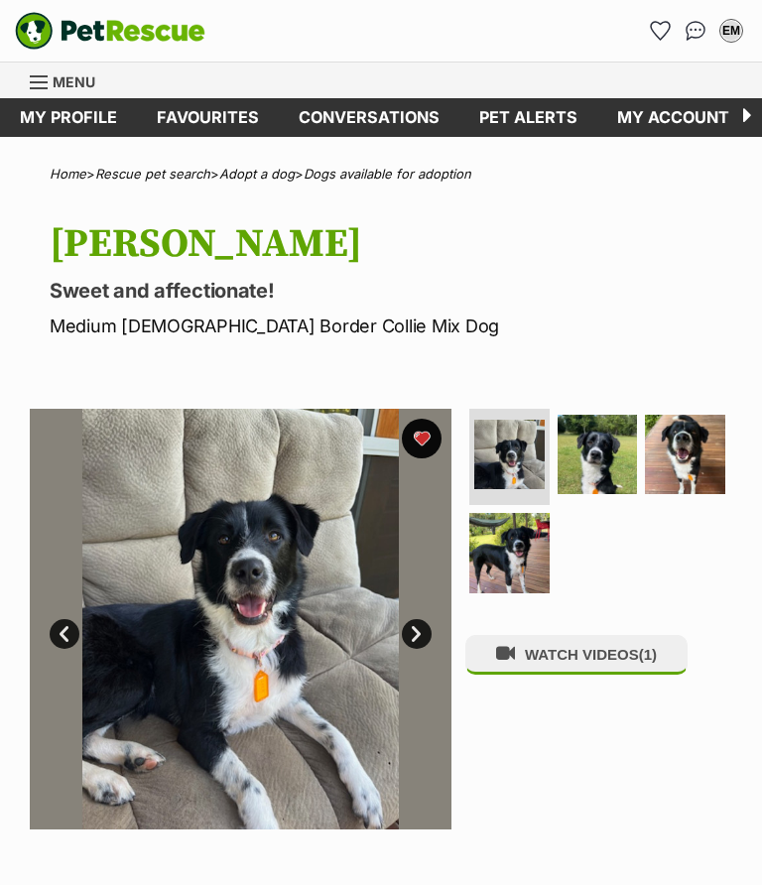
click at [617, 432] on img at bounding box center [598, 455] width 80 height 80
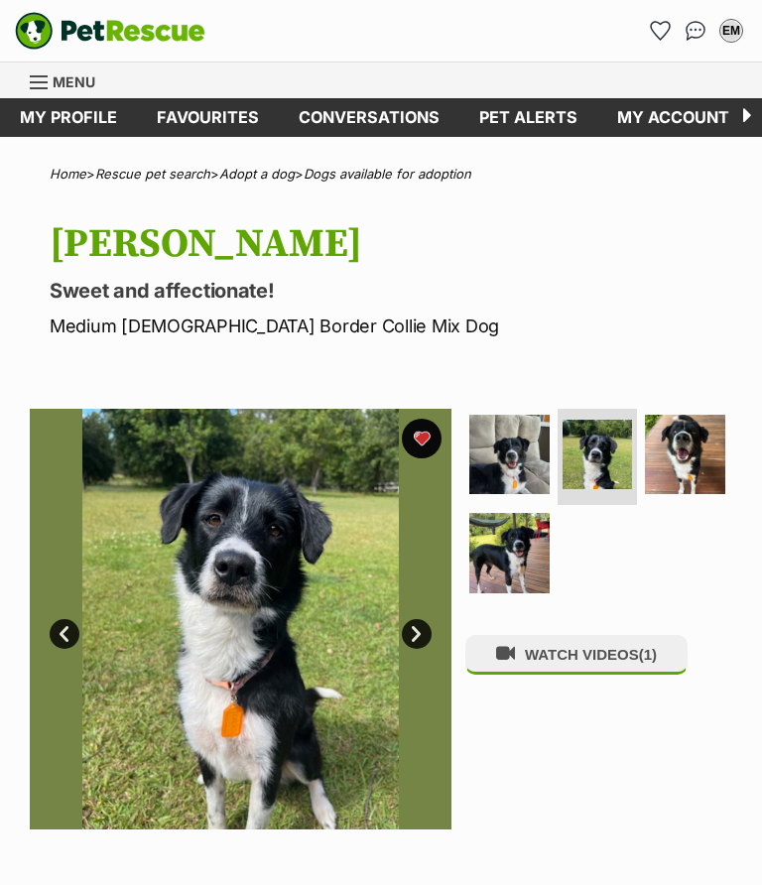
click at [694, 452] on img at bounding box center [685, 455] width 80 height 80
